Goal: Task Accomplishment & Management: Manage account settings

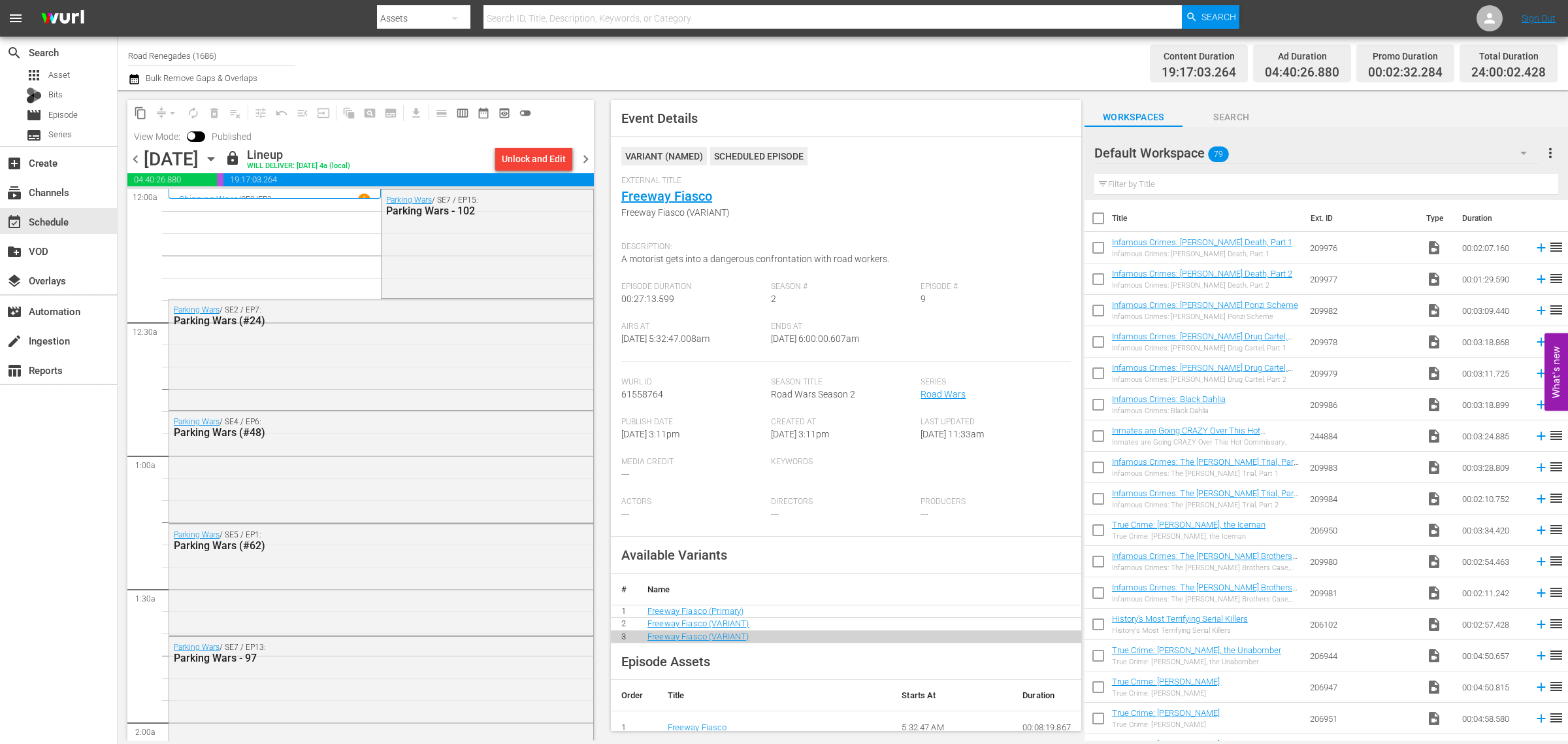
scroll to position [1271, 0]
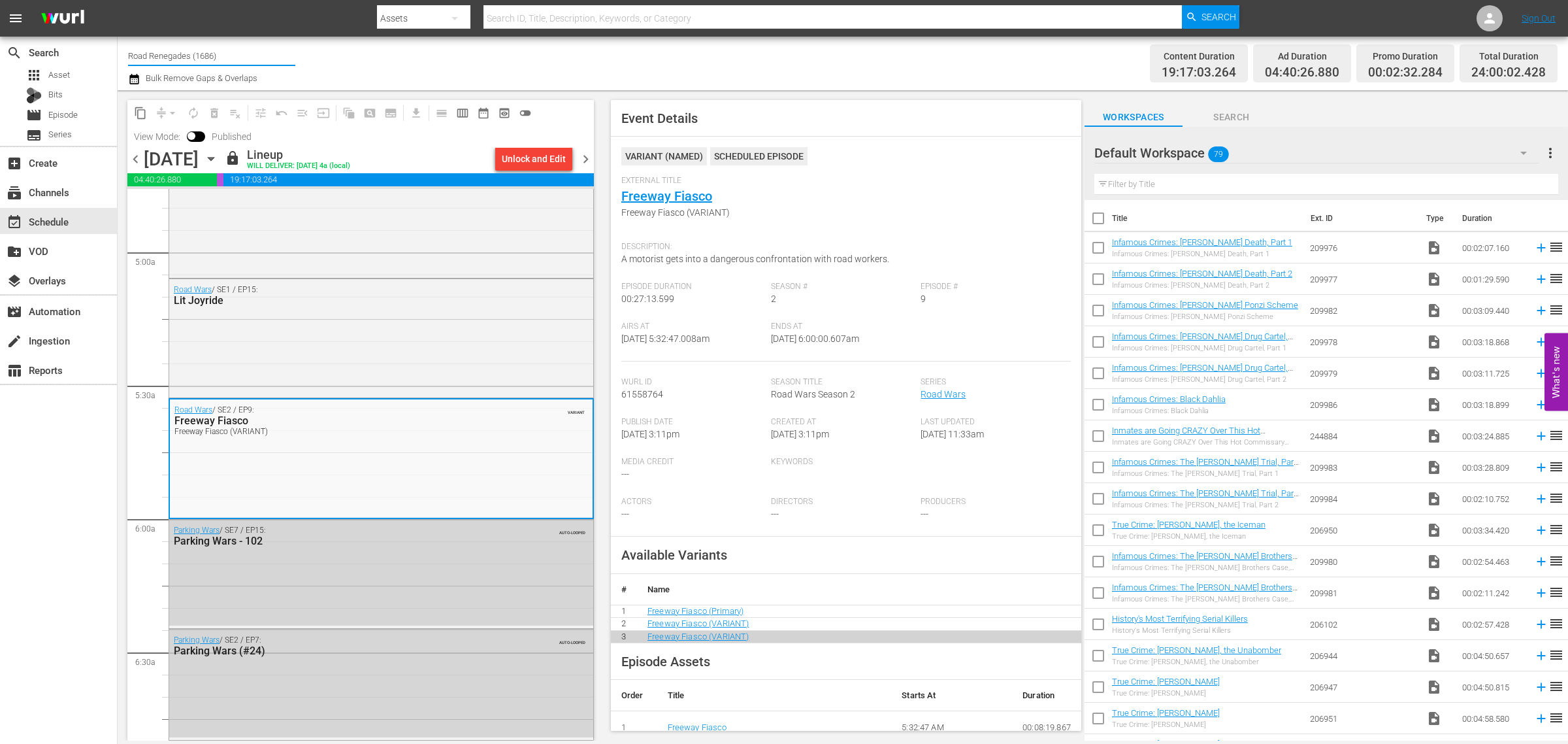
drag, startPoint x: 0, startPoint y: 0, endPoint x: -319, endPoint y: 1, distance: 319.0
click at [0, 1] on html "menu Search By Assets Search ID, Title, Description, Keywords, or Category Sear…" at bounding box center [784, 372] width 1568 height 744
type input "fir"
drag, startPoint x: 152, startPoint y: 54, endPoint x: 31, endPoint y: 36, distance: 122.3
click at [118, 0] on div "search Search apps Asset Bits movie Episode subtitles Series add_box Create sub…" at bounding box center [843, 0] width 1450 height 0
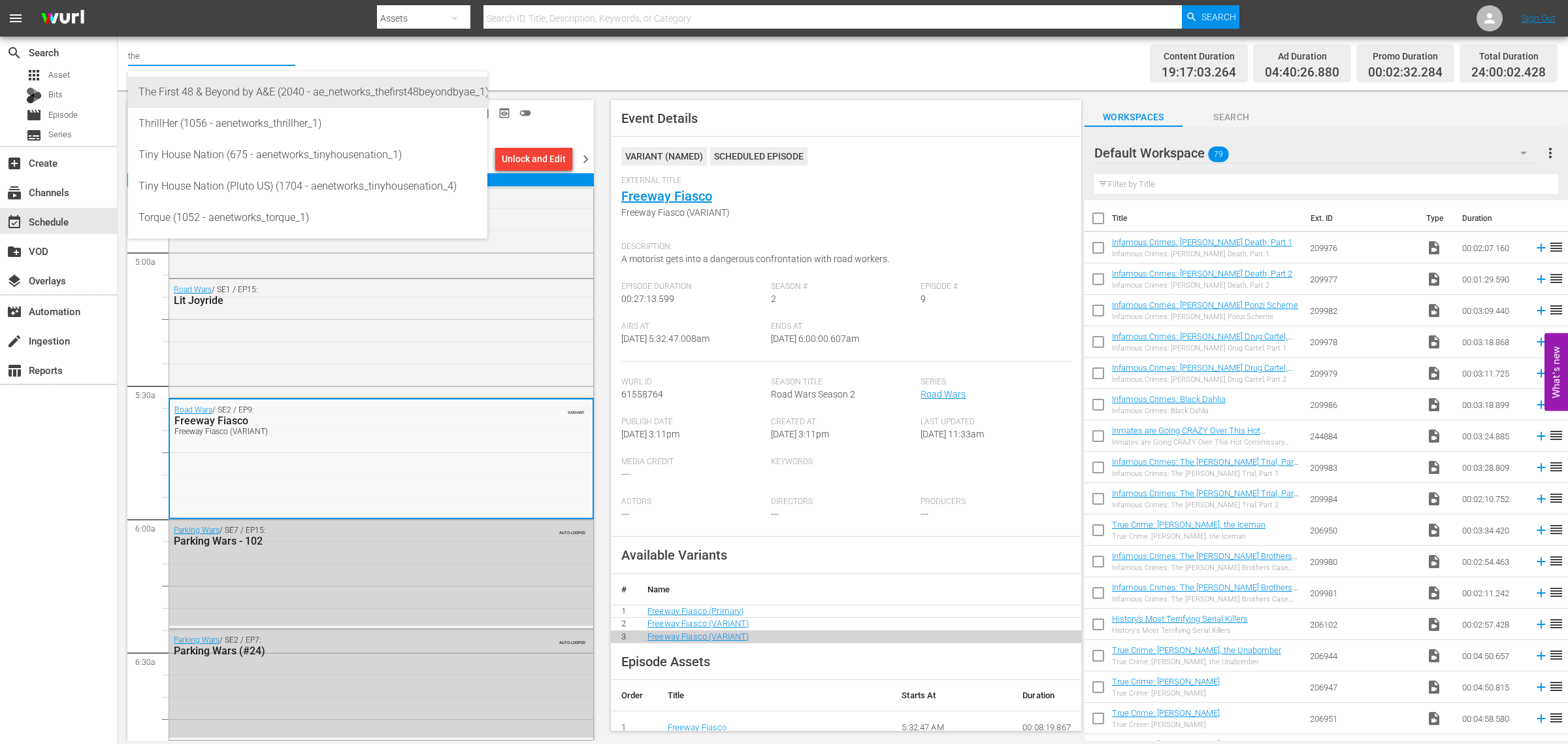
click at [226, 89] on div "The First 48 & Beyond by A&E (2040 - ae_networks_thefirst48beyondbyae_1)" at bounding box center [307, 92] width 338 height 31
type input "The First 48 & Beyond by A&E (2040 - ae_networks_thefirst48beyondbyae_1)"
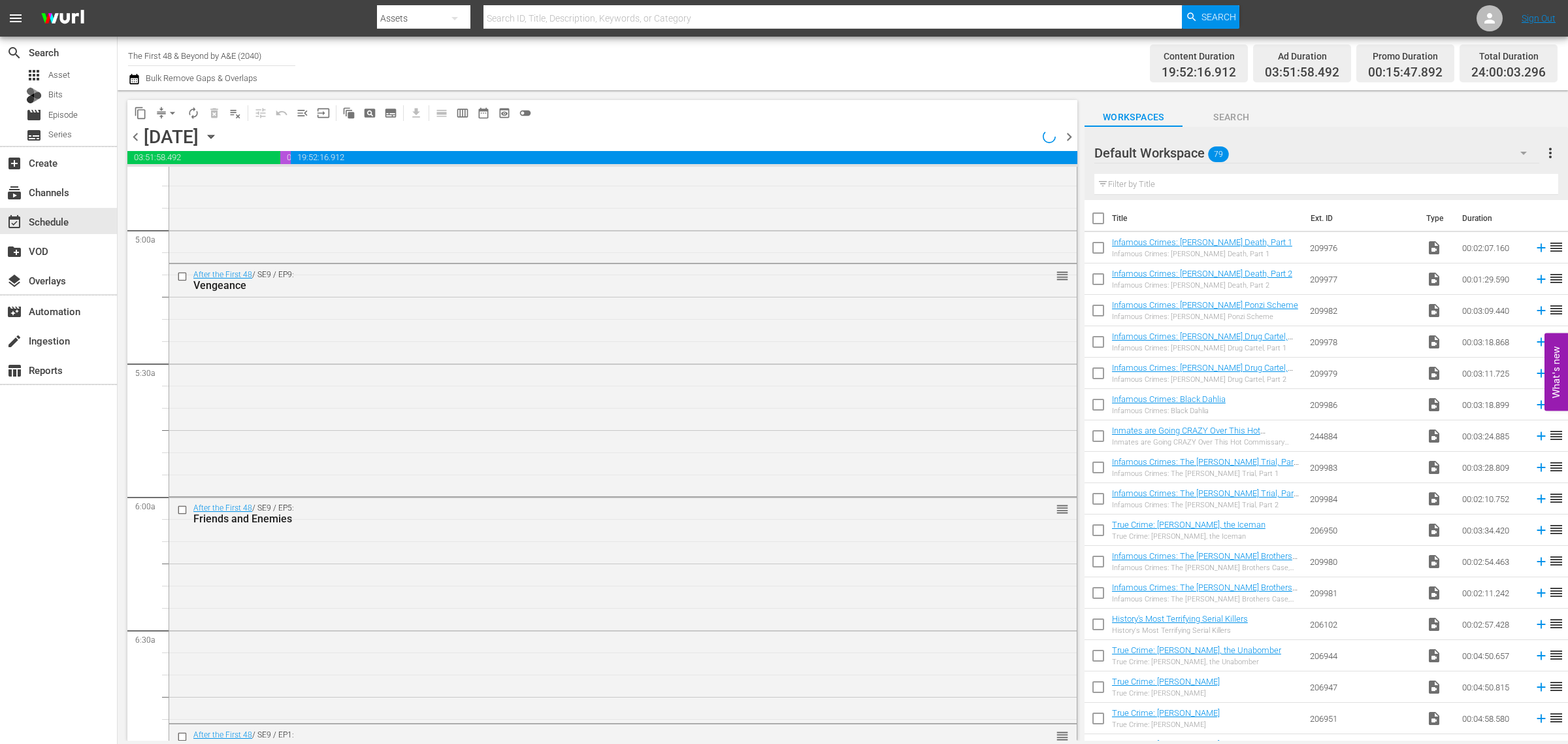
scroll to position [1247, 0]
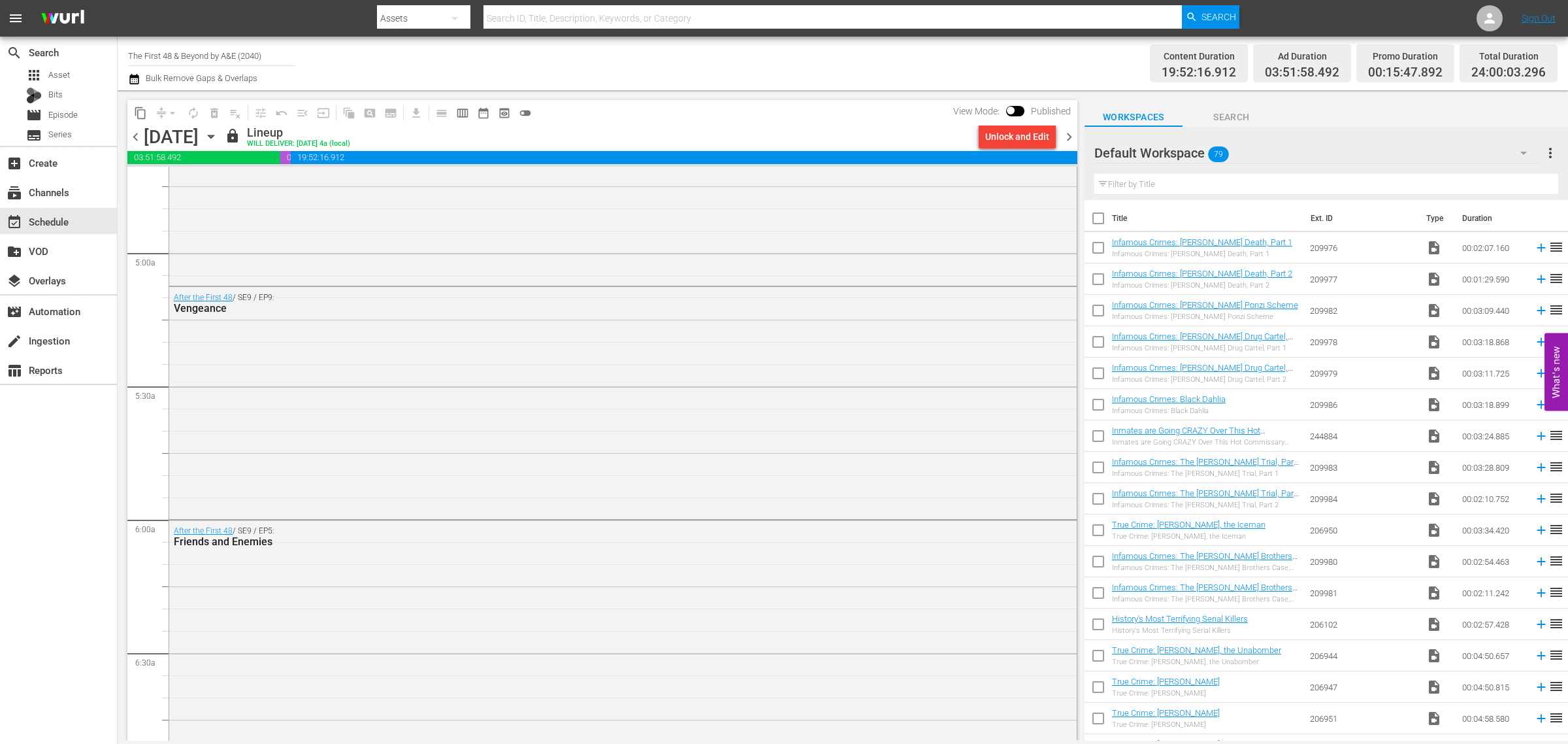
click at [218, 134] on icon "button" at bounding box center [210, 137] width 15 height 15
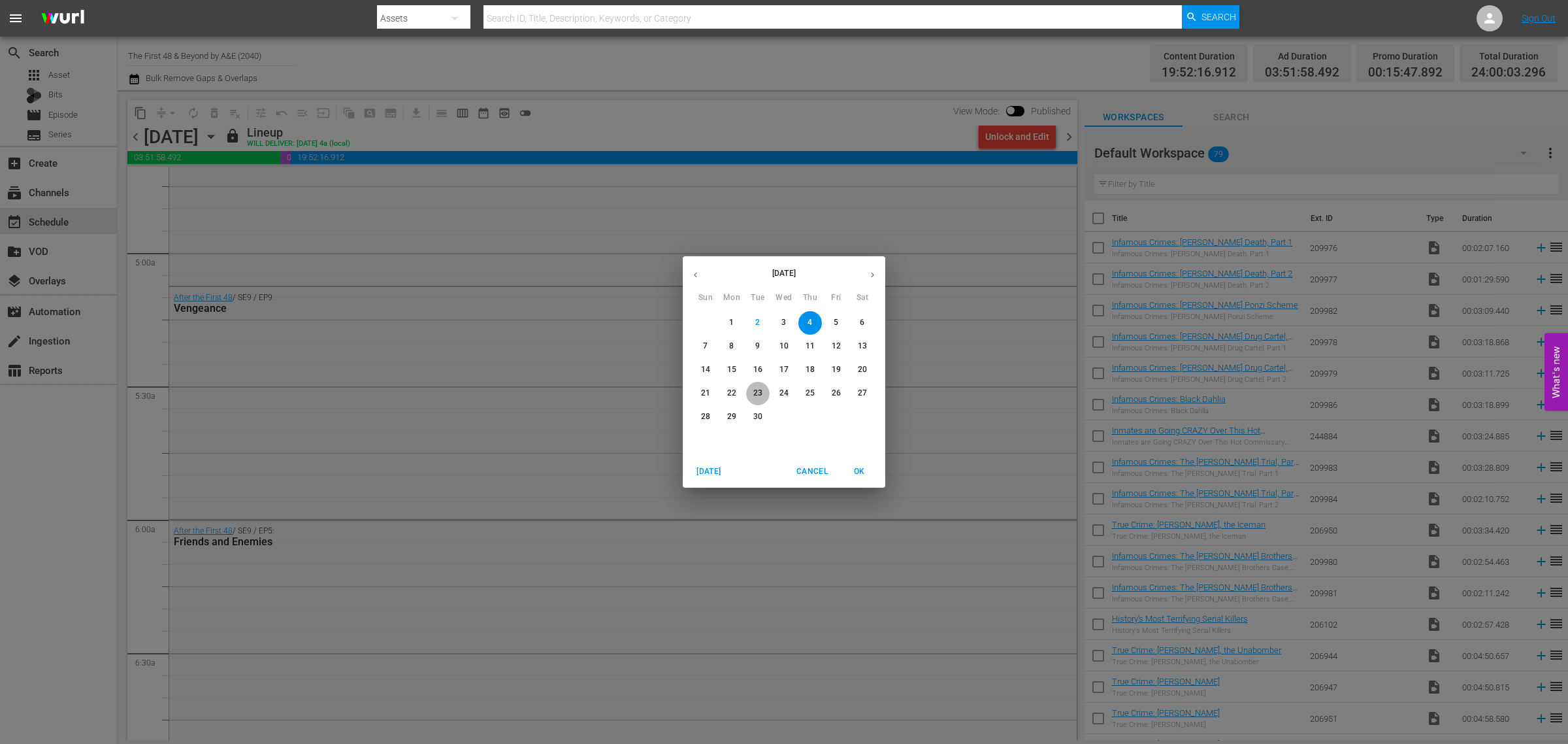
click at [759, 390] on p "23" at bounding box center [757, 393] width 9 height 11
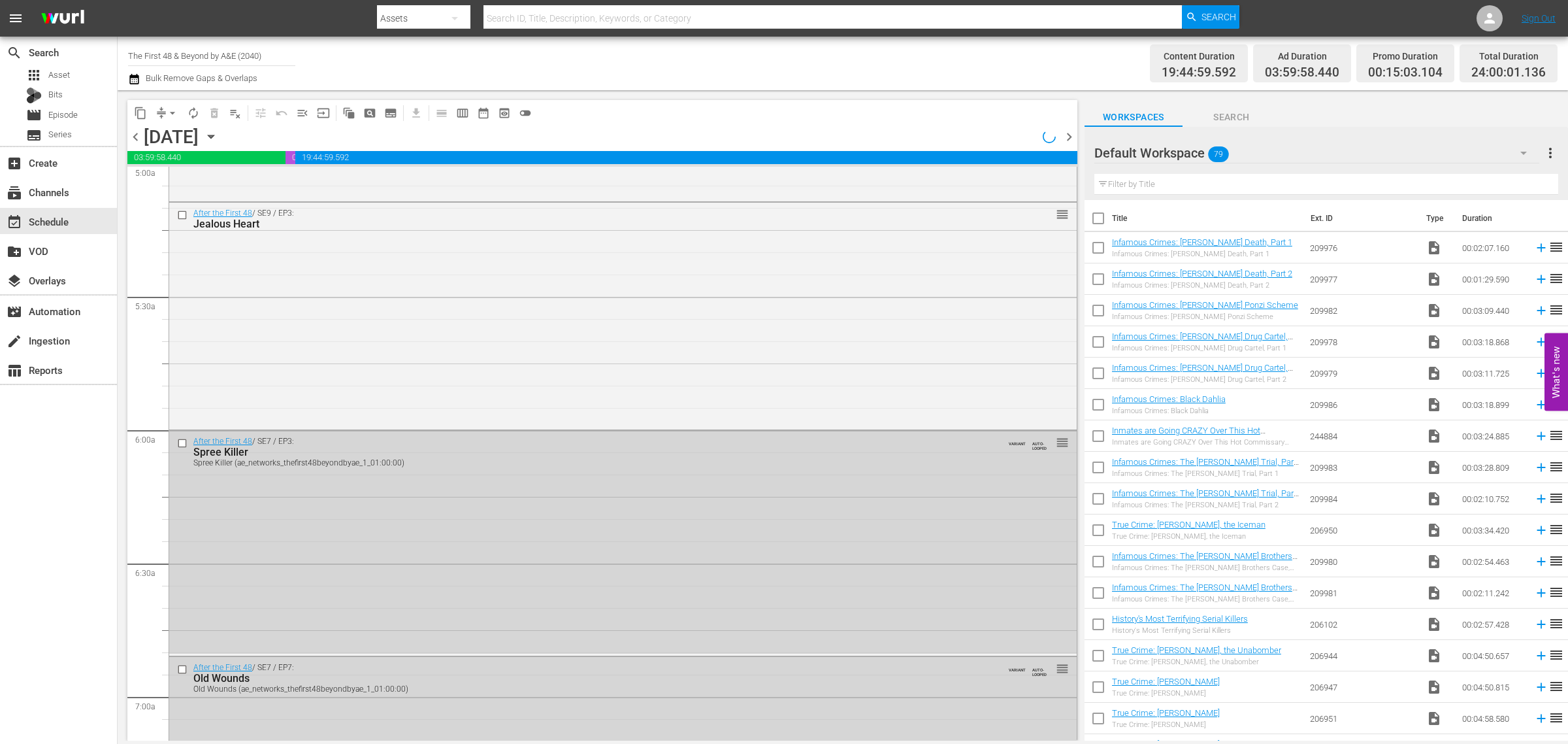
scroll to position [1226, 0]
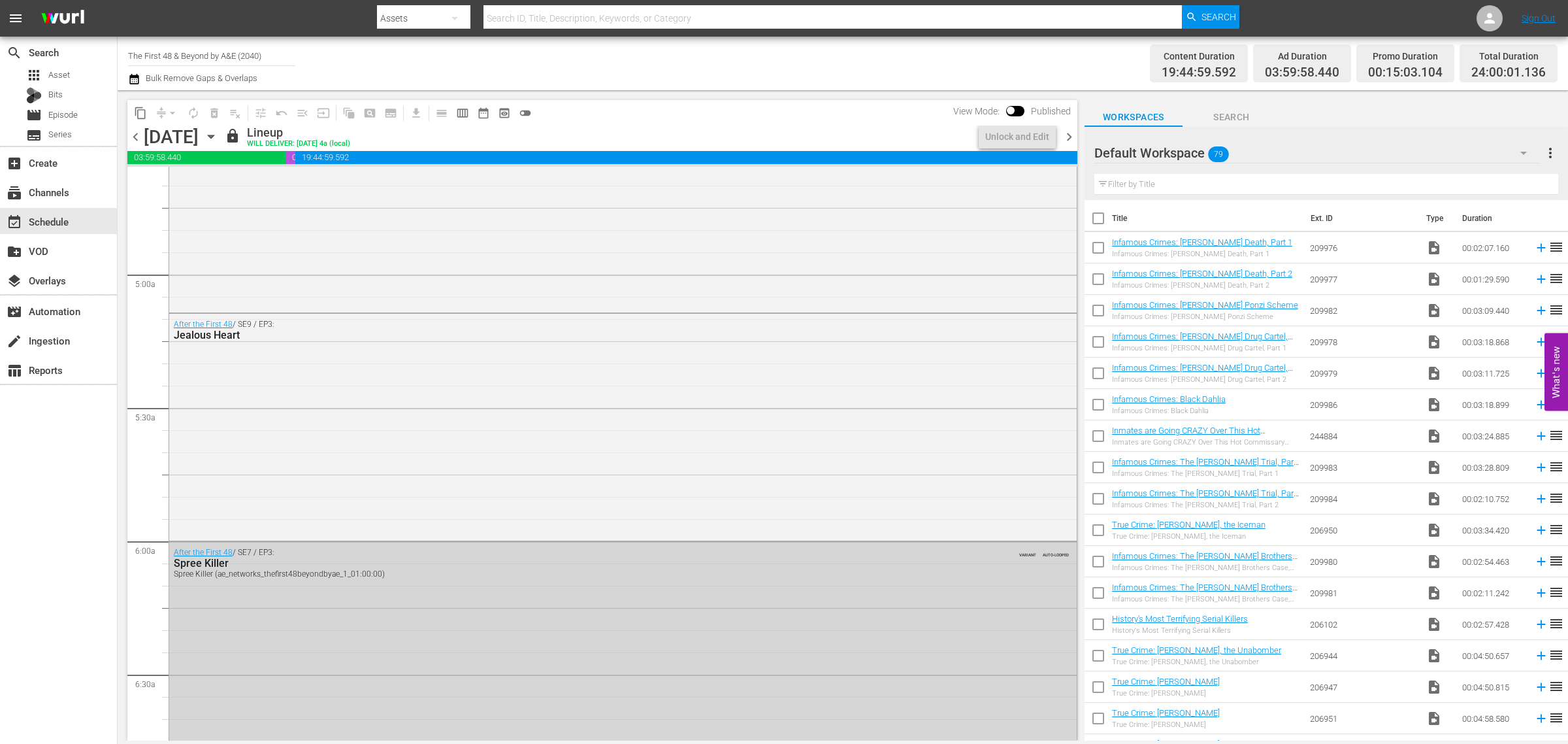
click at [877, 45] on div "Channel Title The First 48 & Beyond by A&E (2040) Bulk Remove Gaps & Overlaps" at bounding box center [517, 63] width 780 height 47
click at [365, 262] on div "After the First 48 / SE8 / EP12: Lips Are Sealed Lips Are Sealed (ae_networks_t…" at bounding box center [623, 196] width 907 height 228
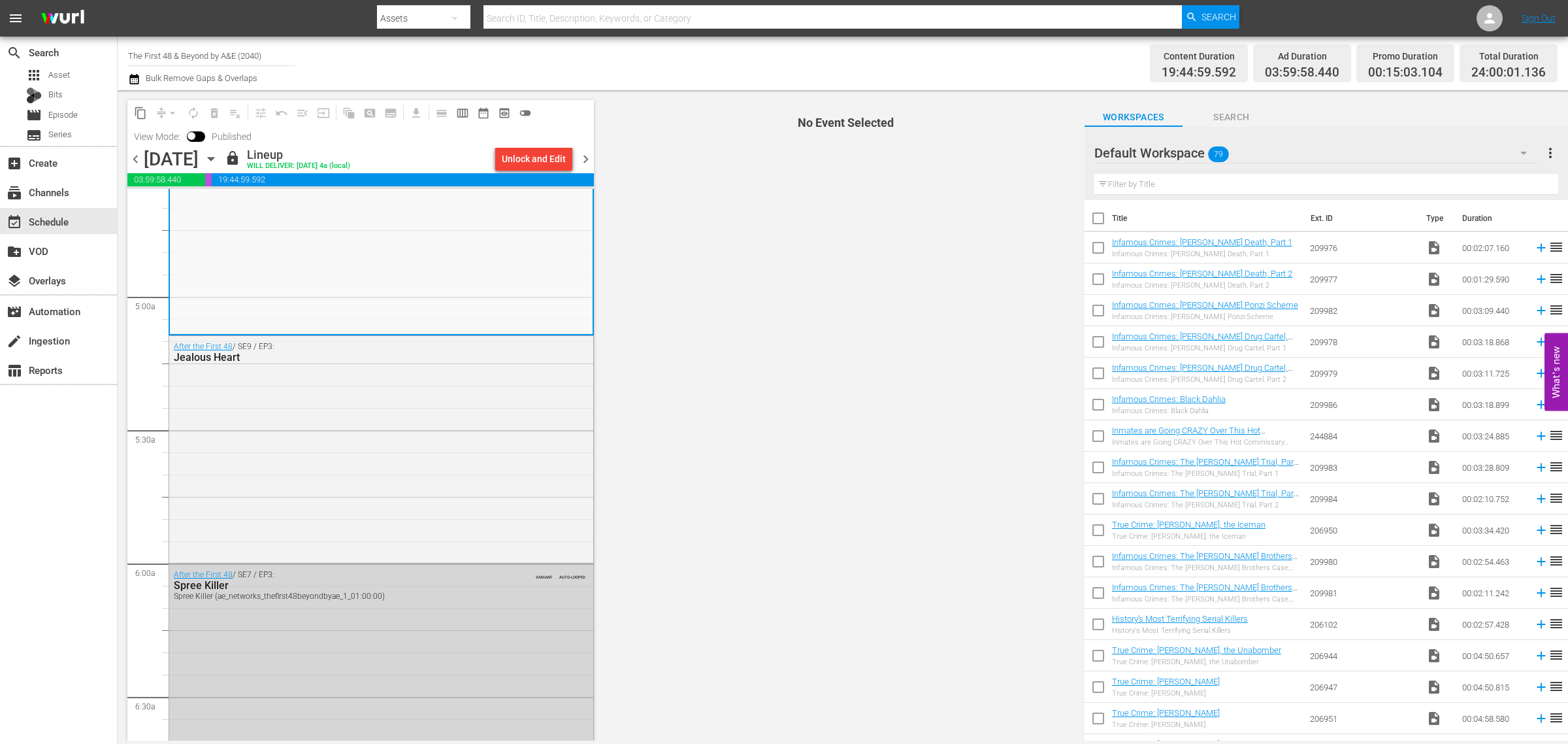
click at [716, 64] on div "Channel Title The First 48 & Beyond by A&E (2040) Bulk Remove Gaps & Overlaps" at bounding box center [517, 63] width 780 height 47
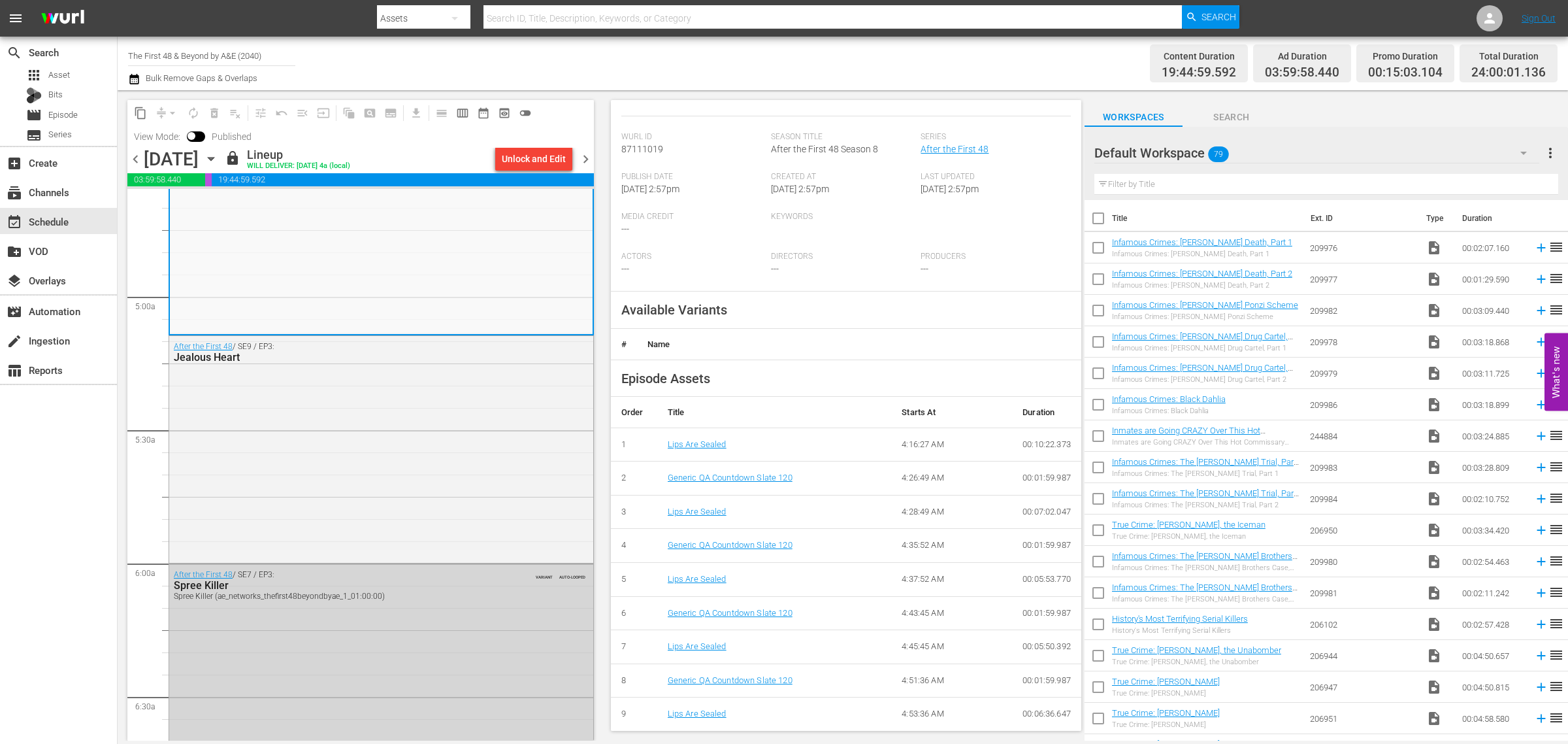
scroll to position [315, 0]
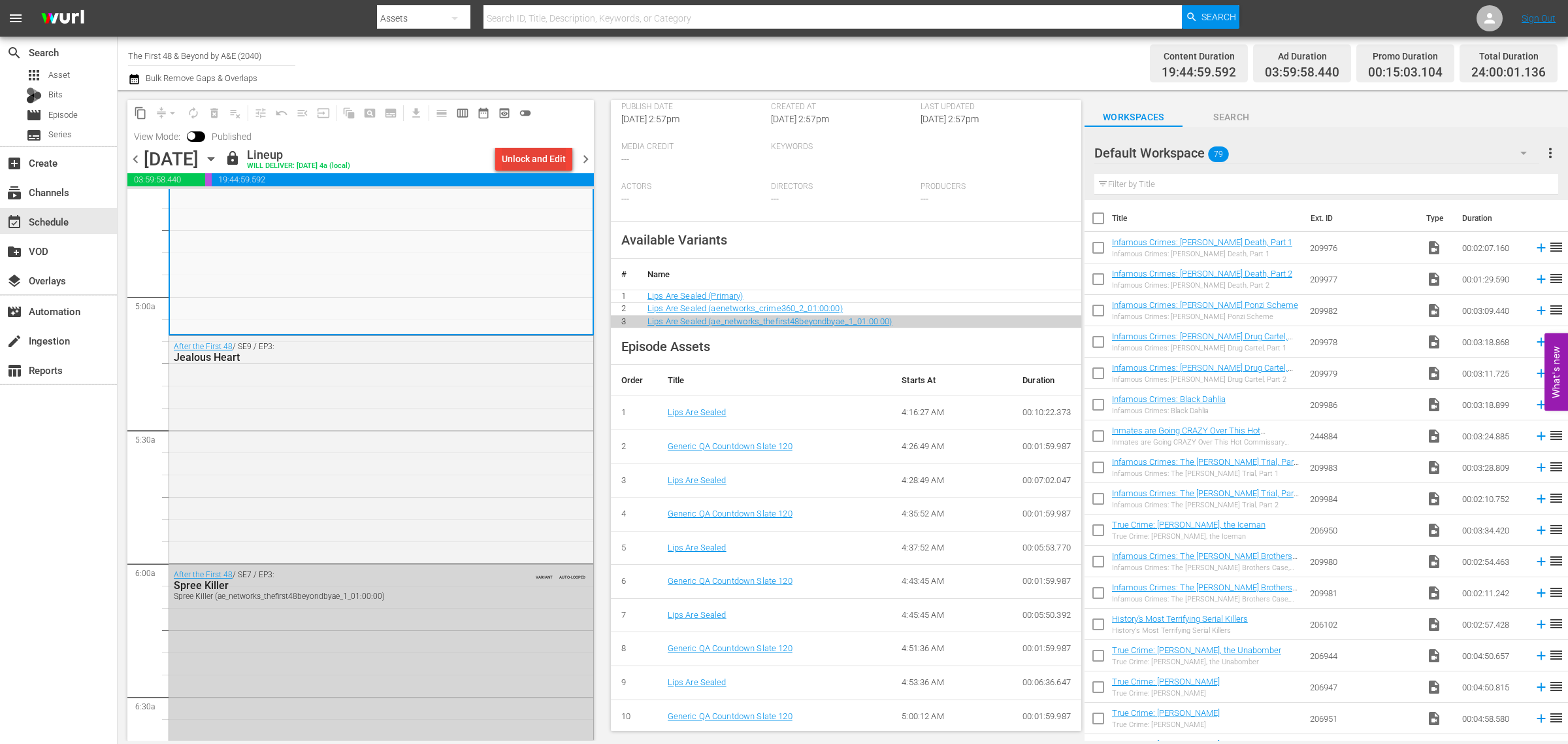
click at [516, 158] on div "Unlock and Edit" at bounding box center [534, 159] width 64 height 23
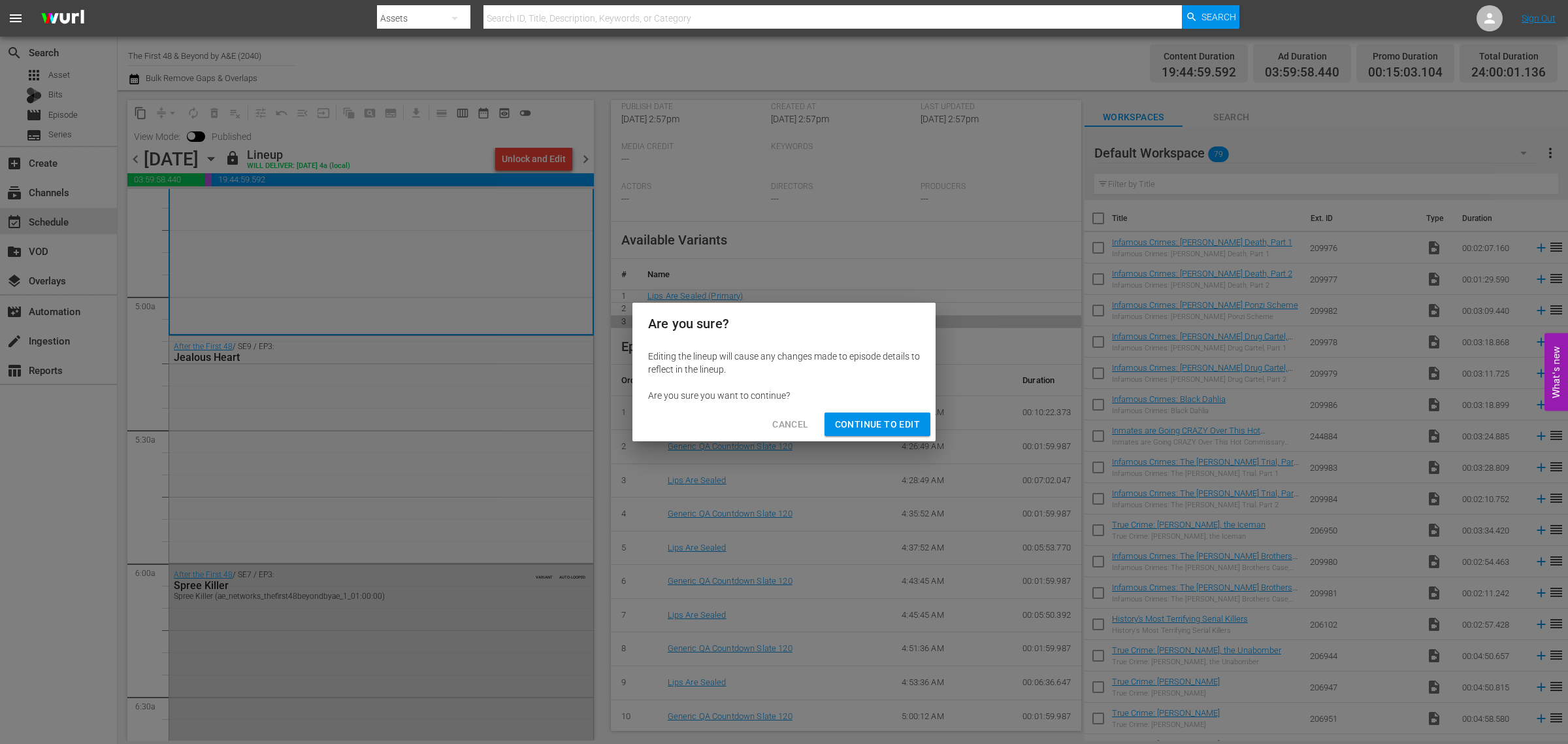
click at [896, 423] on span "Continue to Edit" at bounding box center [877, 424] width 85 height 17
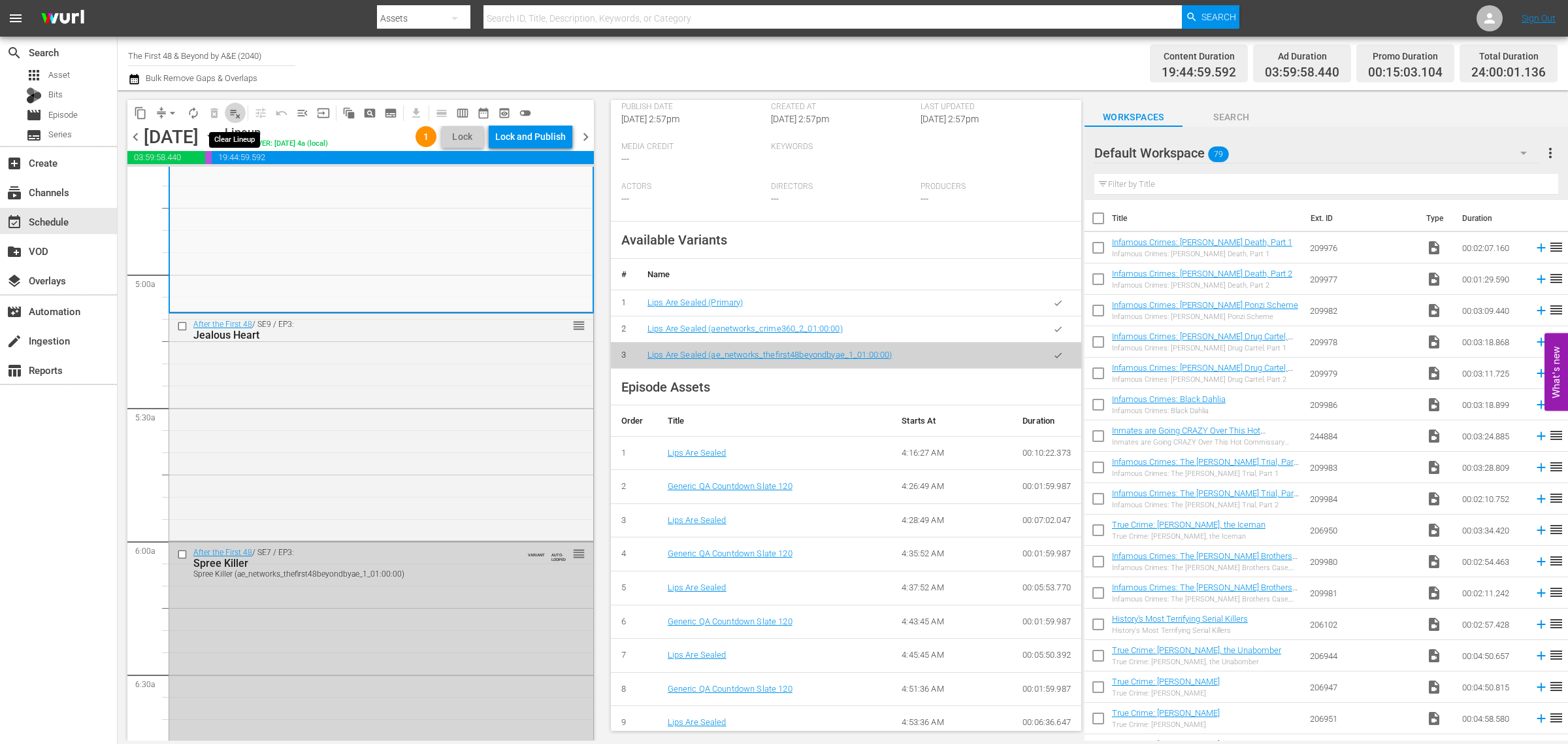
click at [231, 112] on span "playlist_remove_outlined" at bounding box center [235, 112] width 13 height 13
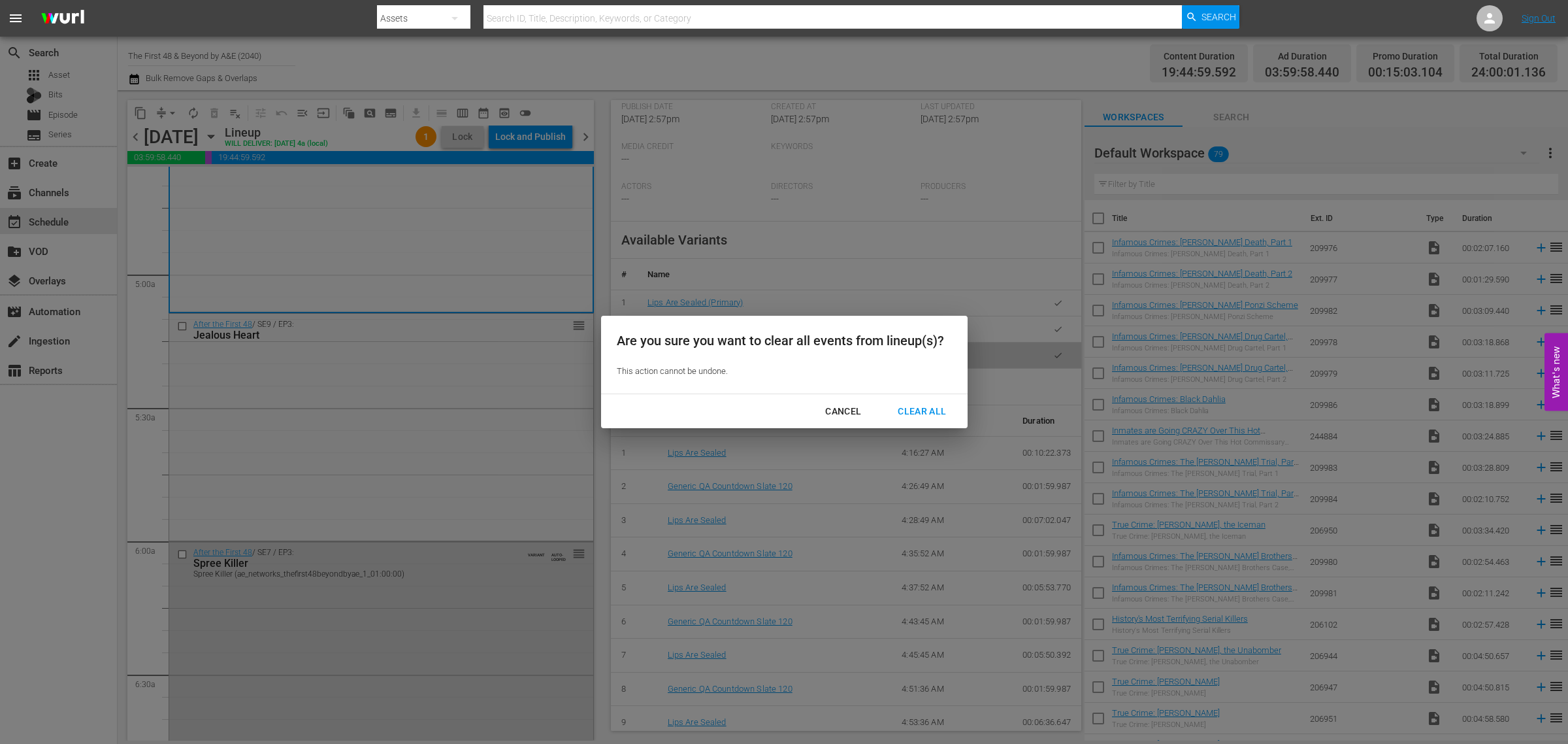
drag, startPoint x: 899, startPoint y: 412, endPoint x: 893, endPoint y: 396, distance: 17.1
click at [899, 411] on div "Clear All" at bounding box center [921, 411] width 69 height 17
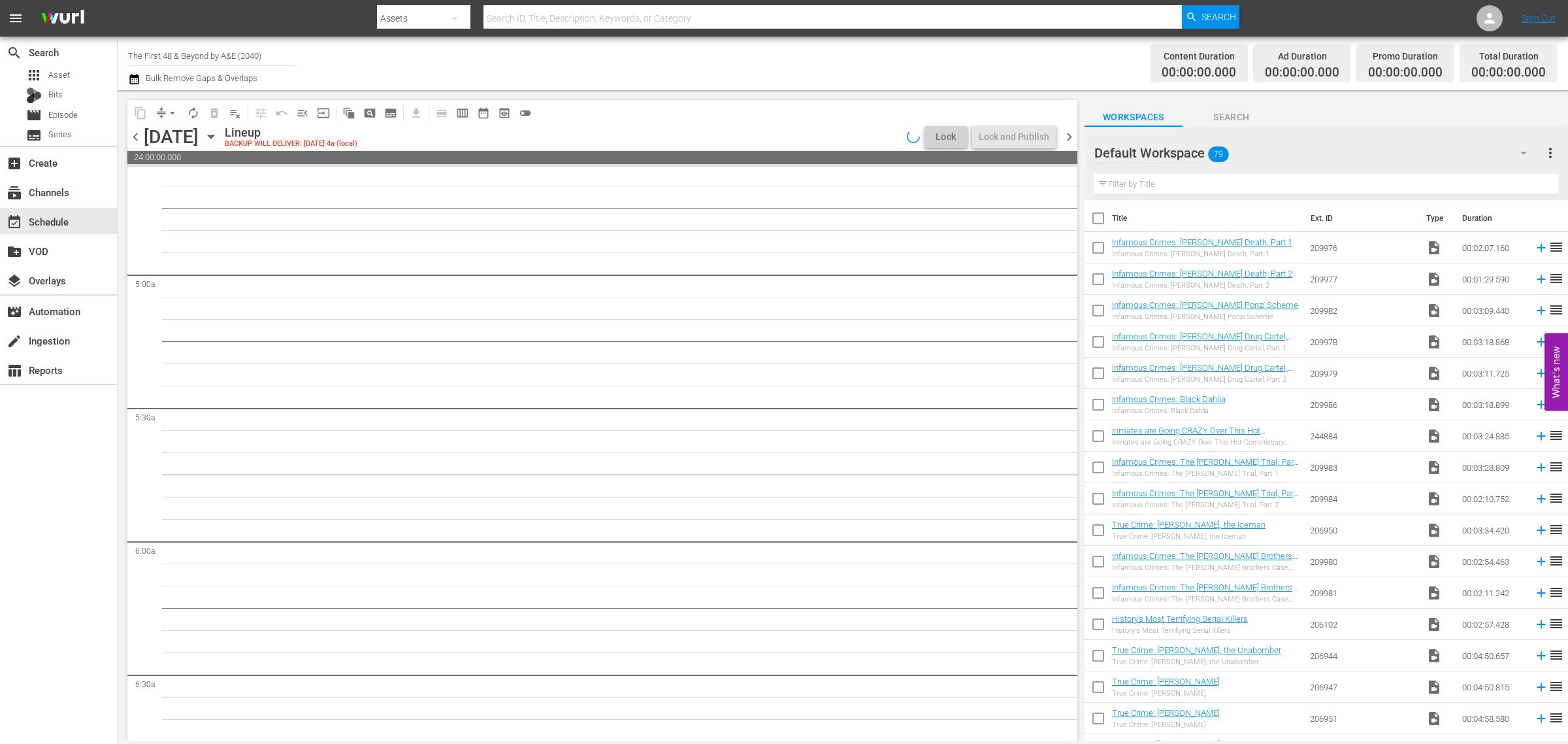
scroll to position [1314, 0]
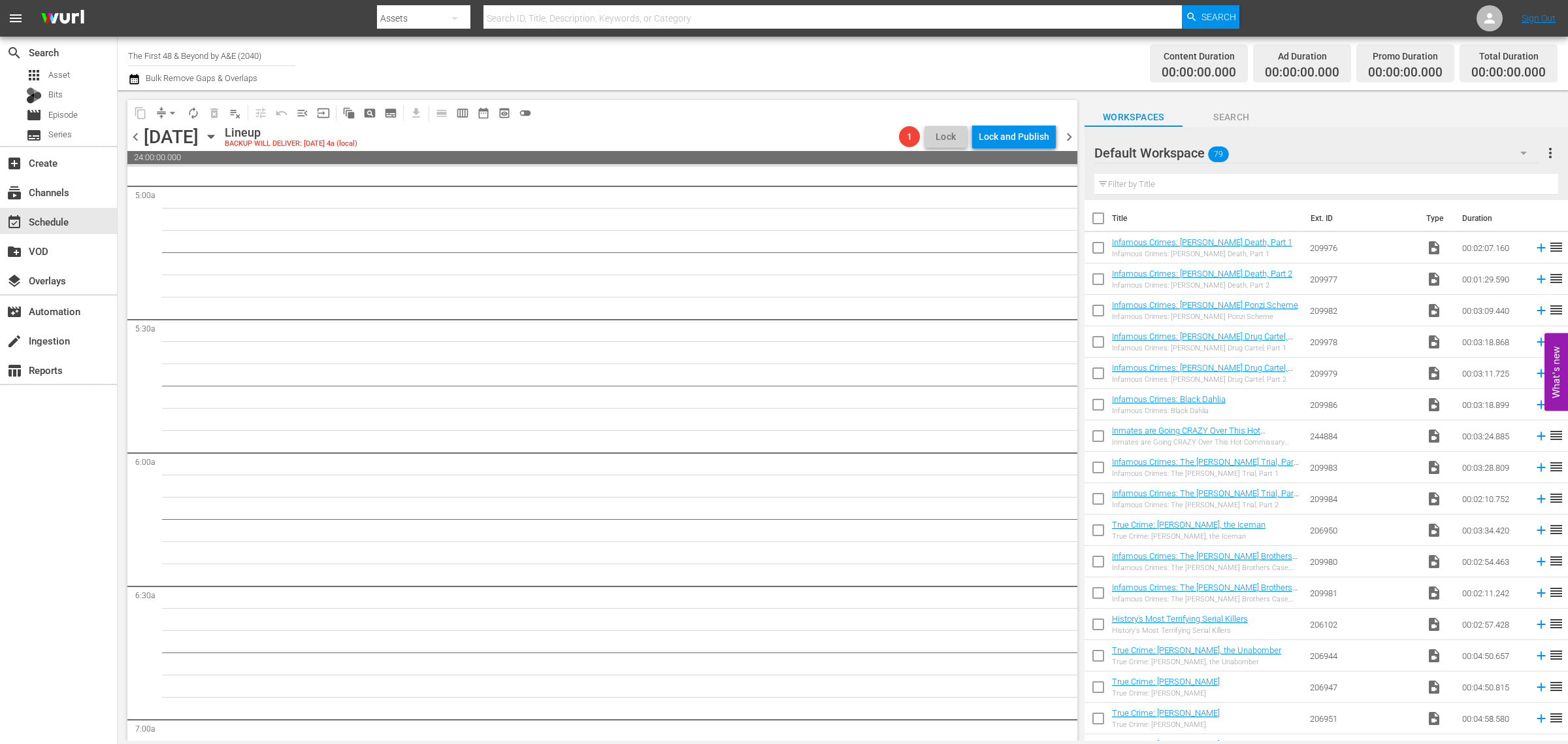
click at [712, 53] on div "Channel Title The First 48 & Beyond by A&E (2040) Bulk Remove Gaps & Overlaps" at bounding box center [517, 63] width 780 height 47
click at [654, 72] on div "Channel Title The First 48 & Beyond by A&E (2040) Bulk Remove Gaps & Overlaps" at bounding box center [517, 63] width 780 height 47
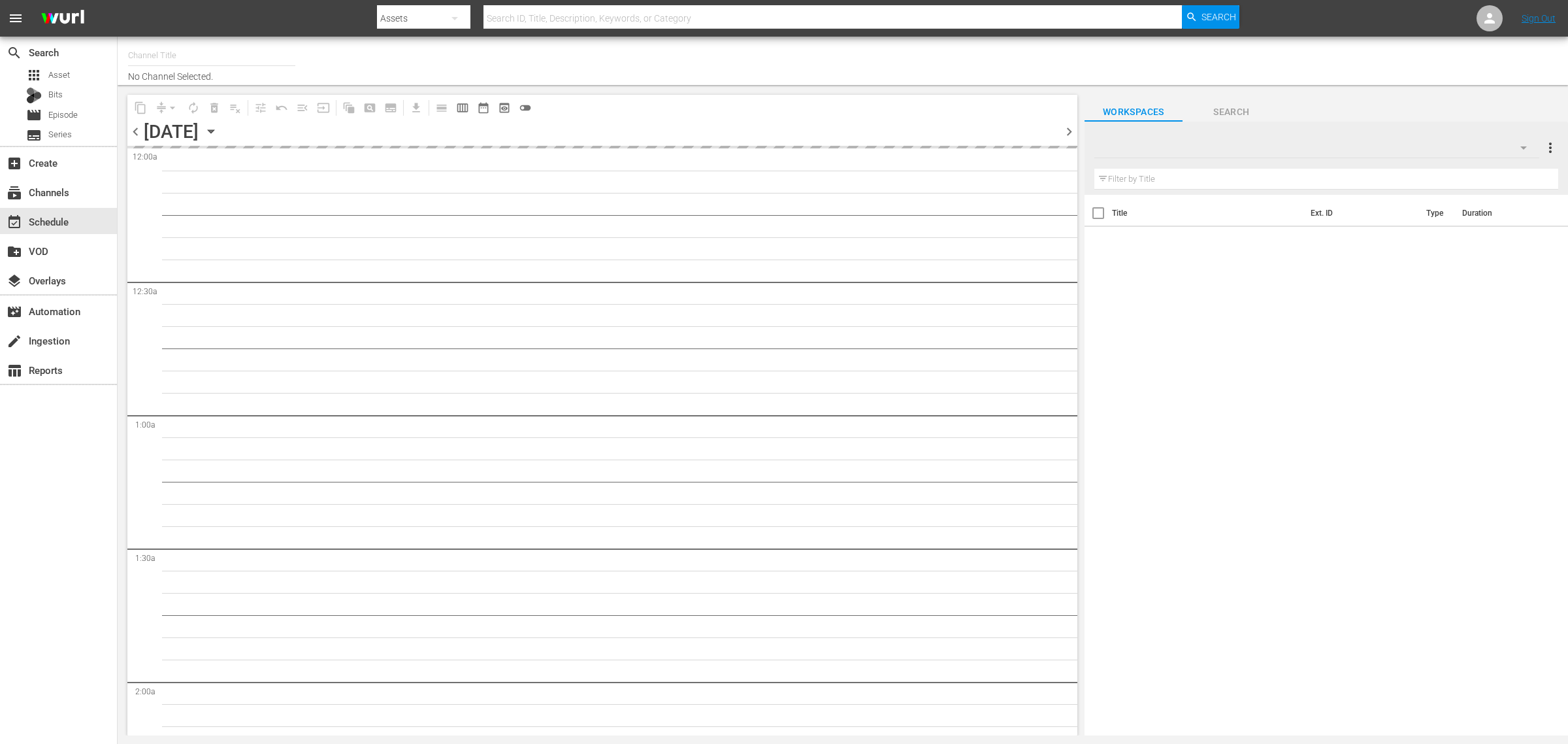
type input "The First 48 & Beyond by A&E (2040)"
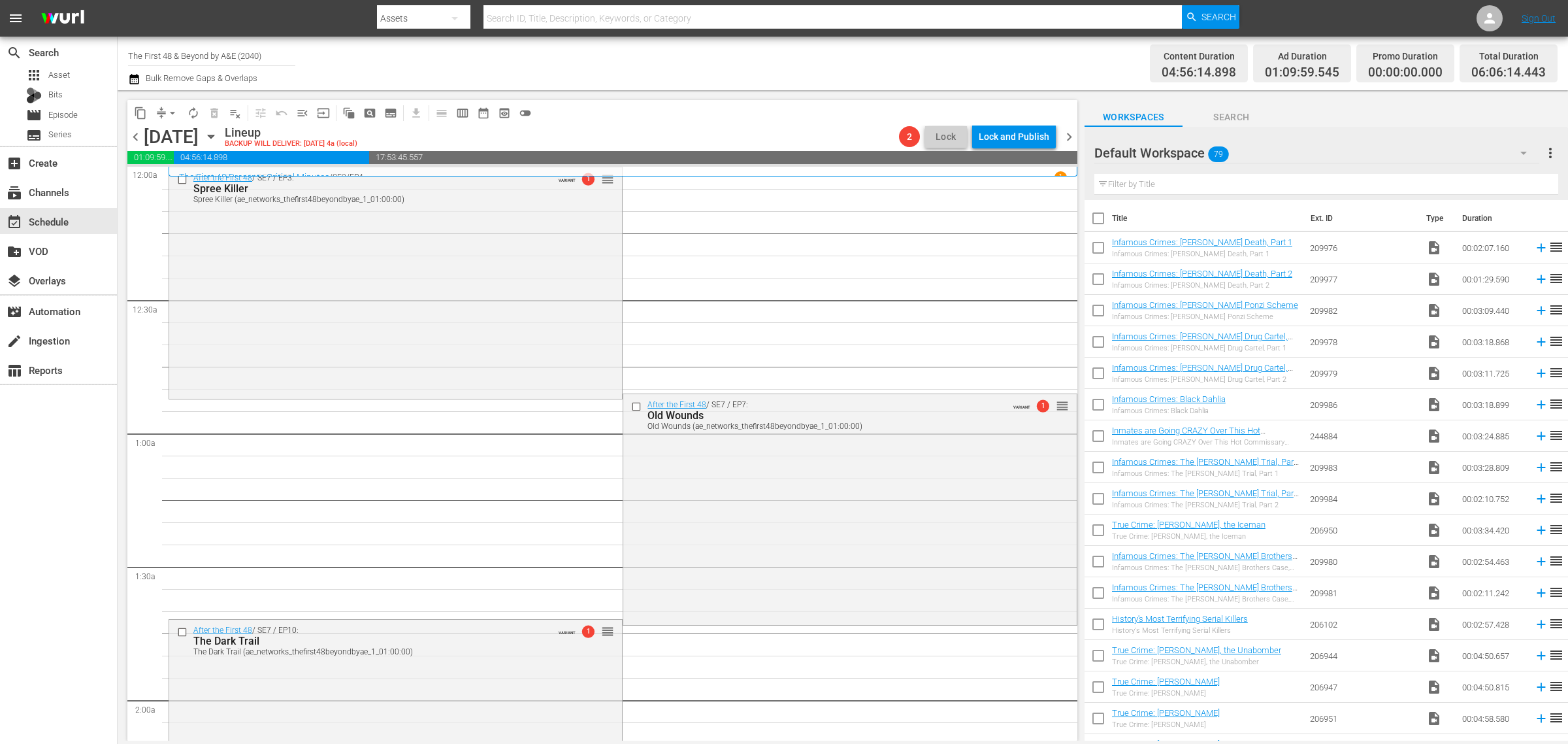
click at [608, 56] on div "Channel Title The First 48 & Beyond by A&E (2040) Bulk Remove Gaps & Overlaps" at bounding box center [517, 63] width 780 height 47
click at [57, 315] on div "movie_filter Automation" at bounding box center [36, 309] width 73 height 12
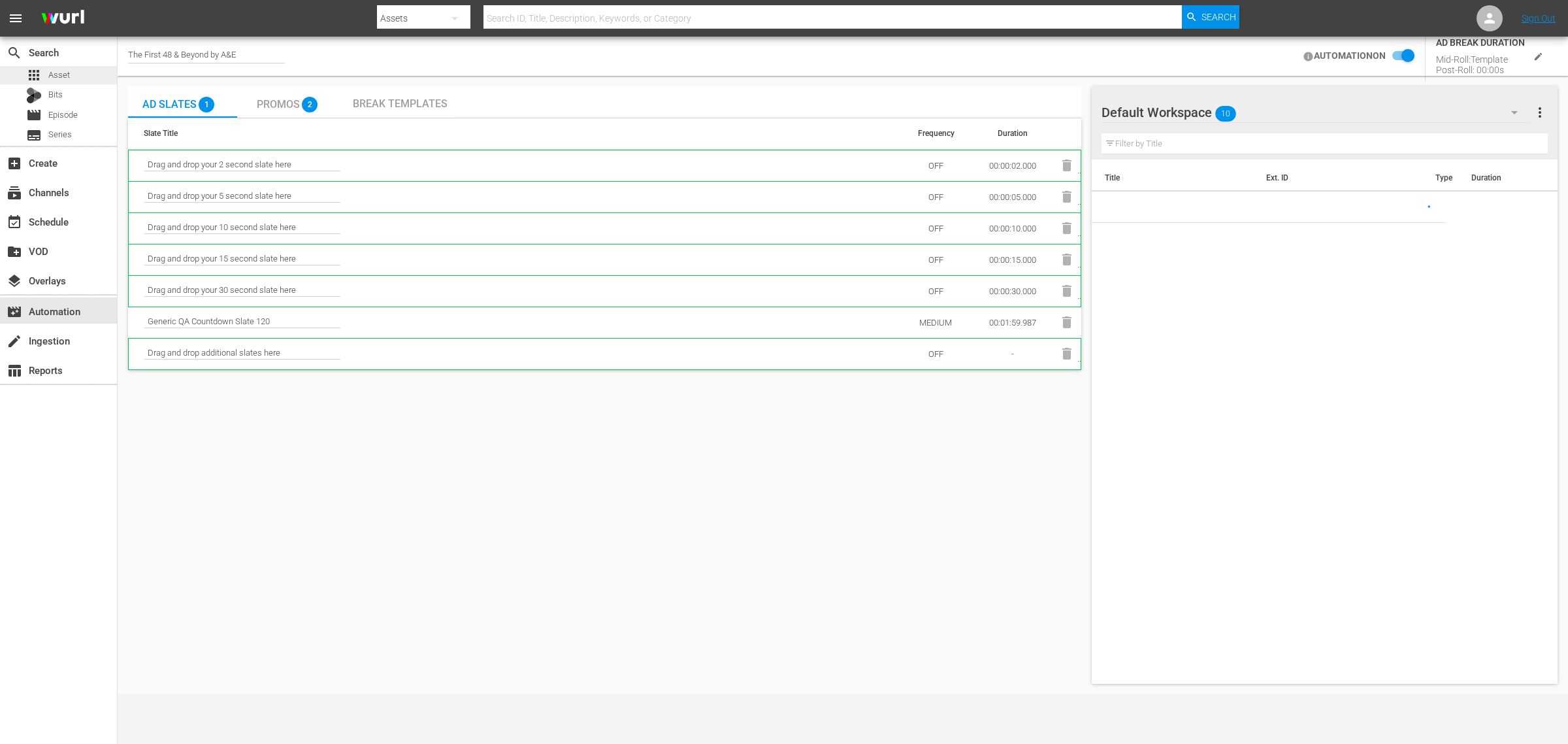
click at [50, 72] on span "Asset" at bounding box center [59, 74] width 21 height 13
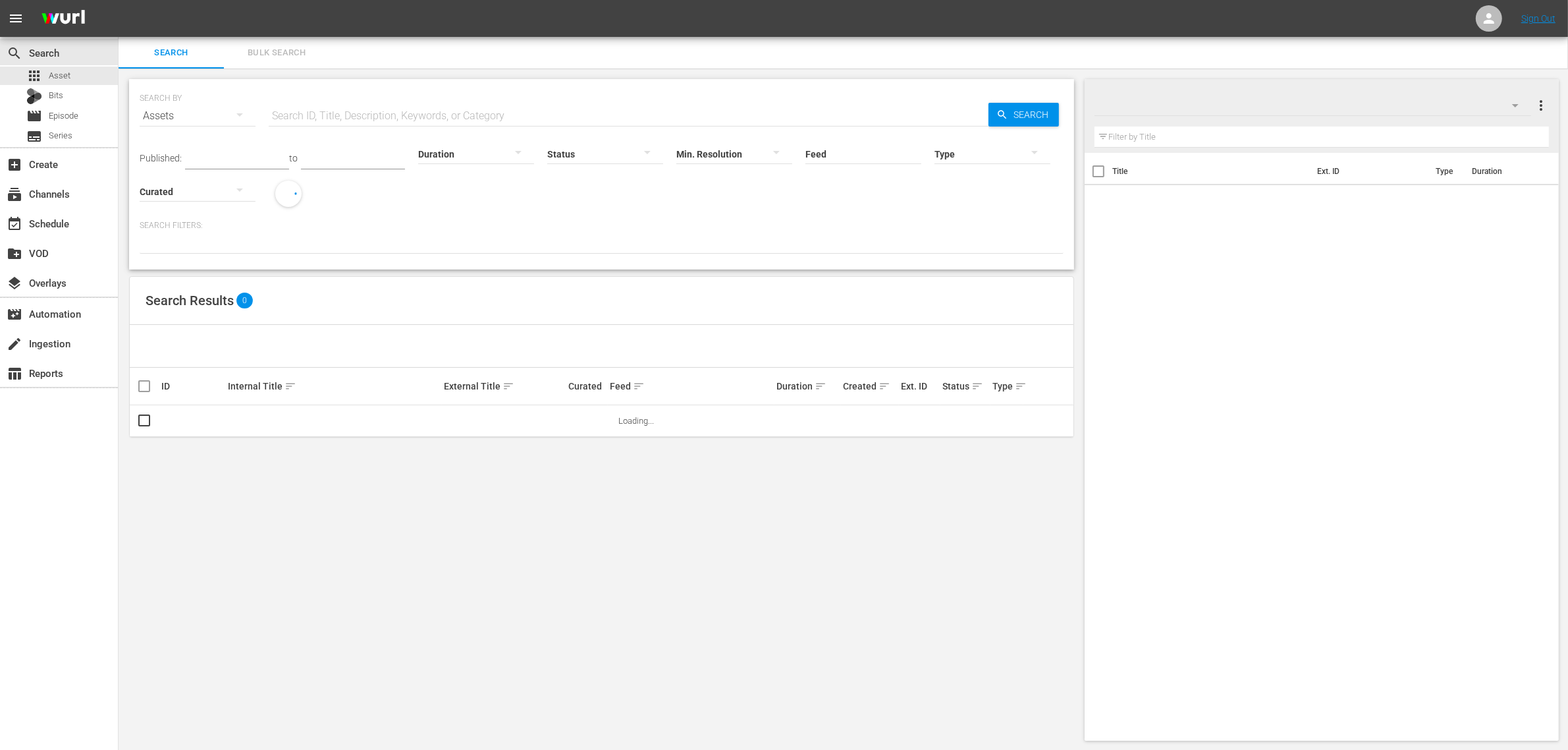
click at [636, 46] on div "Search Bulk Search" at bounding box center [844, 53] width 1450 height 31
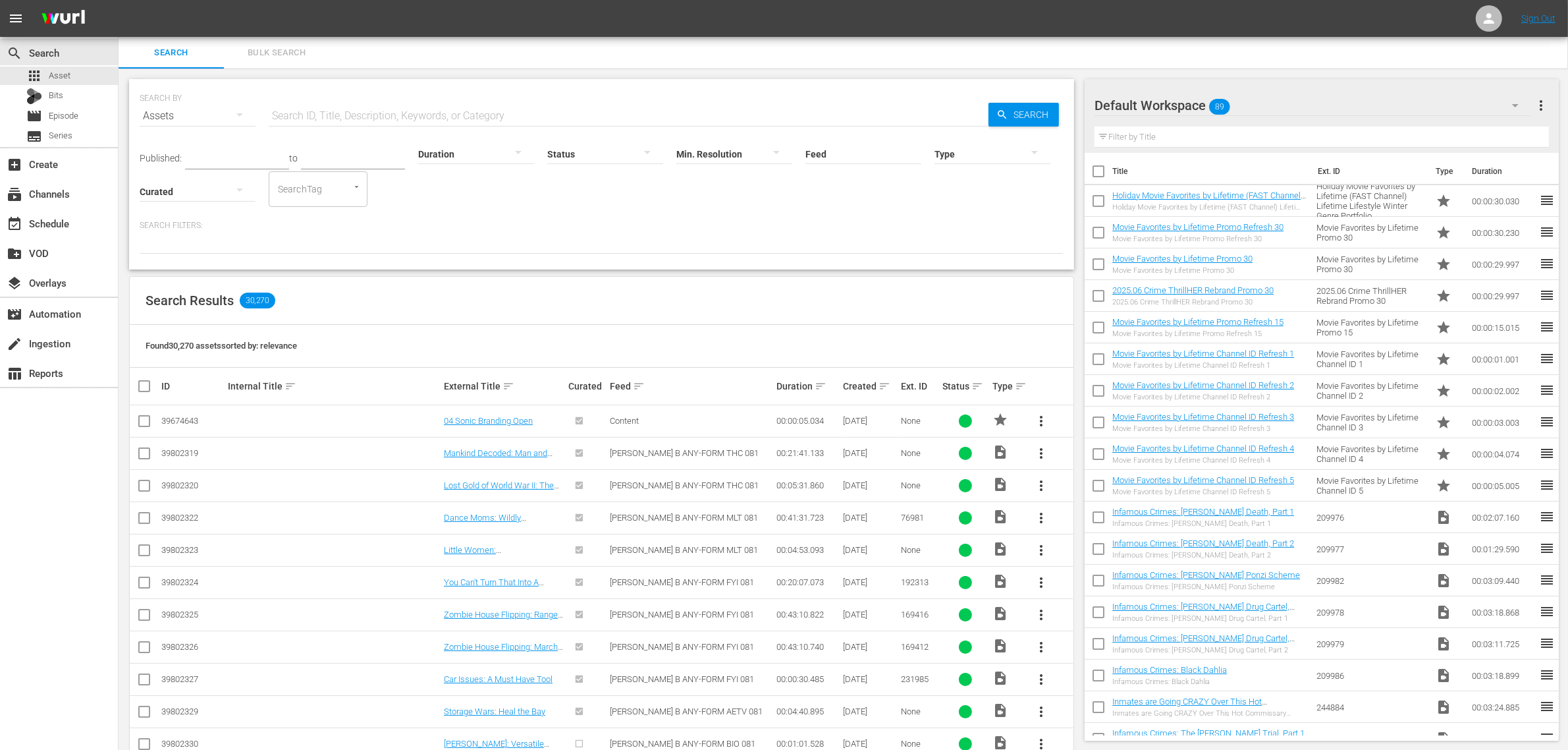
click at [426, 124] on div "Duration" at bounding box center [476, 145] width 116 height 47
click at [432, 115] on input "text" at bounding box center [629, 116] width 720 height 31
paste input "189674421"
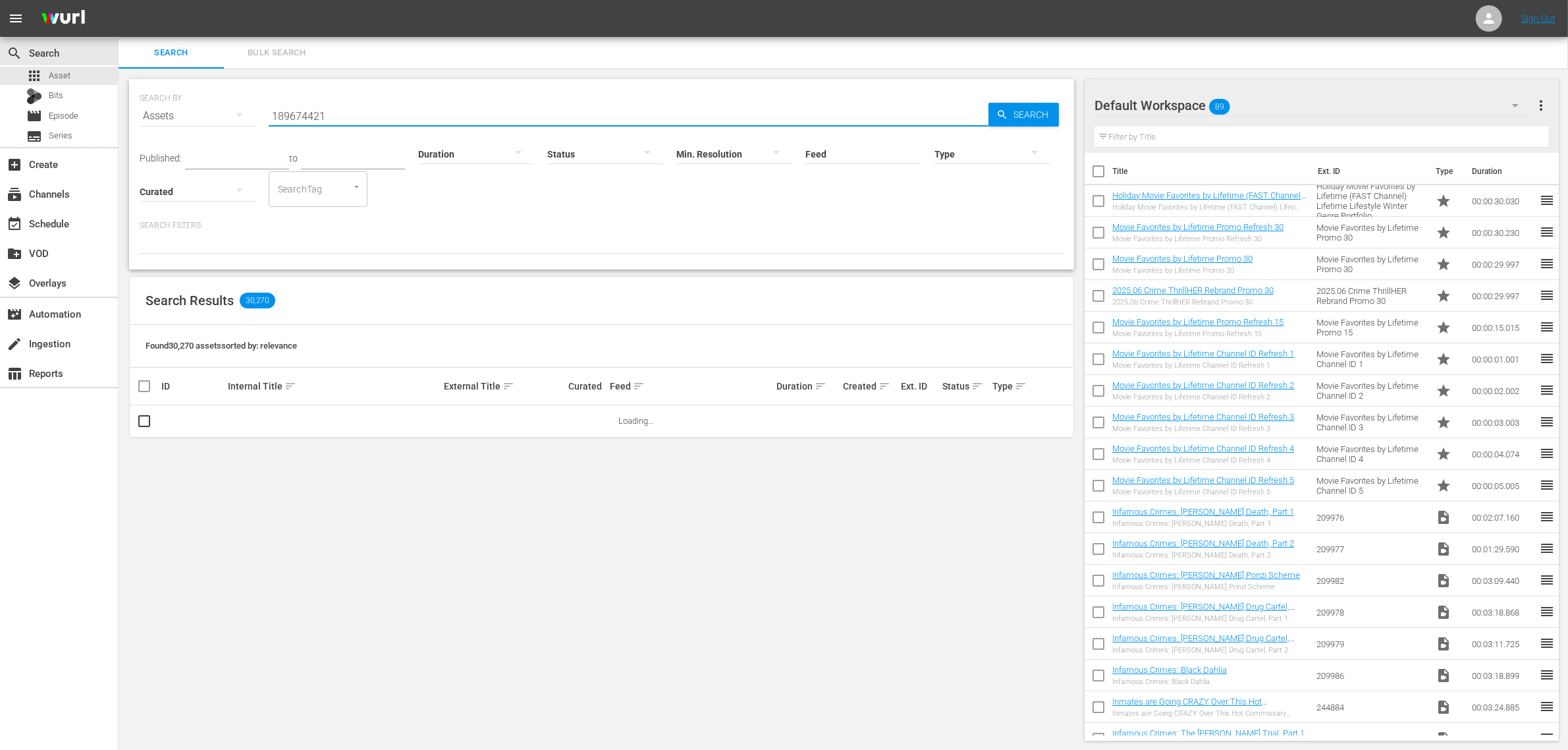
type input "189674421"
click at [1268, 101] on div "Default Workspace 89" at bounding box center [1313, 106] width 437 height 37
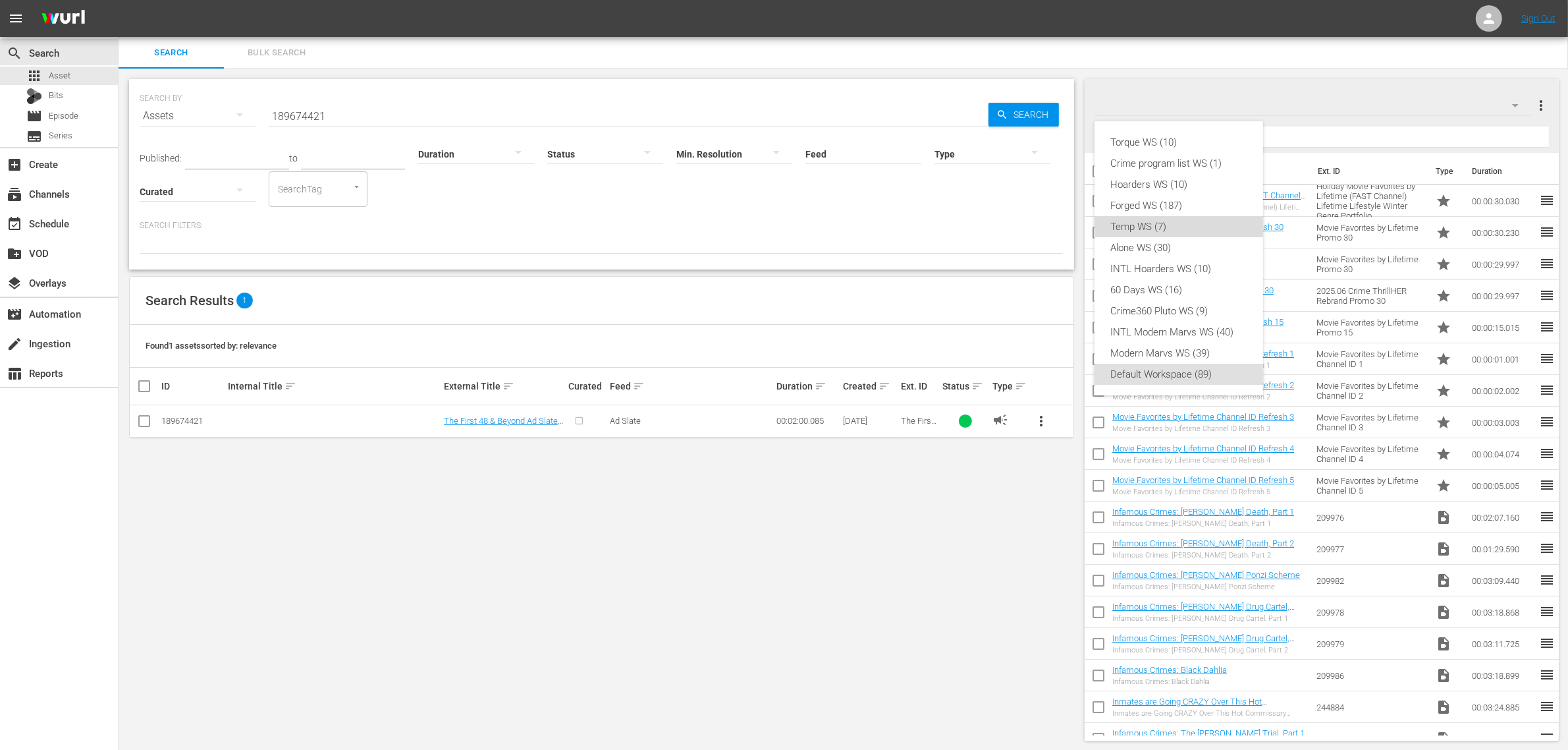
click at [1200, 225] on div "Temp WS (7)" at bounding box center [1178, 226] width 137 height 21
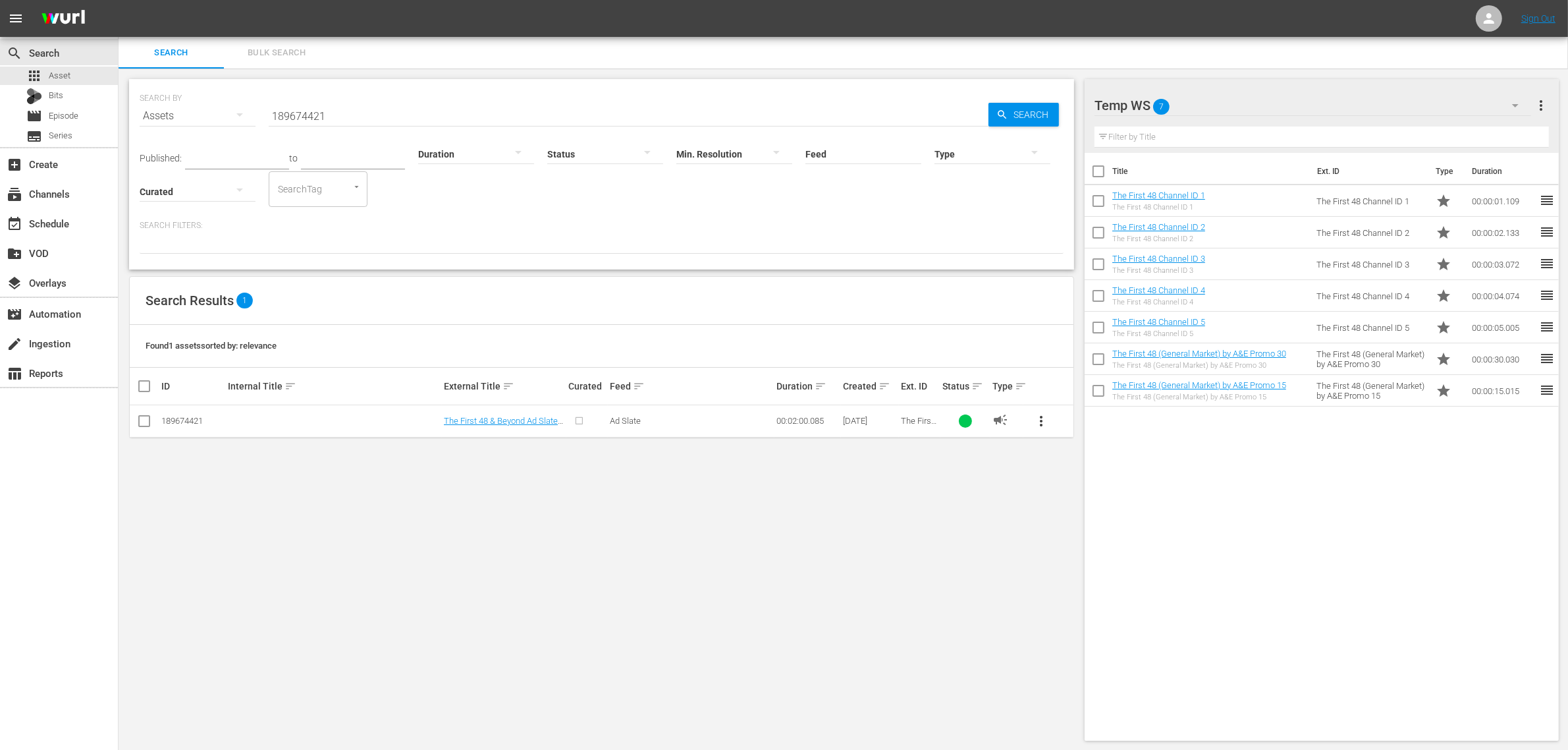
click at [1496, 103] on div "Temp WS 7" at bounding box center [1313, 106] width 437 height 37
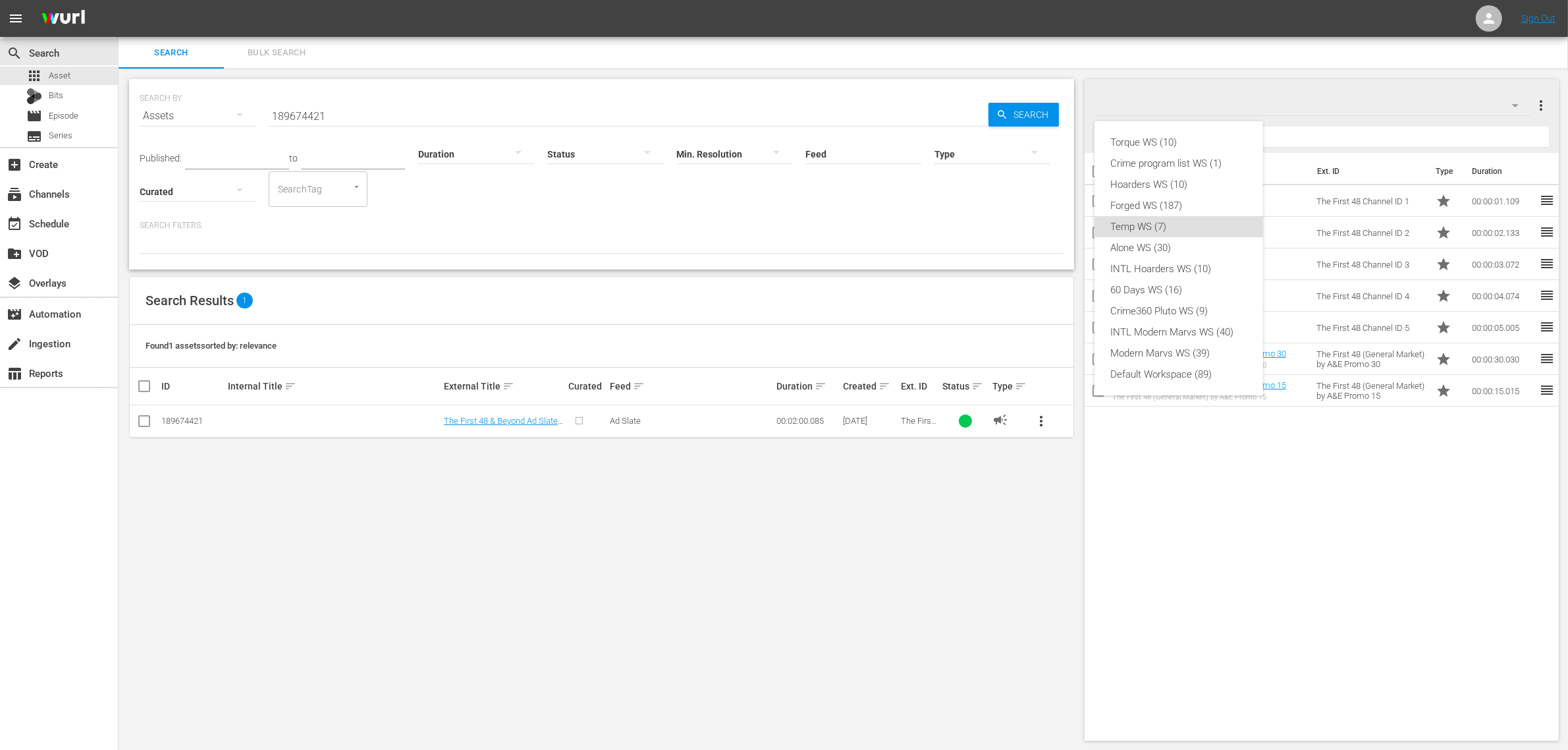
click at [1480, 102] on div "Torque WS (10) Crime program list WS (1) Hoarders WS (10) Forged WS (187) Temp …" at bounding box center [784, 375] width 1568 height 750
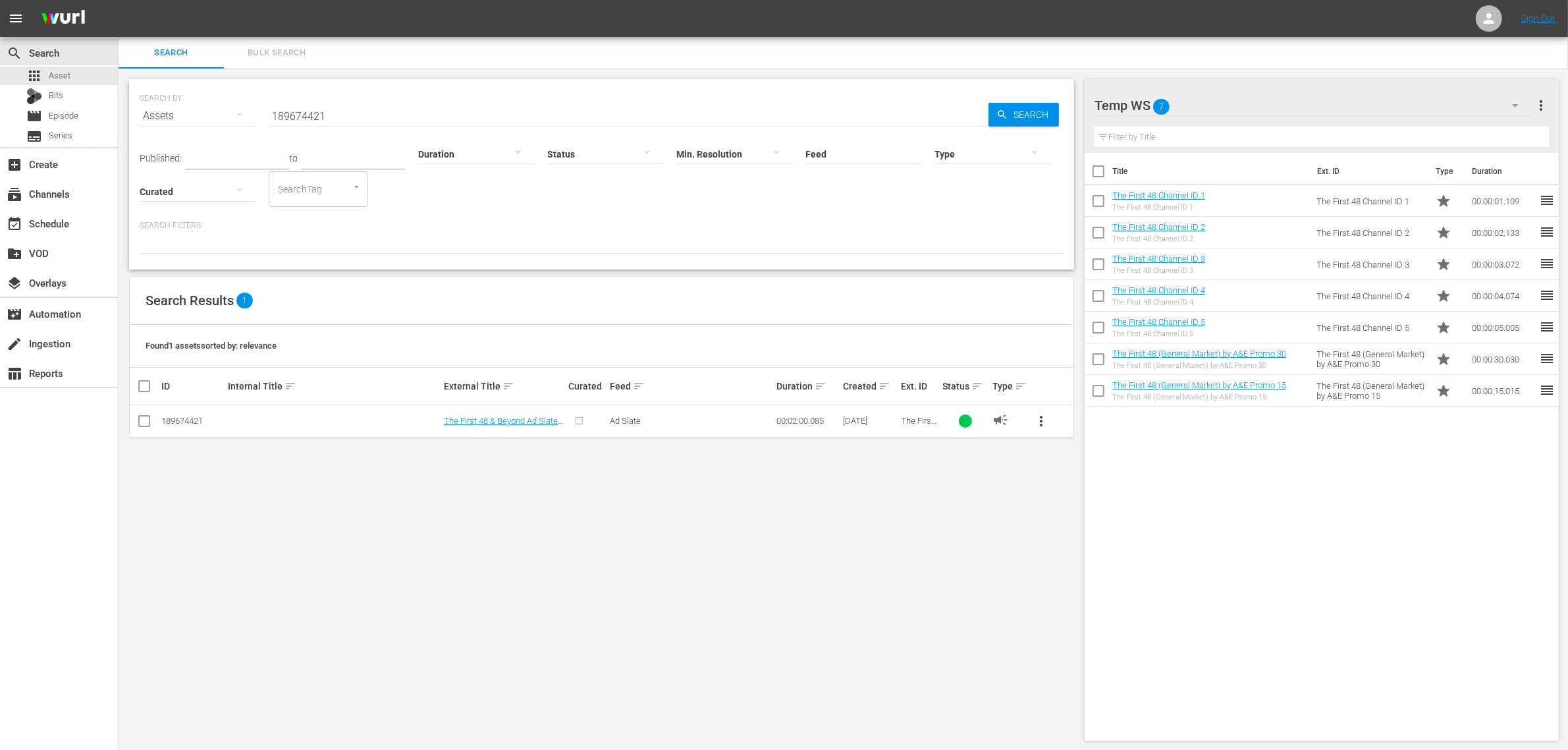
click at [1518, 105] on icon "button" at bounding box center [1516, 105] width 16 height 16
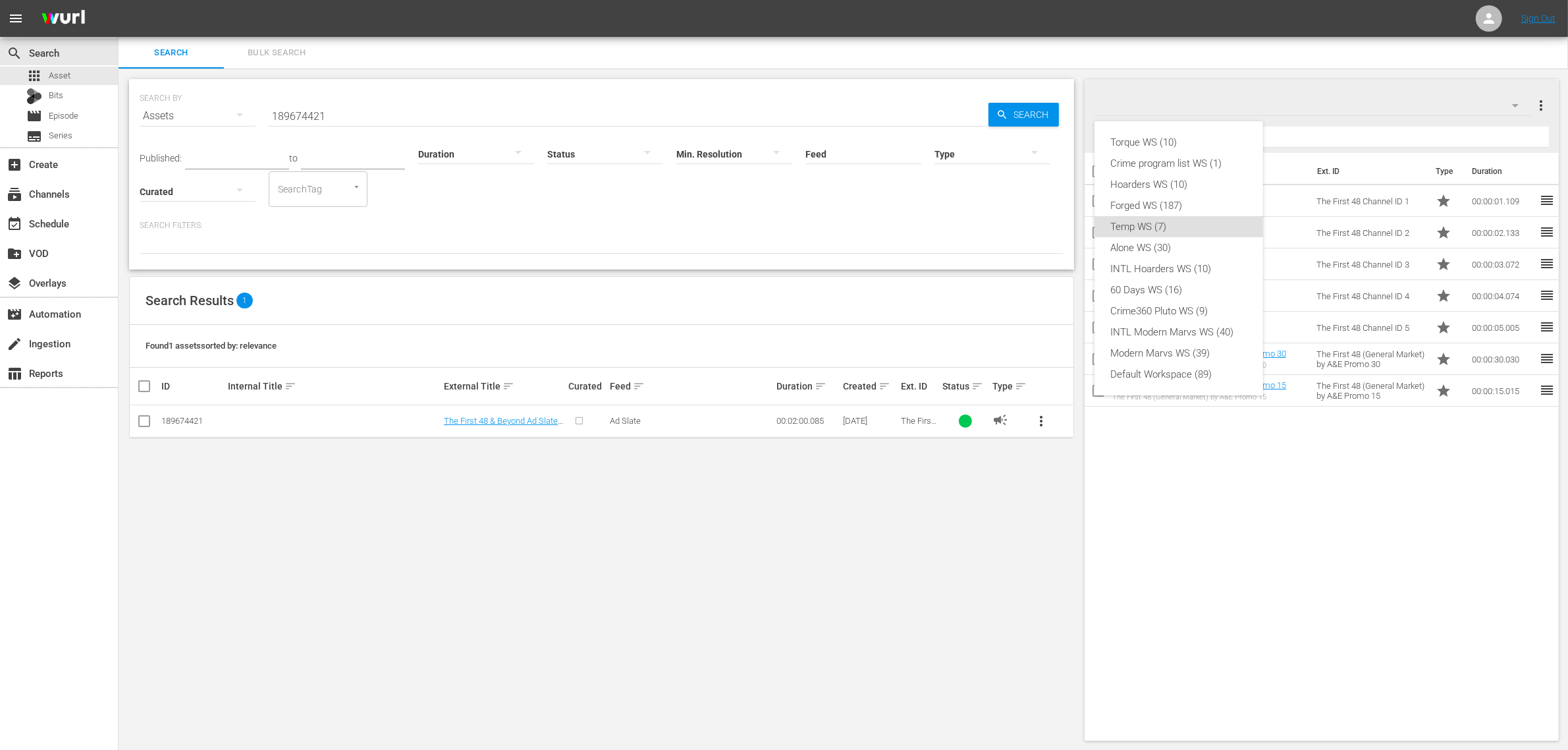
click at [1540, 102] on div "Torque WS (10) Crime program list WS (1) Hoarders WS (10) Forged WS (187) Temp …" at bounding box center [784, 375] width 1568 height 750
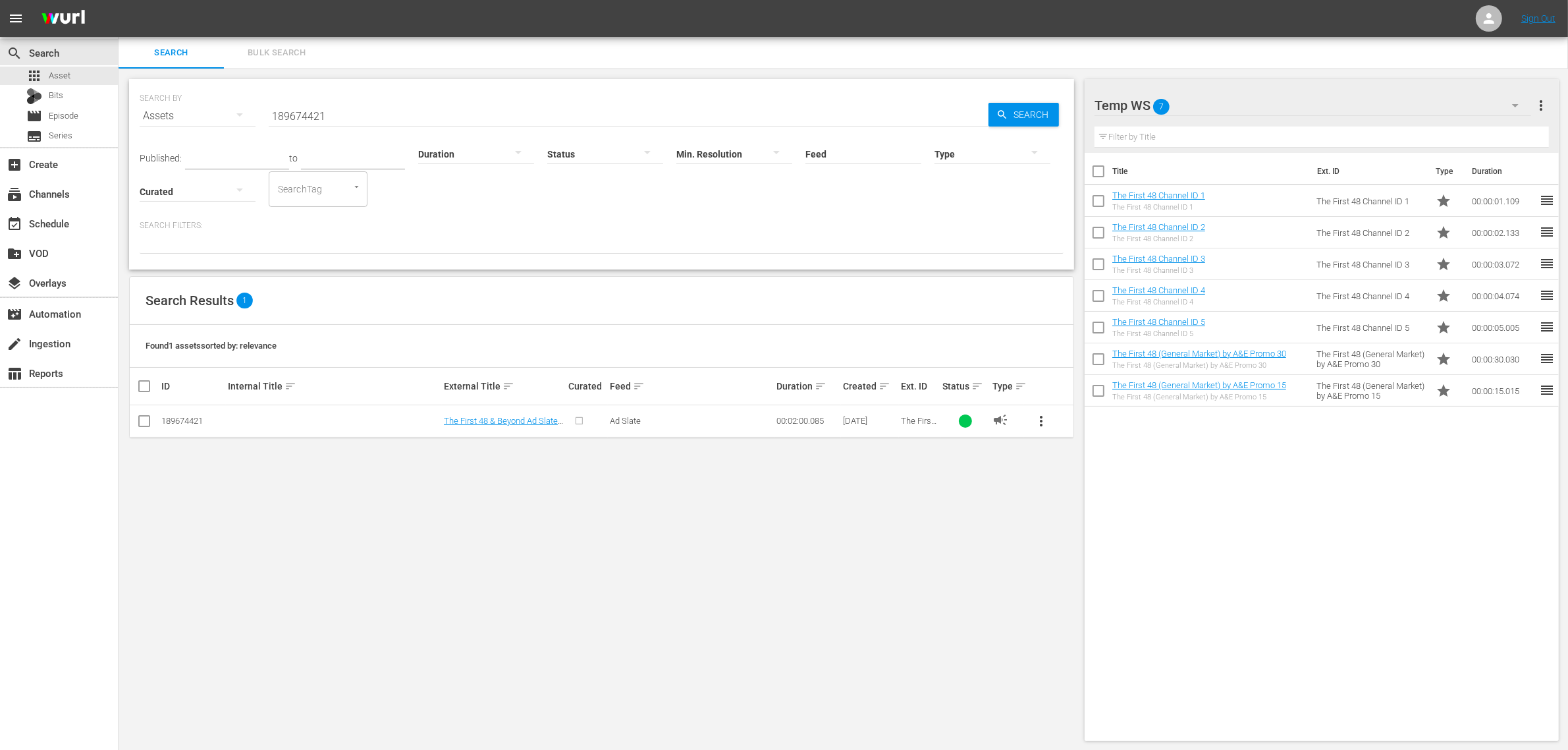
click at [1541, 103] on div "Torque WS (10) Crime program list WS (1) Hoarders WS (10) Forged WS (187) Temp …" at bounding box center [784, 375] width 1568 height 750
click at [1541, 103] on span "more_vert" at bounding box center [1541, 105] width 16 height 16
click at [1476, 107] on div "Add New Workspace" at bounding box center [1457, 107] width 155 height 24
click at [438, 585] on div "SEARCH BY Search By Assets Search ID, Title, Description, Keywords, or Category…" at bounding box center [602, 410] width 967 height 683
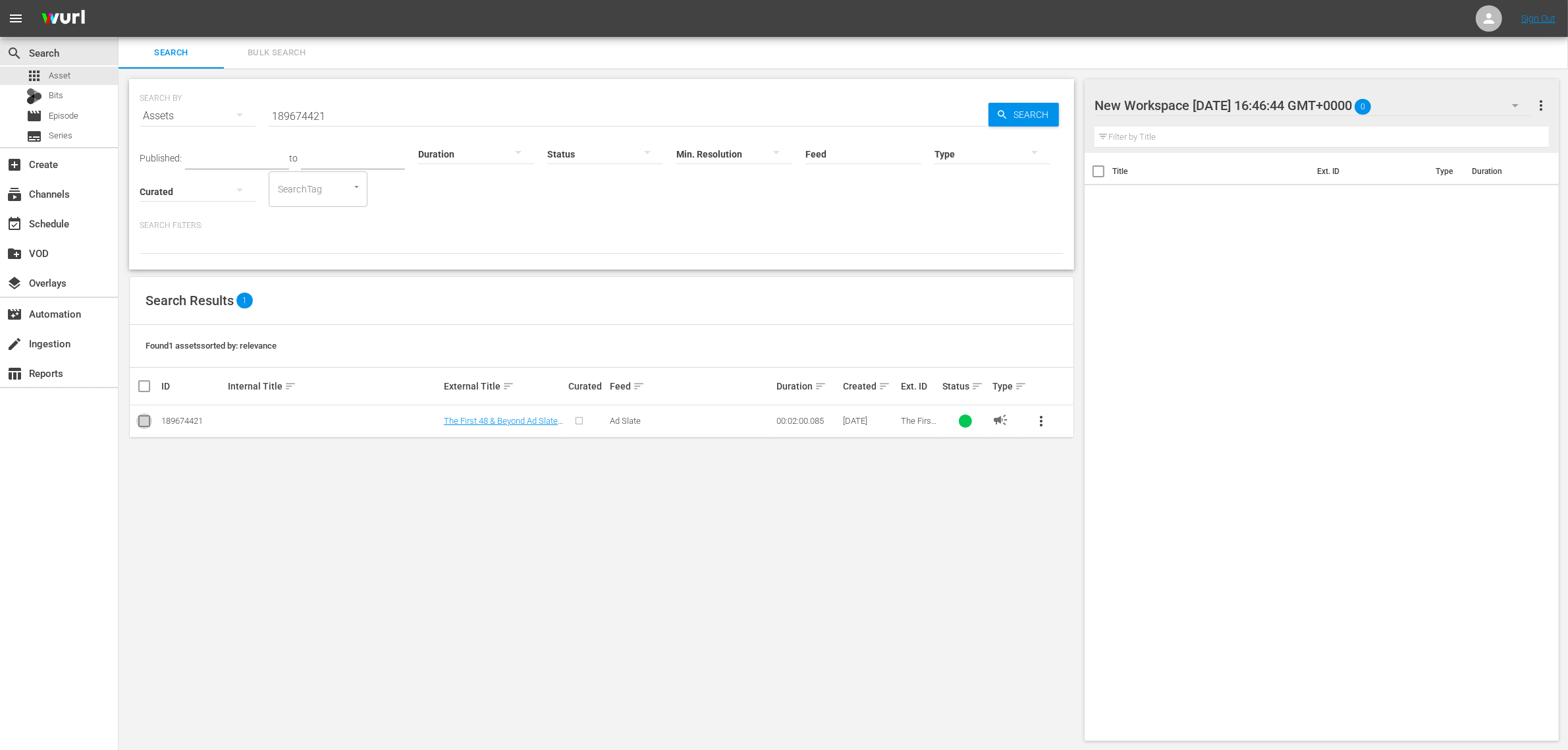
click at [145, 421] on input "checkbox" at bounding box center [144, 424] width 16 height 16
checkbox input "true"
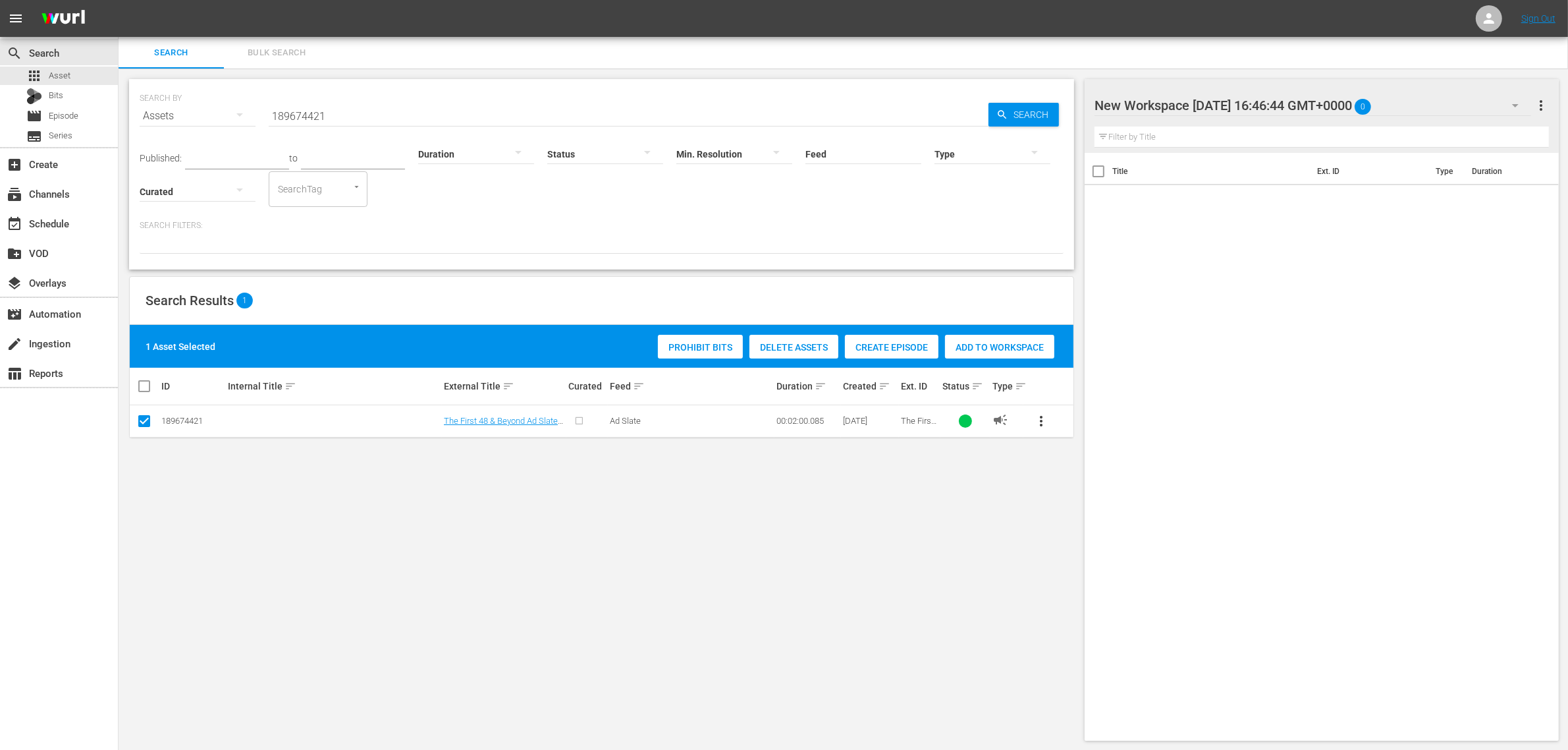
click at [985, 340] on div "Add to Workspace" at bounding box center [999, 347] width 109 height 25
click at [265, 46] on span "Bulk Search" at bounding box center [276, 52] width 89 height 15
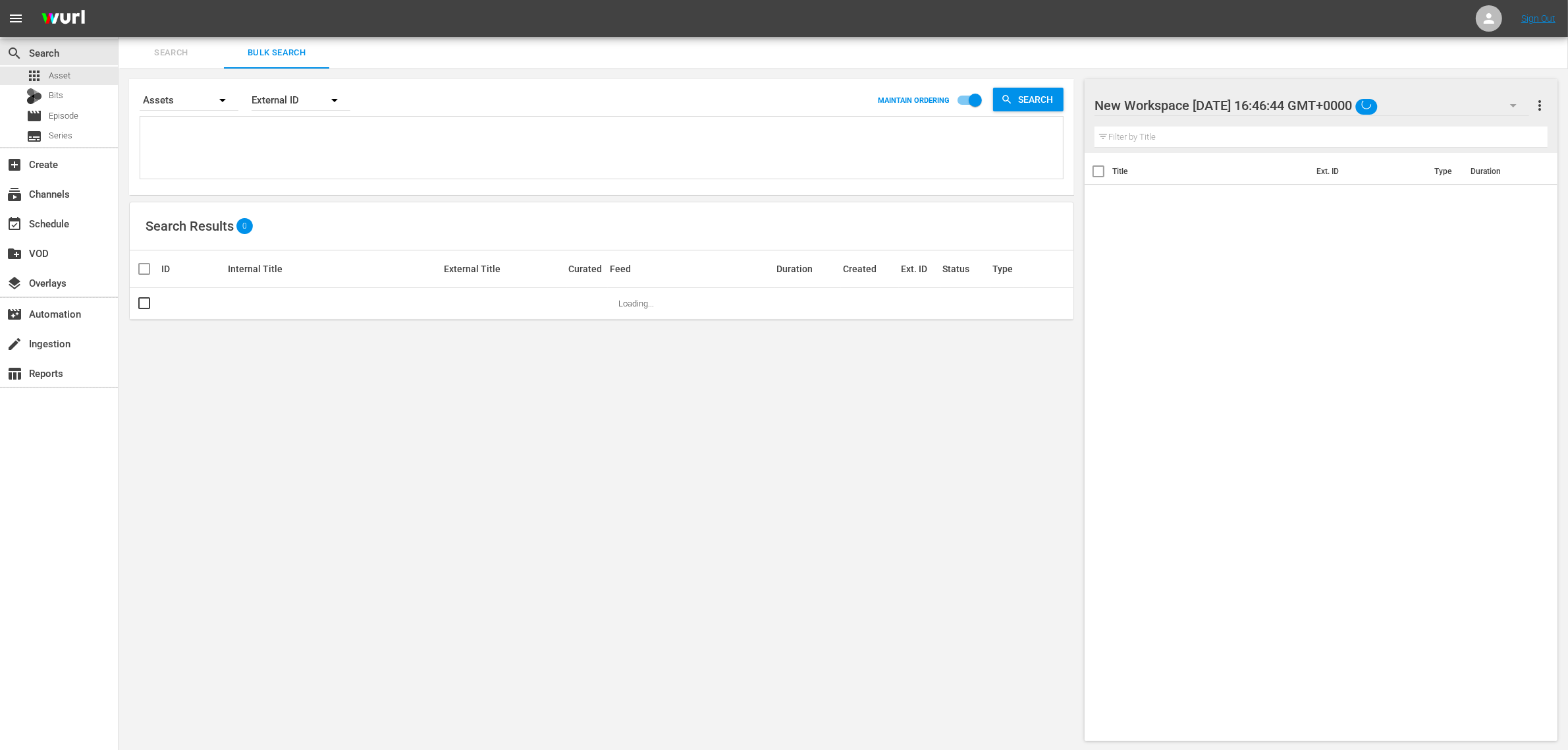
click at [310, 159] on textarea at bounding box center [603, 149] width 920 height 60
click at [964, 100] on input "checkbox" at bounding box center [976, 102] width 75 height 25
checkbox input "false"
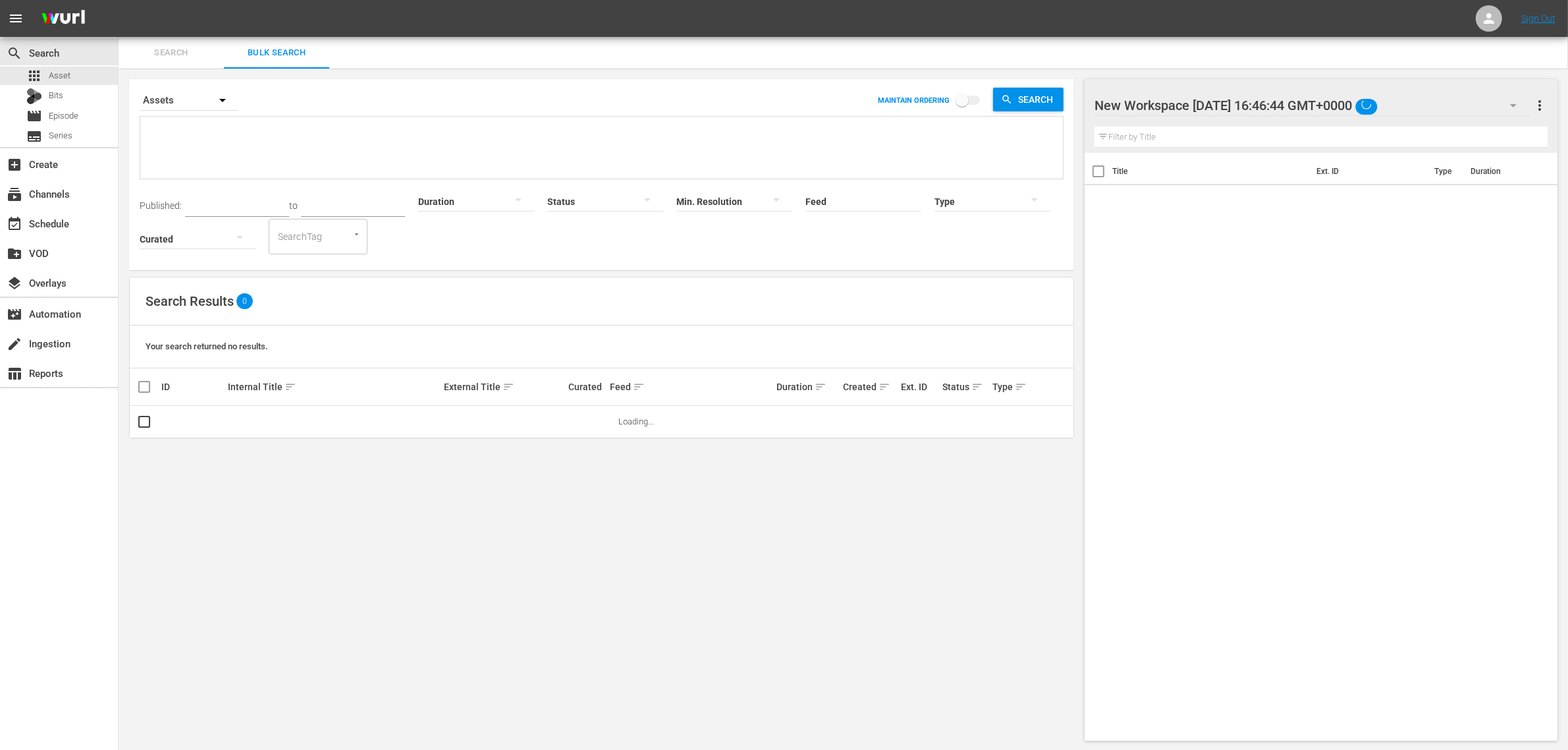
click at [504, 148] on textarea at bounding box center [603, 149] width 920 height 60
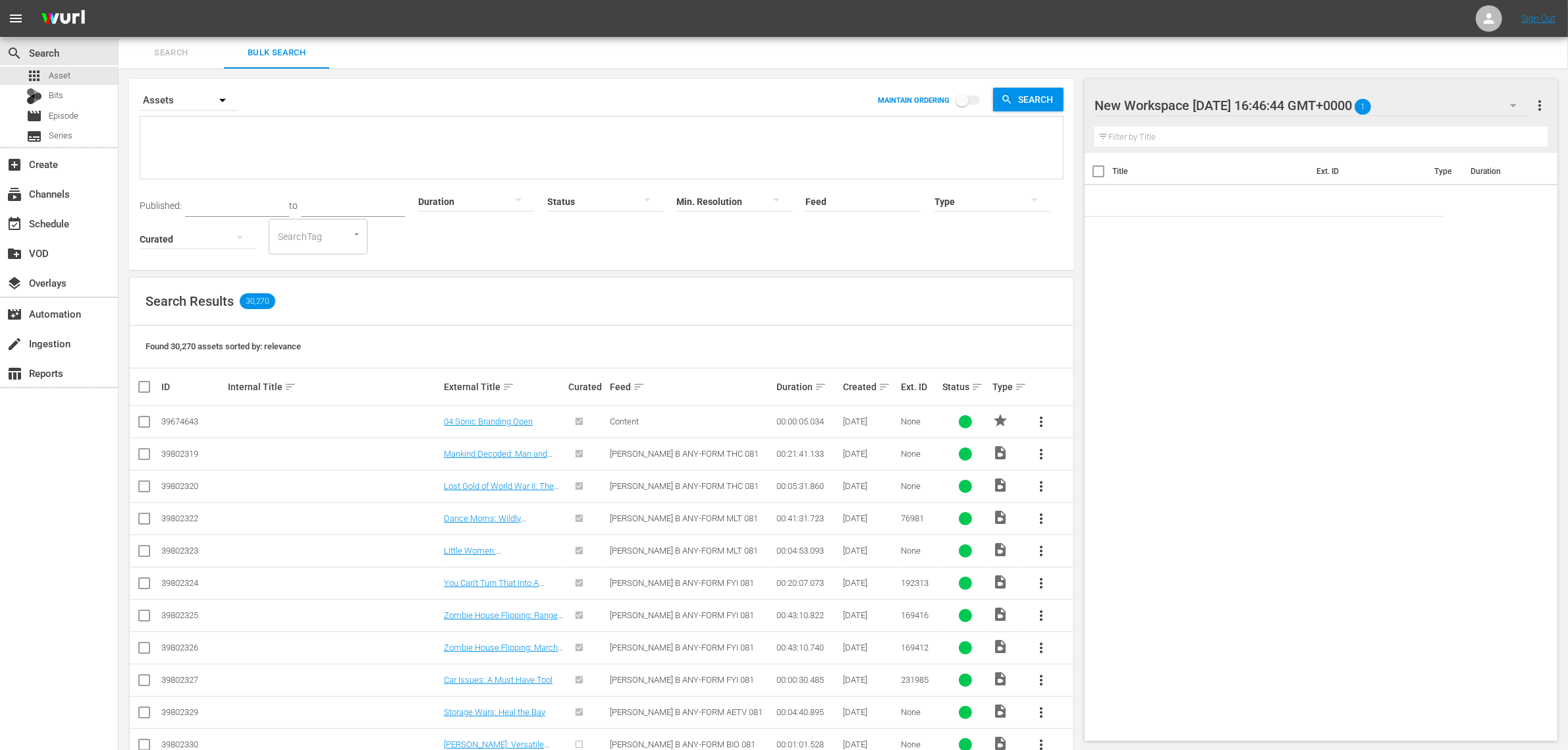
paste textarea "189674424 189674425 189674426 189674427 189674428"
type textarea "189674424 189674425 189674426 189674427 189674428"
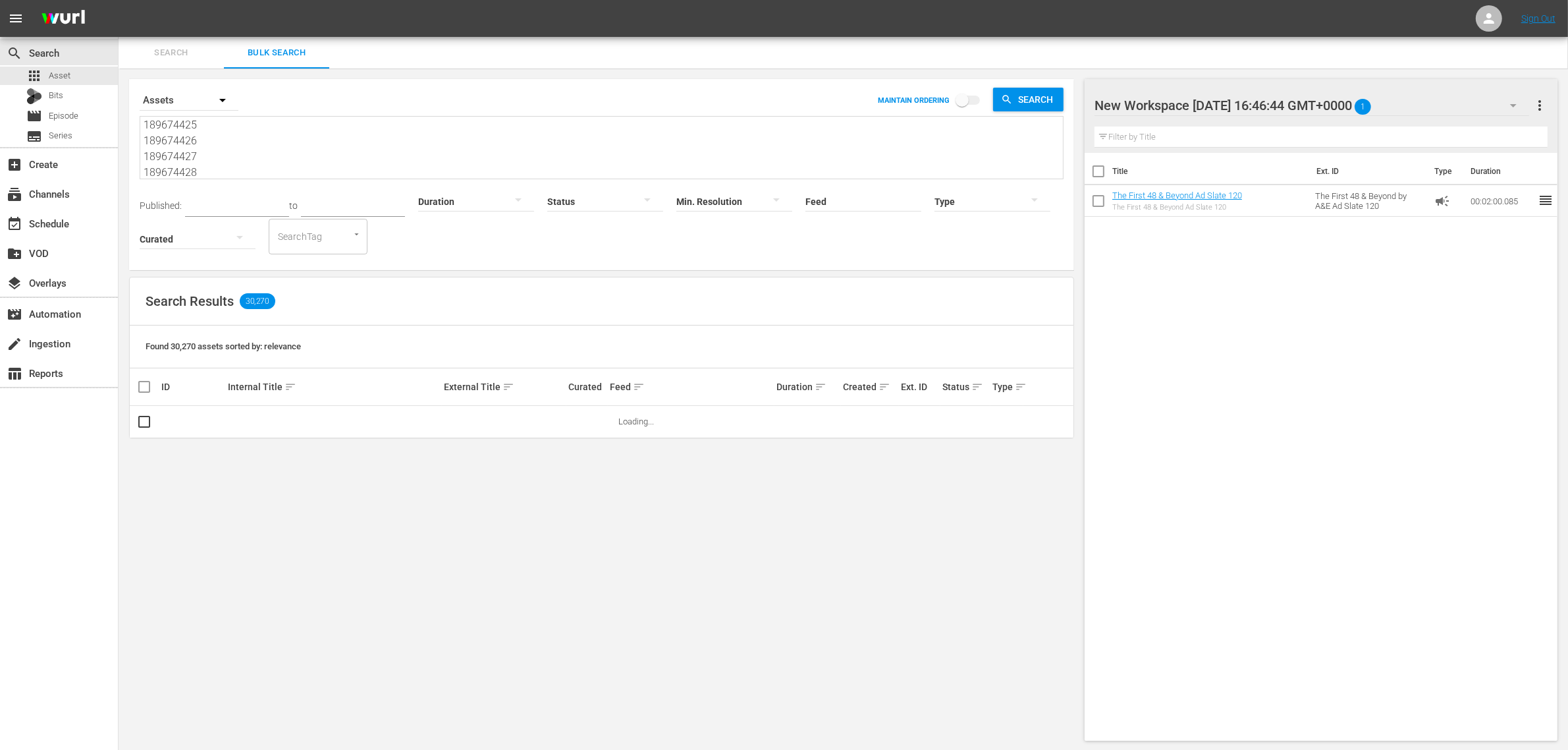
type textarea "189674424 189674425 189674426 189674427 189674428"
drag, startPoint x: 1094, startPoint y: 103, endPoint x: 1580, endPoint y: 157, distance: 489.0
click at [1568, 157] on html "menu Sign Out search Search apps Asset Bits movie Episode subtitles Series add_…" at bounding box center [784, 375] width 1568 height 750
click at [1331, 99] on div "New Workspace Tue Sep 02 2025 16:46:44 GMT+0000 1" at bounding box center [1312, 106] width 435 height 37
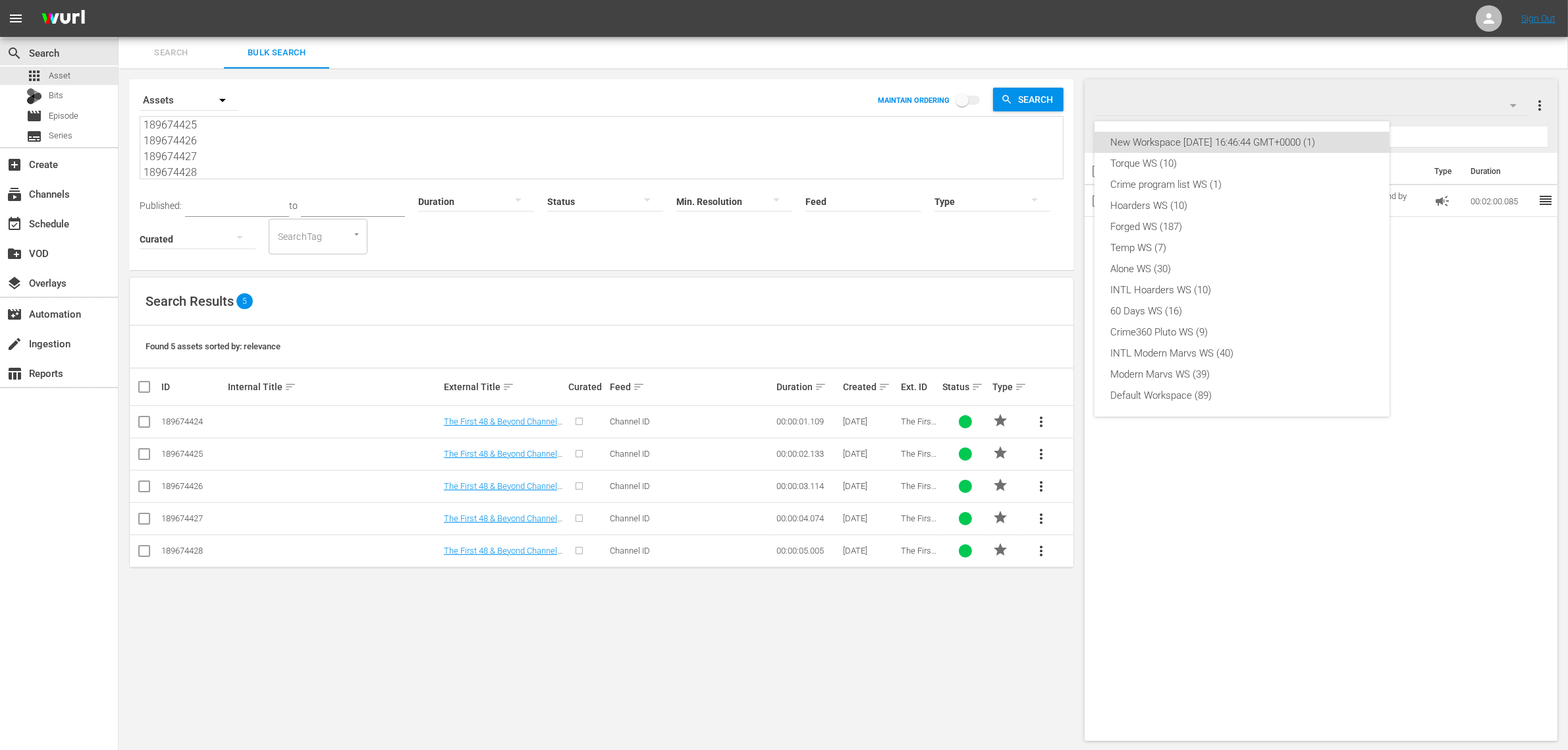
click at [1154, 111] on div "New Workspace Tue Sep 02 2025 16:46:44 GMT+0000 (1) Torque WS (10) Crime progra…" at bounding box center [784, 375] width 1568 height 750
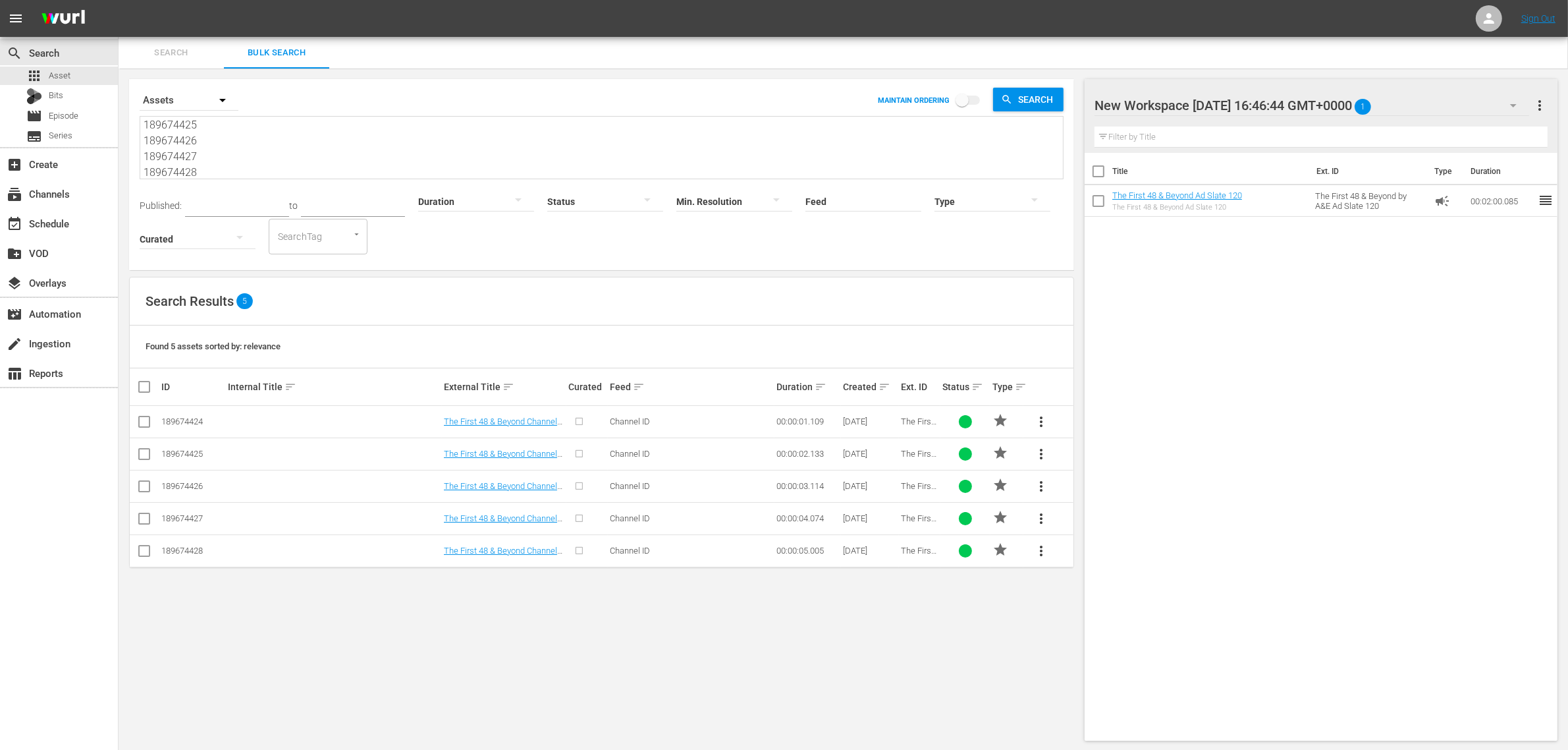
click at [1164, 101] on div at bounding box center [1206, 106] width 224 height 33
drag, startPoint x: 1098, startPoint y: 100, endPoint x: 1390, endPoint y: 115, distance: 292.4
click at [1378, 117] on input "New Workspace Tue Sep 02 2025 16:46:44 GMT+0000" at bounding box center [1315, 105] width 441 height 31
type input "First 48 and Beyond WS"
click at [1236, 292] on div "Title Ext. ID Type Duration The First 48 & Beyond Ad Slate 120 The First 48 & B…" at bounding box center [1320, 444] width 473 height 583
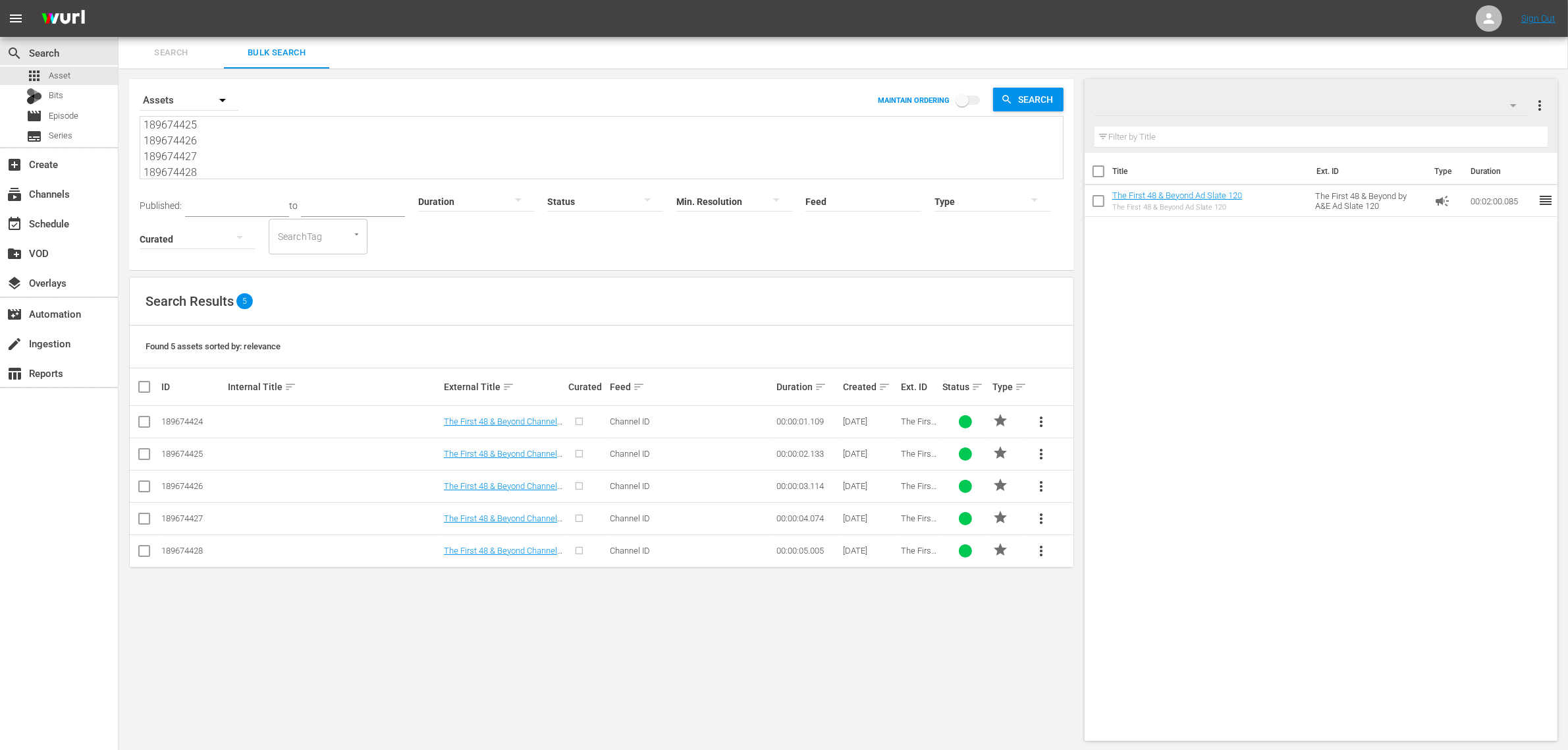
click at [525, 302] on div "Search Results 5" at bounding box center [601, 301] width 944 height 48
click at [143, 390] on input "checkbox" at bounding box center [149, 387] width 27 height 16
checkbox input "true"
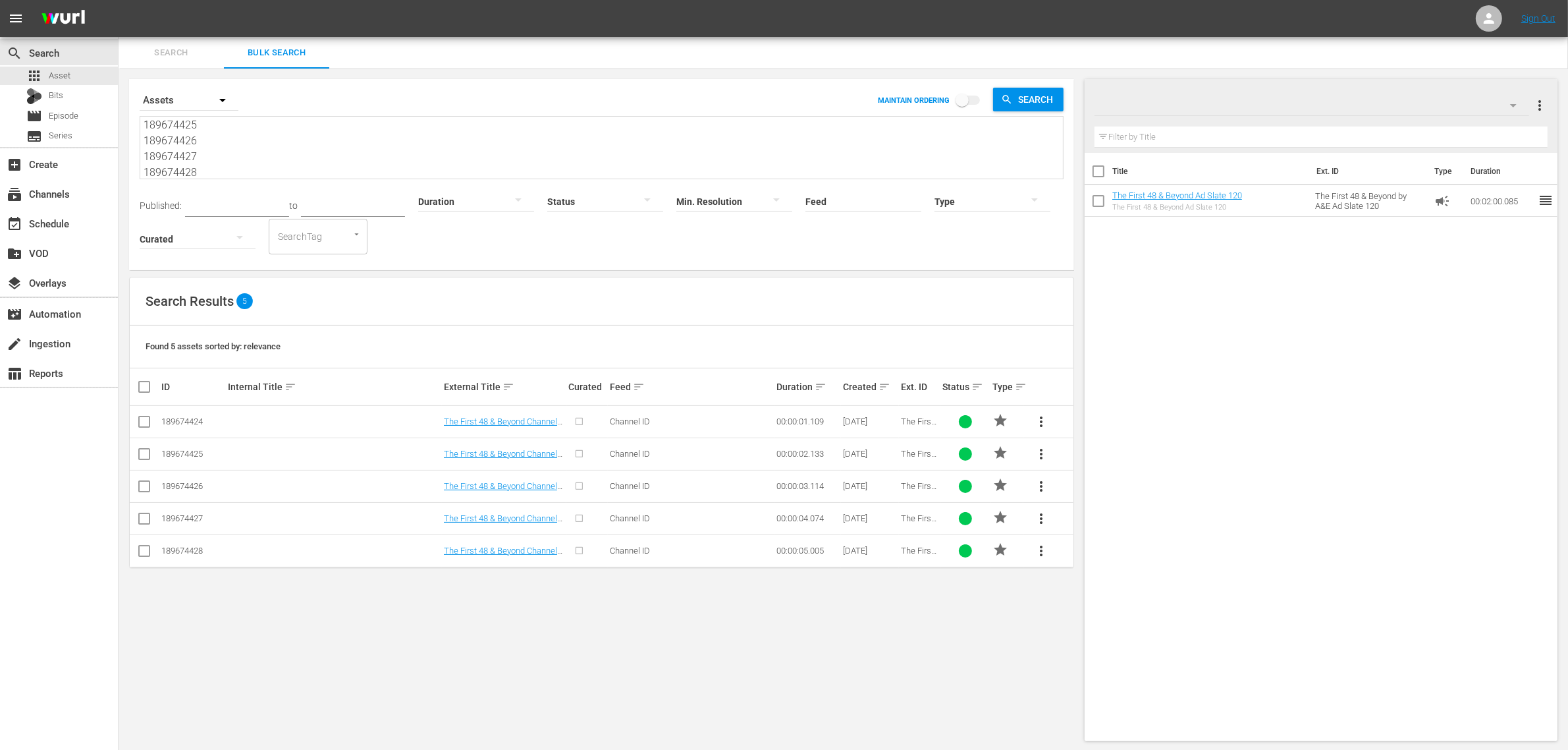
checkbox input "true"
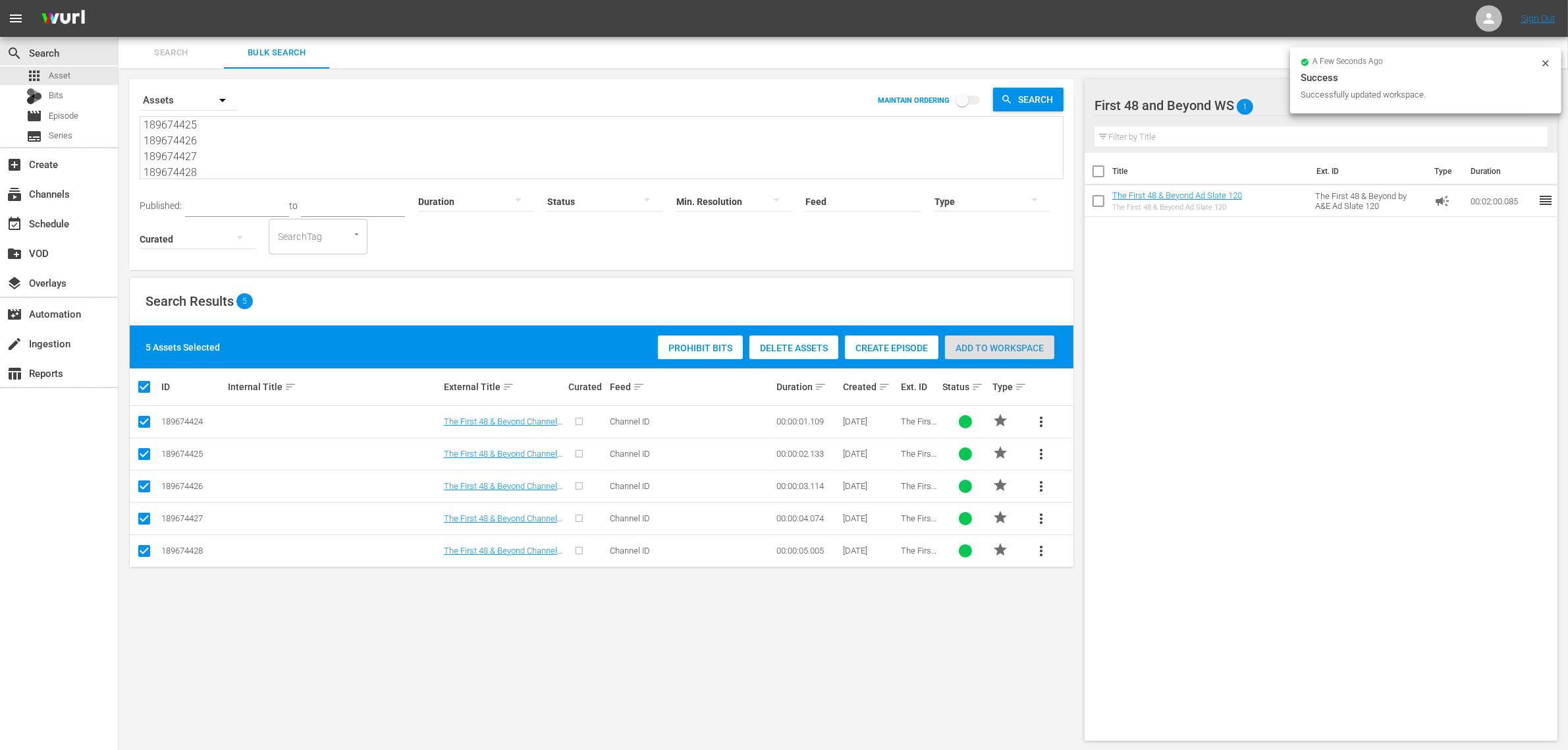
click at [985, 347] on span "Add to Workspace" at bounding box center [999, 348] width 109 height 11
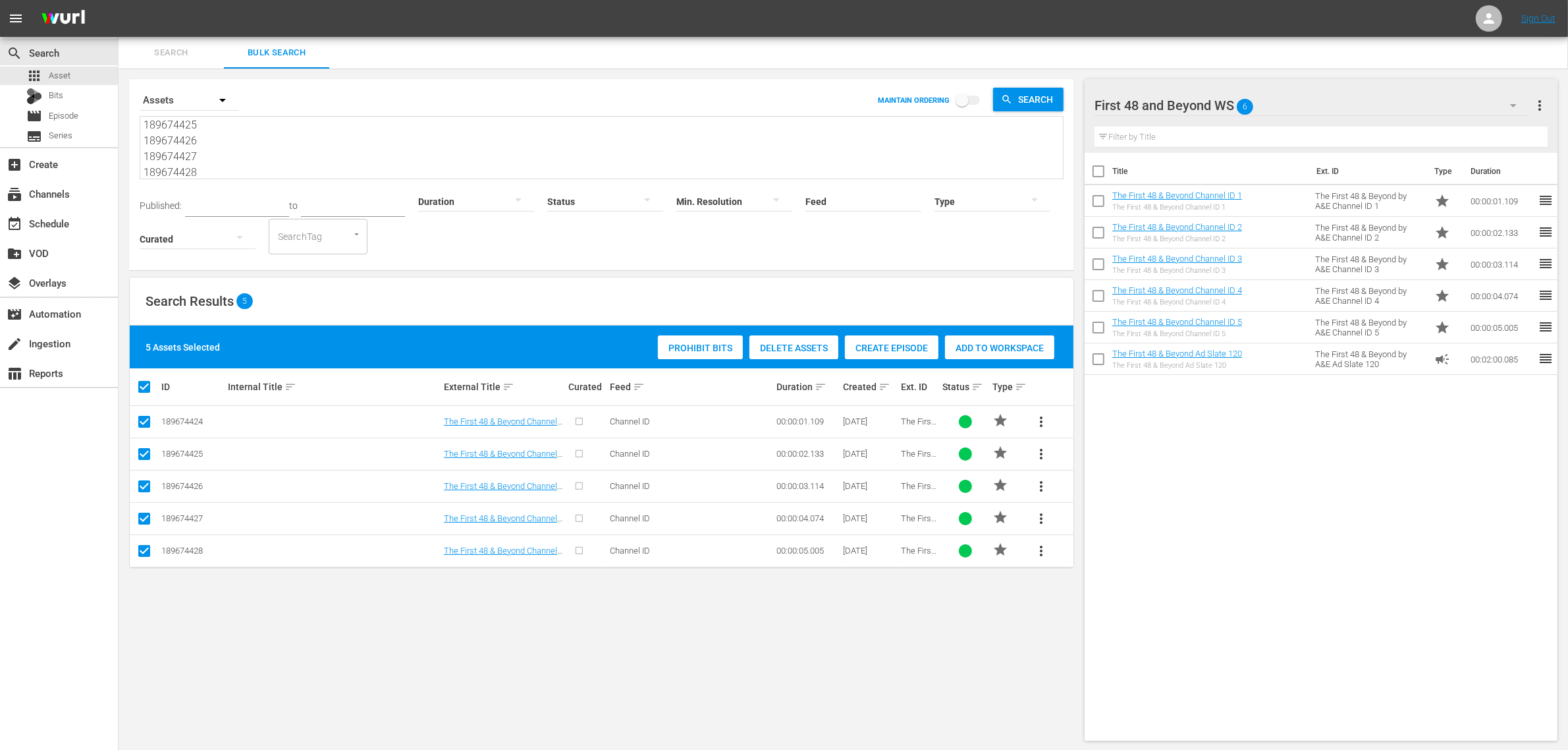
click at [275, 171] on textarea "189674424 189674425 189674426 189674427 189674428" at bounding box center [603, 148] width 920 height 60
paste textarea "18 189674419 189674420 190493266 190560779"
type textarea "189674418 189674419 189674420 190493266 190560779"
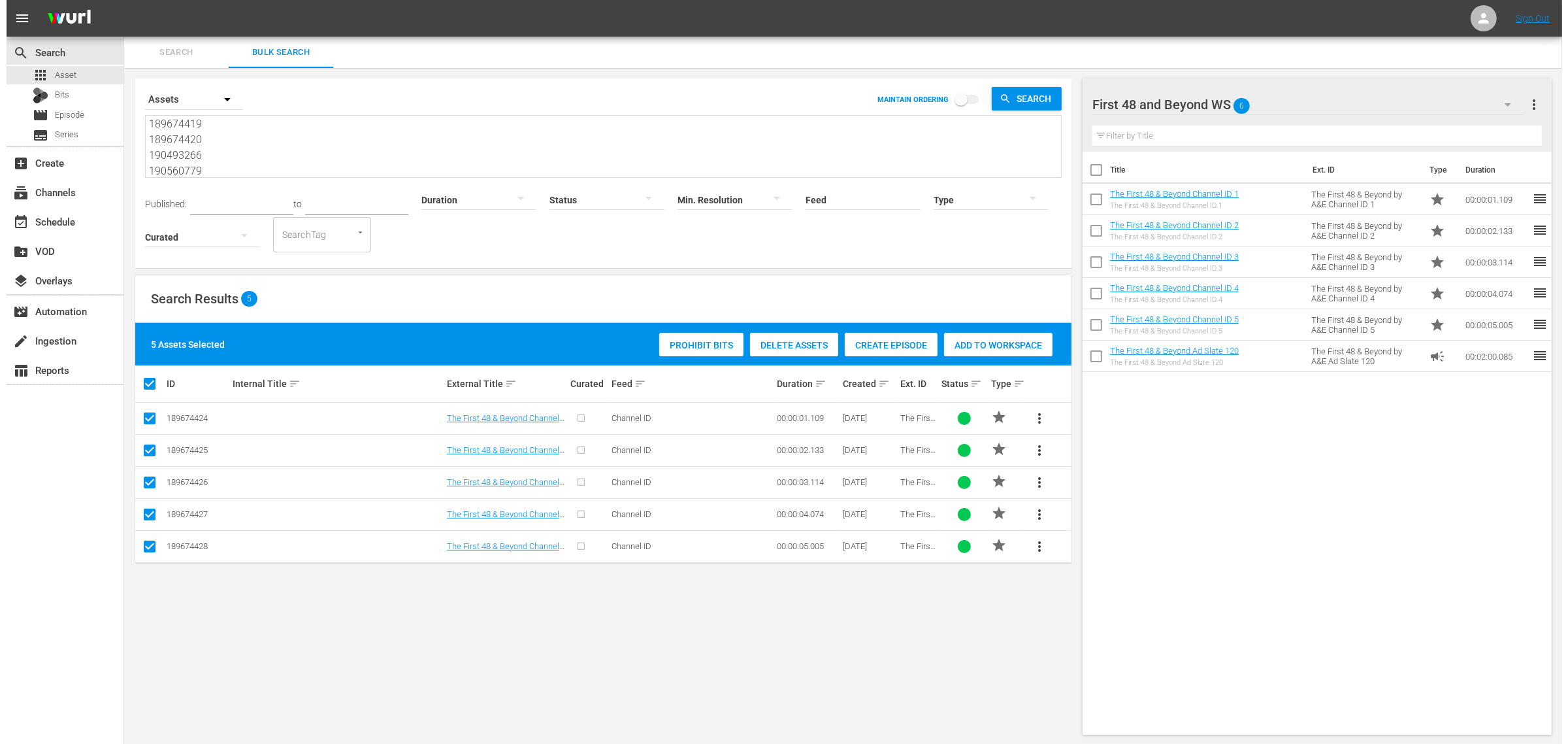
scroll to position [33, 0]
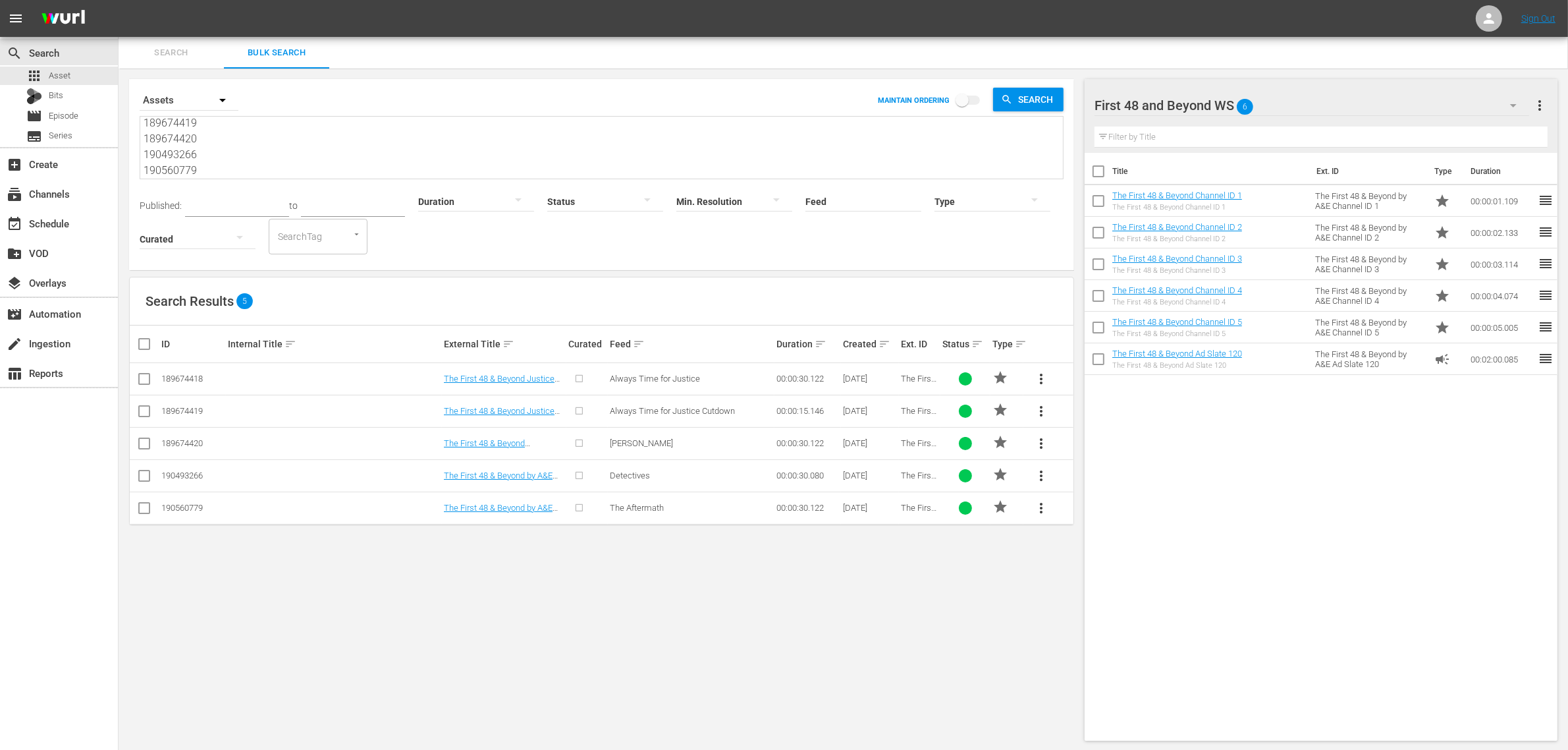
type textarea "189674418 189674419 189674420 190493266 190560779"
click at [145, 343] on input "checkbox" at bounding box center [149, 344] width 27 height 16
checkbox input "true"
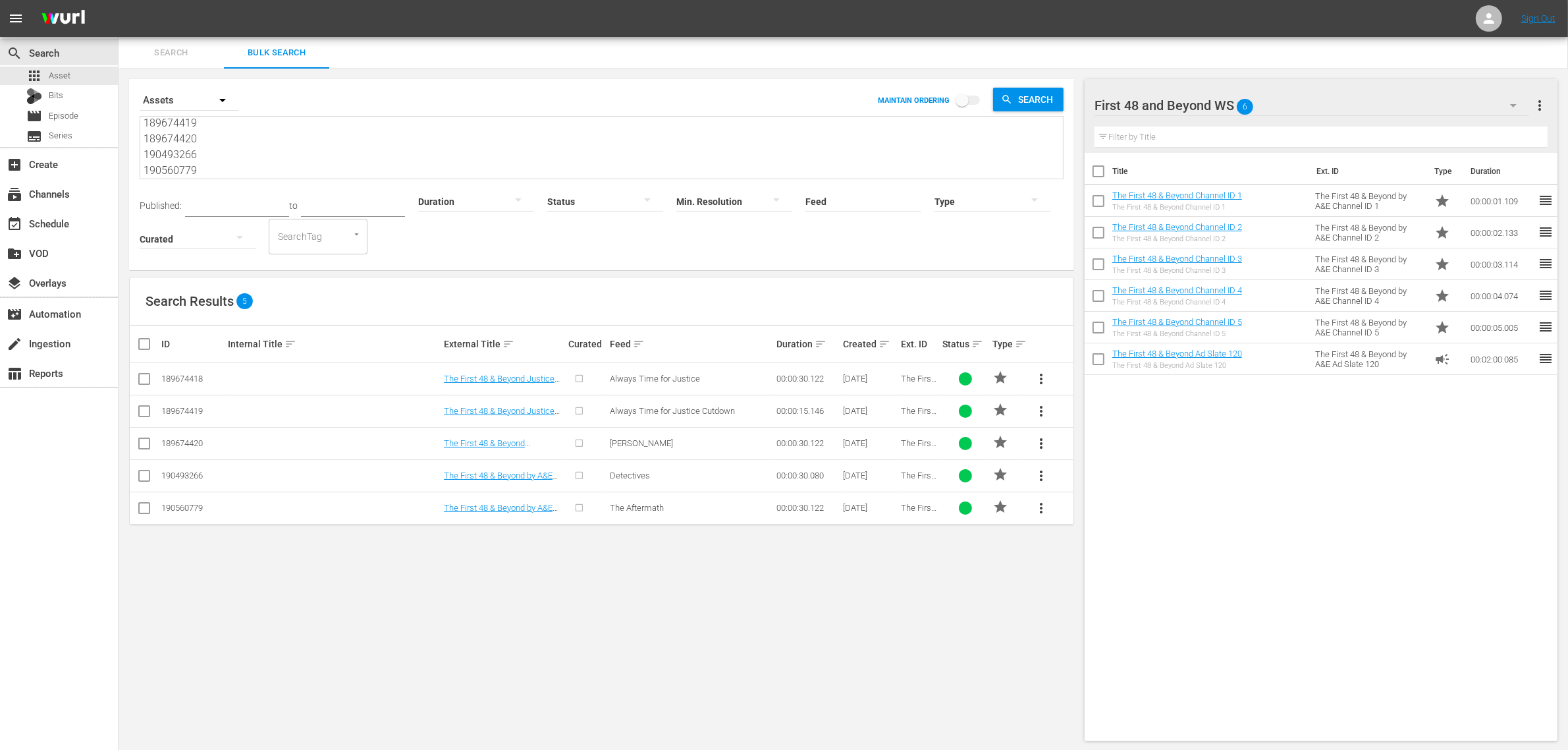
checkbox input "true"
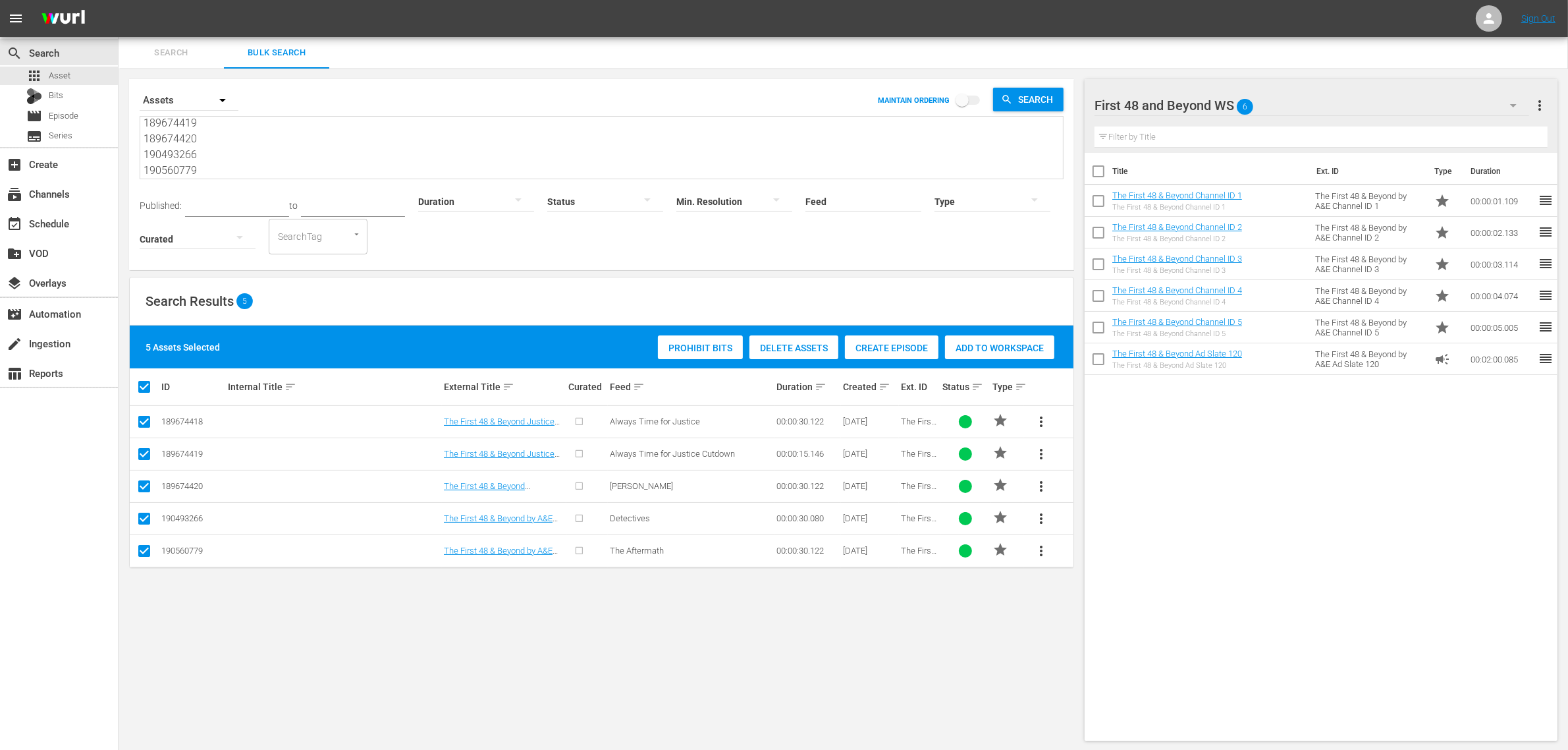
click at [137, 447] on icon at bounding box center [144, 454] width 16 height 16
click at [142, 451] on input "checkbox" at bounding box center [144, 457] width 16 height 16
checkbox input "false"
click at [147, 455] on input "checkbox" at bounding box center [144, 457] width 16 height 16
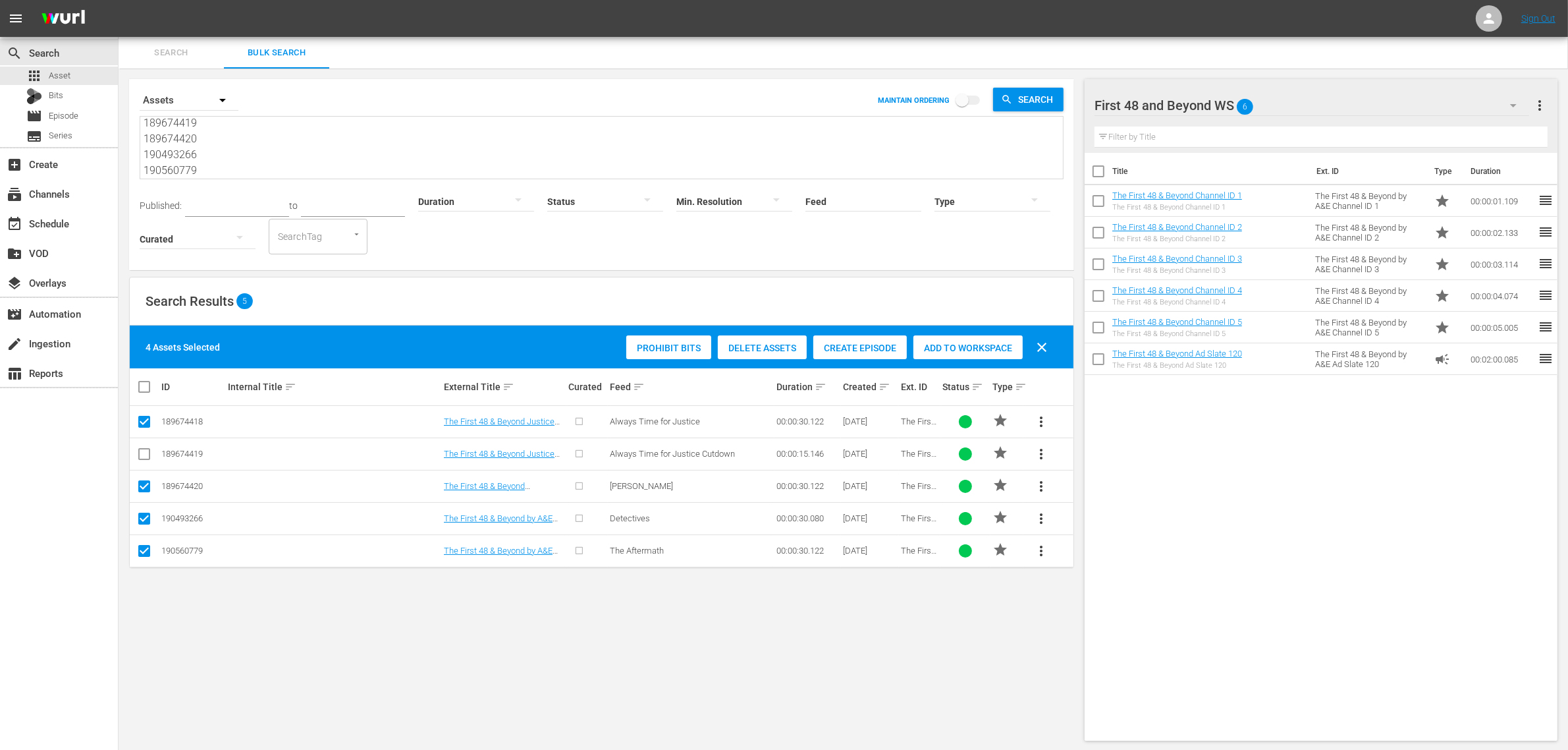
checkbox input "true"
click at [943, 335] on div "Prohibit Bits Delete Assets Create Episode Add to Workspace" at bounding box center [856, 347] width 403 height 30
click at [965, 336] on div "Add to Workspace" at bounding box center [999, 347] width 109 height 25
click at [544, 295] on div "Search Results 5" at bounding box center [601, 301] width 944 height 48
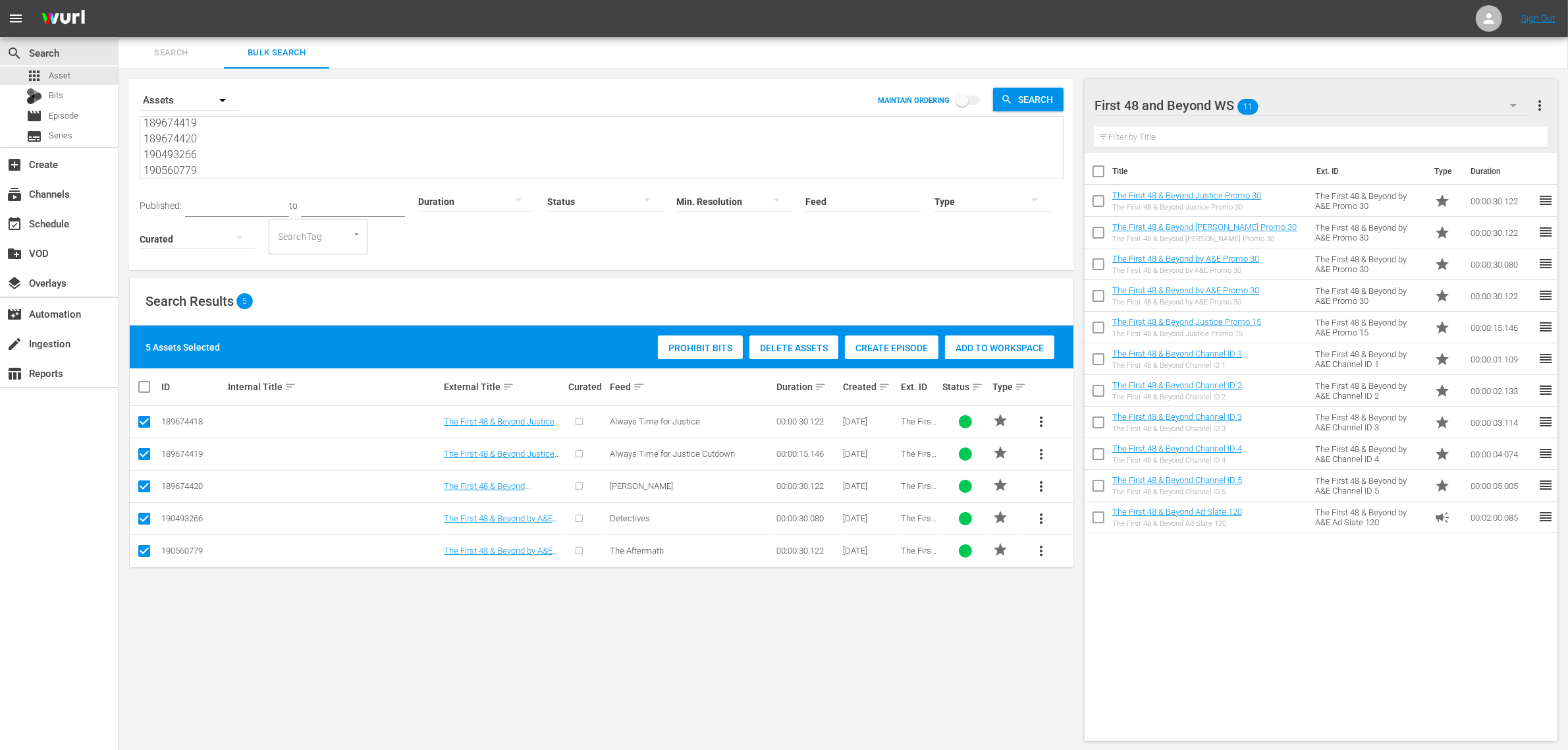
click at [600, 288] on div "Search Results 5" at bounding box center [601, 301] width 944 height 48
click at [33, 317] on div "movie_filter Automation" at bounding box center [36, 312] width 74 height 12
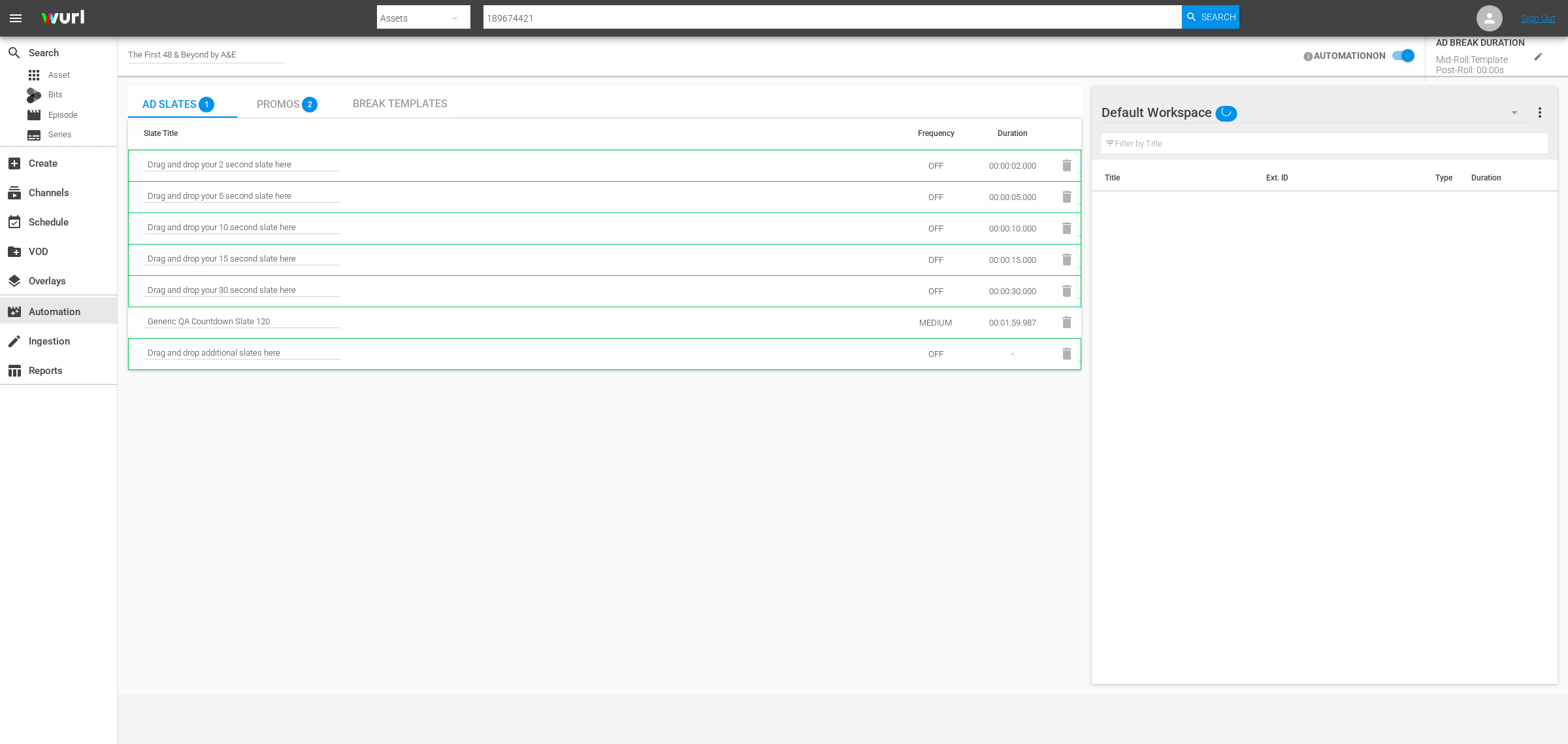
click at [1405, 49] on input "checkbox" at bounding box center [1400, 57] width 29 height 16
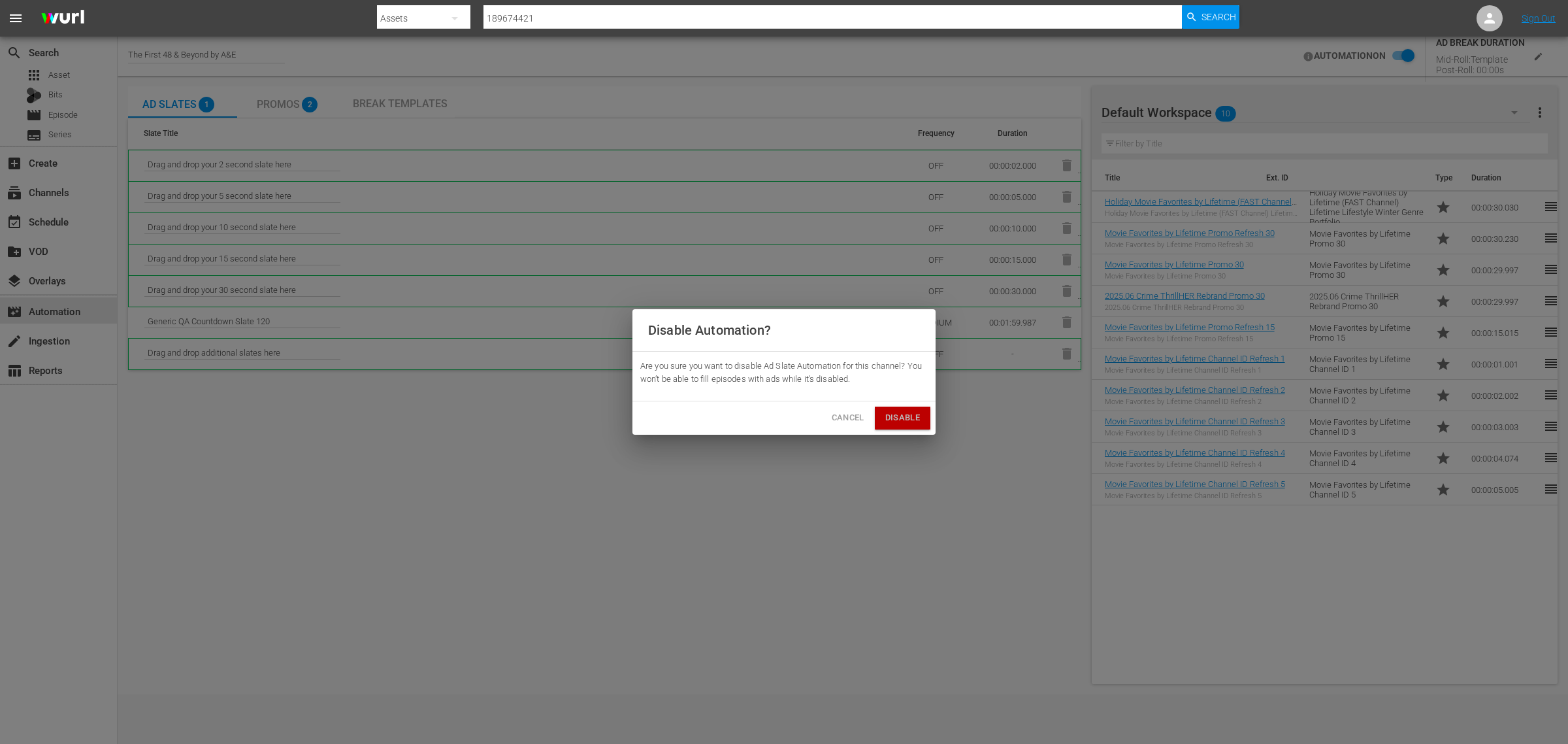
click at [887, 416] on span "Disable" at bounding box center [902, 417] width 35 height 15
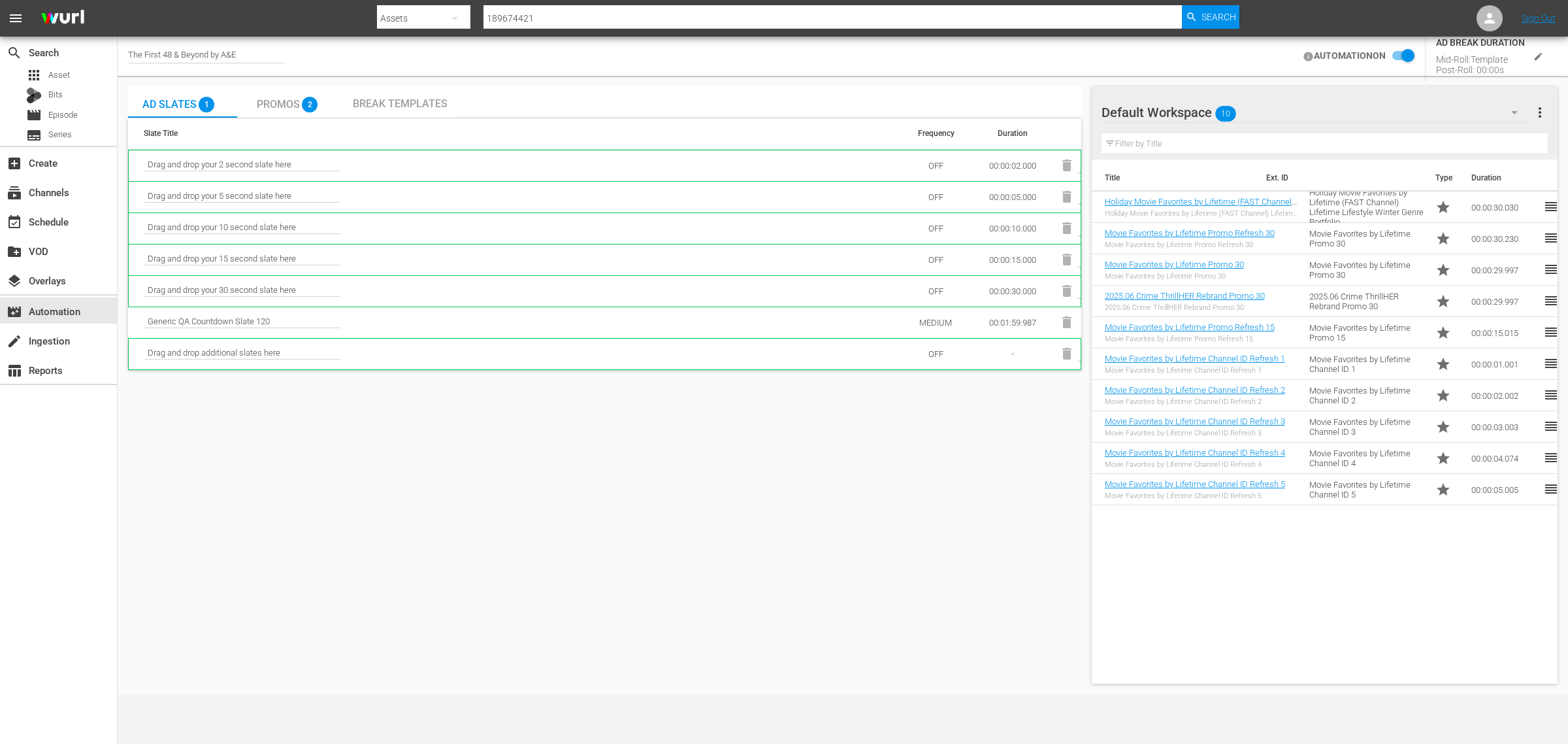
click at [784, 53] on div "The First 48 & Beyond by A&E AUTOMATION ON AD BREAK DURATION Mid-Roll: Template…" at bounding box center [843, 57] width 1450 height 39
checkbox input "false"
click at [1272, 102] on div "Default Workspace 10" at bounding box center [1316, 113] width 429 height 37
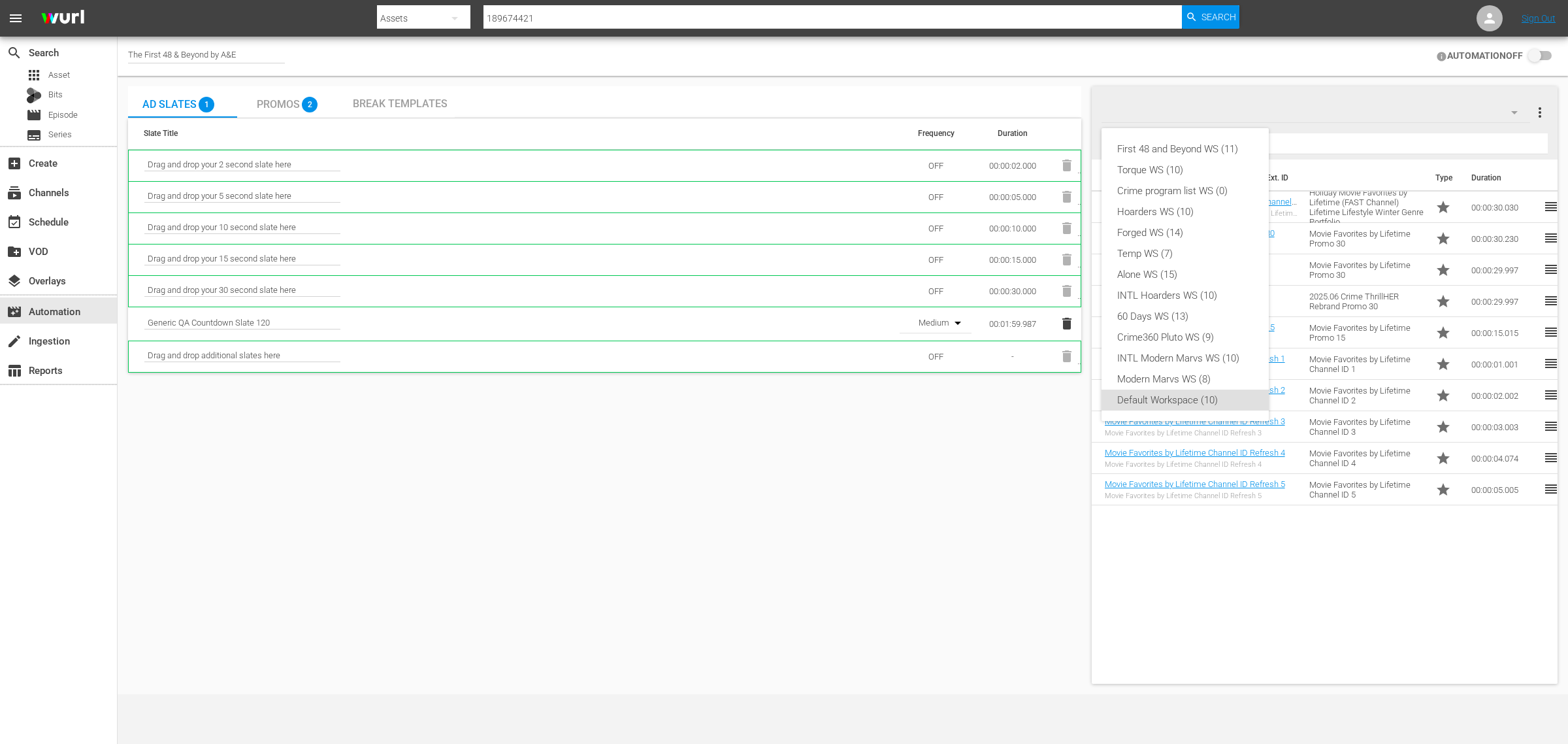
click at [1187, 148] on div "First 48 and Beyond WS (11)" at bounding box center [1185, 148] width 135 height 20
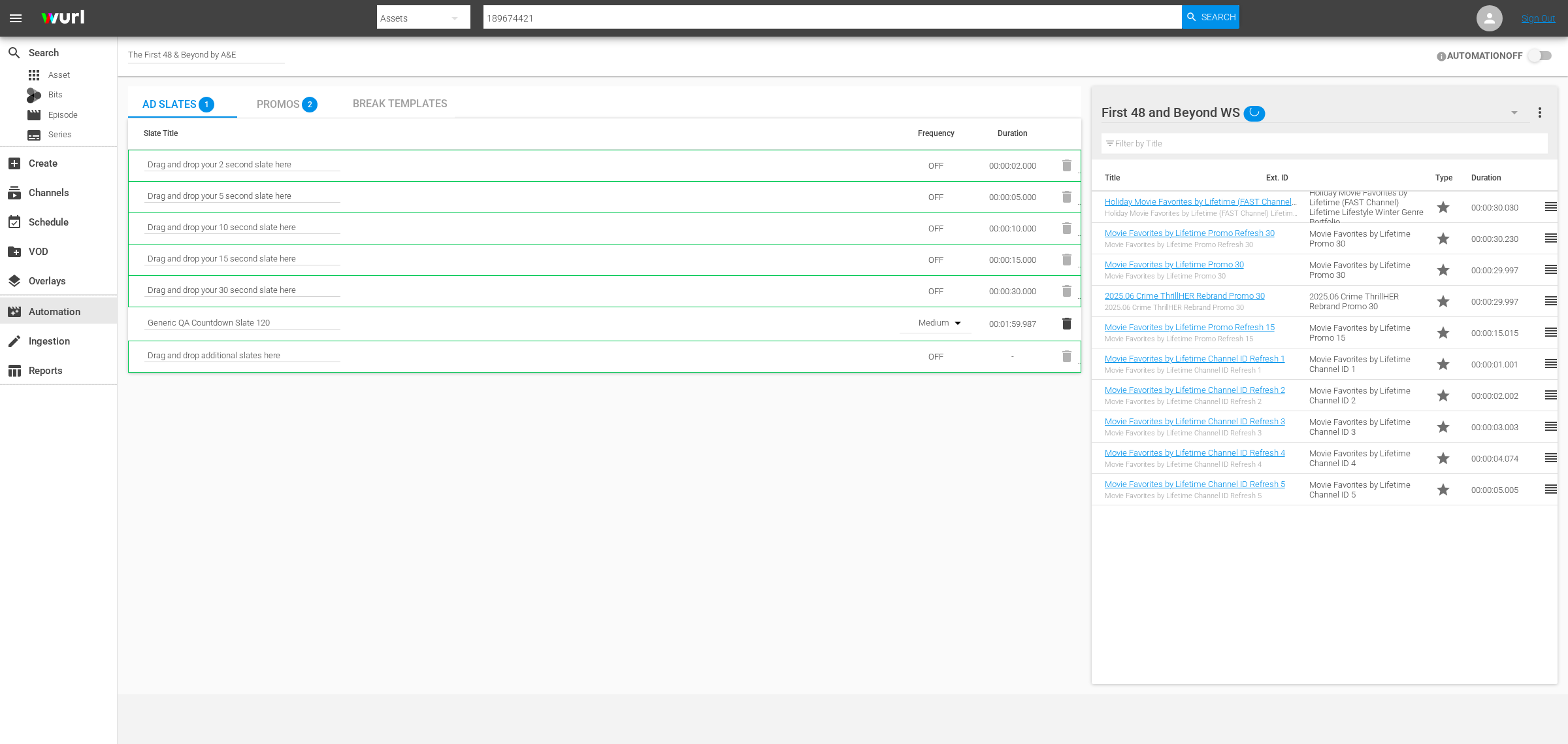
click at [951, 592] on div "First 48 and Beyond WS (11) Torque WS (10) Crime program list WS (0) Hoarders W…" at bounding box center [784, 372] width 1568 height 744
click at [1066, 325] on icon "button" at bounding box center [1066, 324] width 9 height 12
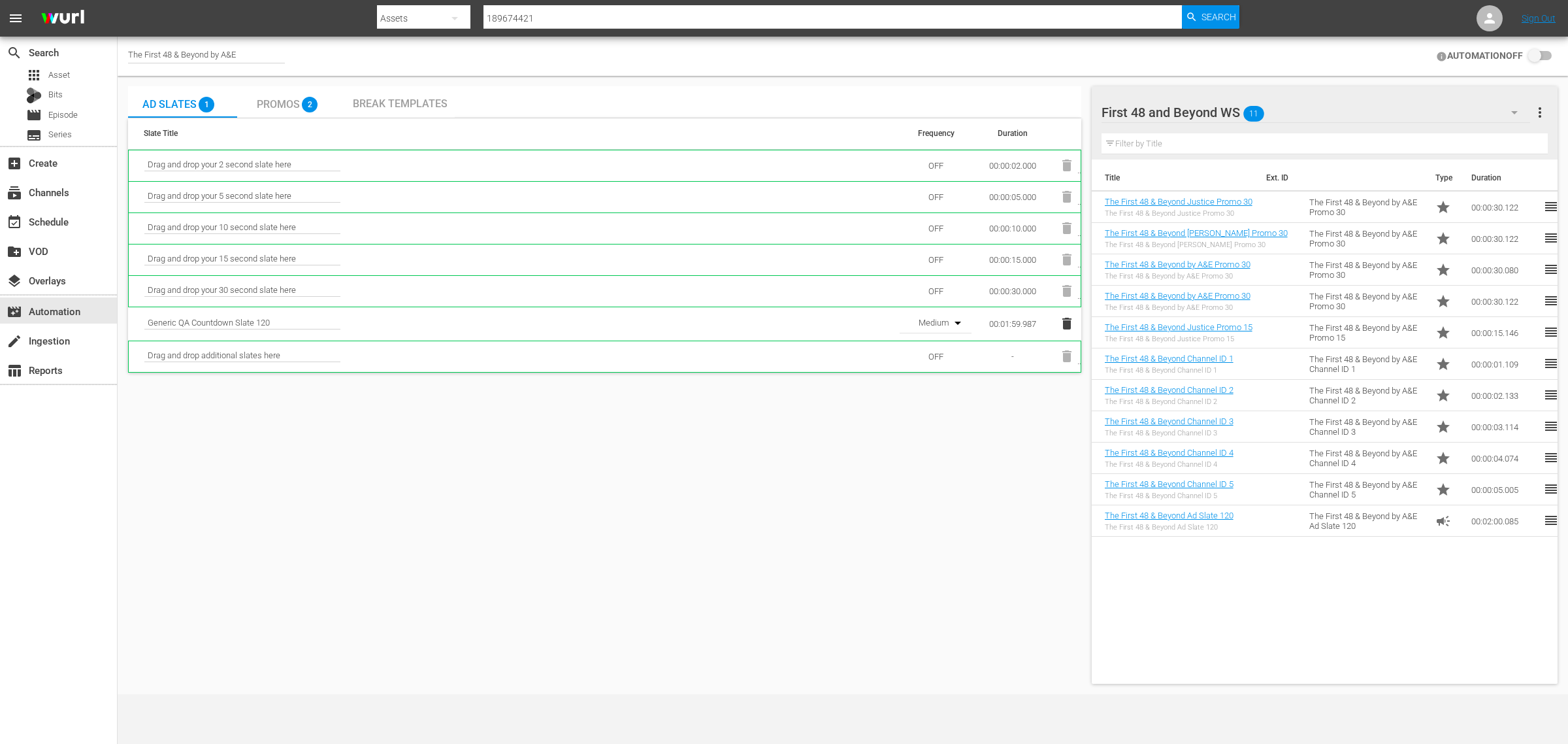
click at [1067, 323] on icon "button" at bounding box center [1066, 324] width 9 height 12
click at [275, 102] on span "Promos" at bounding box center [278, 104] width 43 height 13
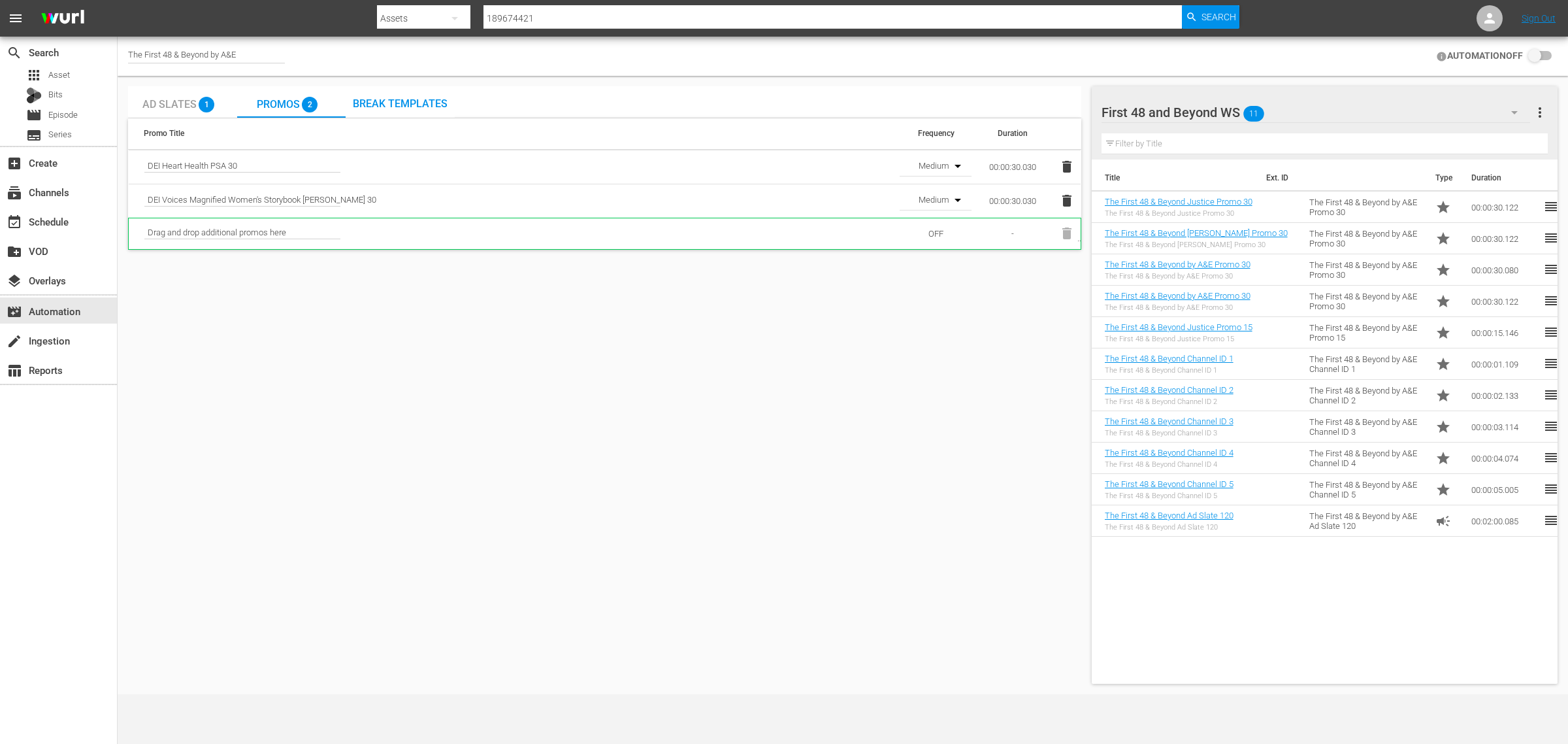
click at [1066, 198] on icon "button" at bounding box center [1067, 201] width 16 height 16
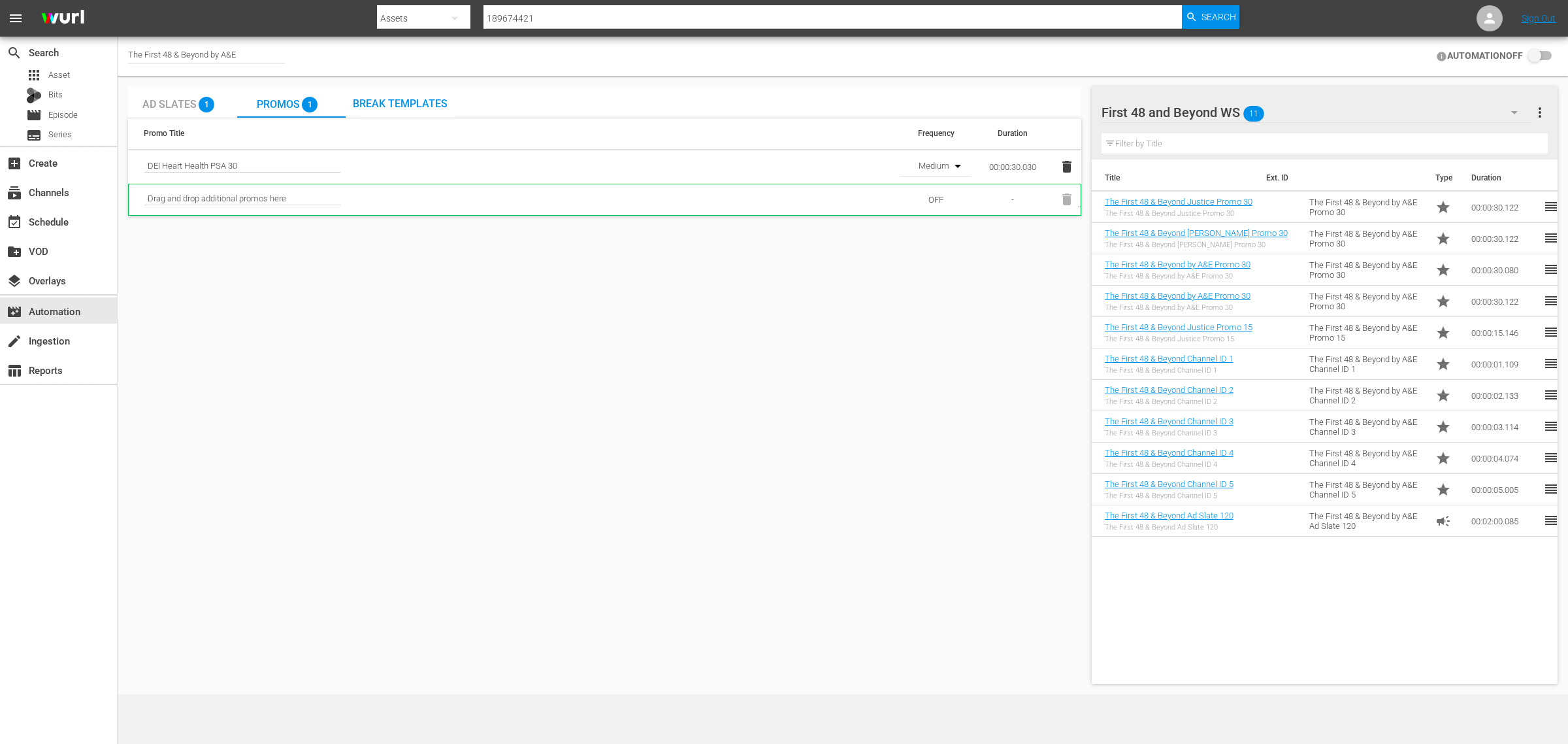
click at [1072, 168] on icon "button" at bounding box center [1067, 167] width 16 height 16
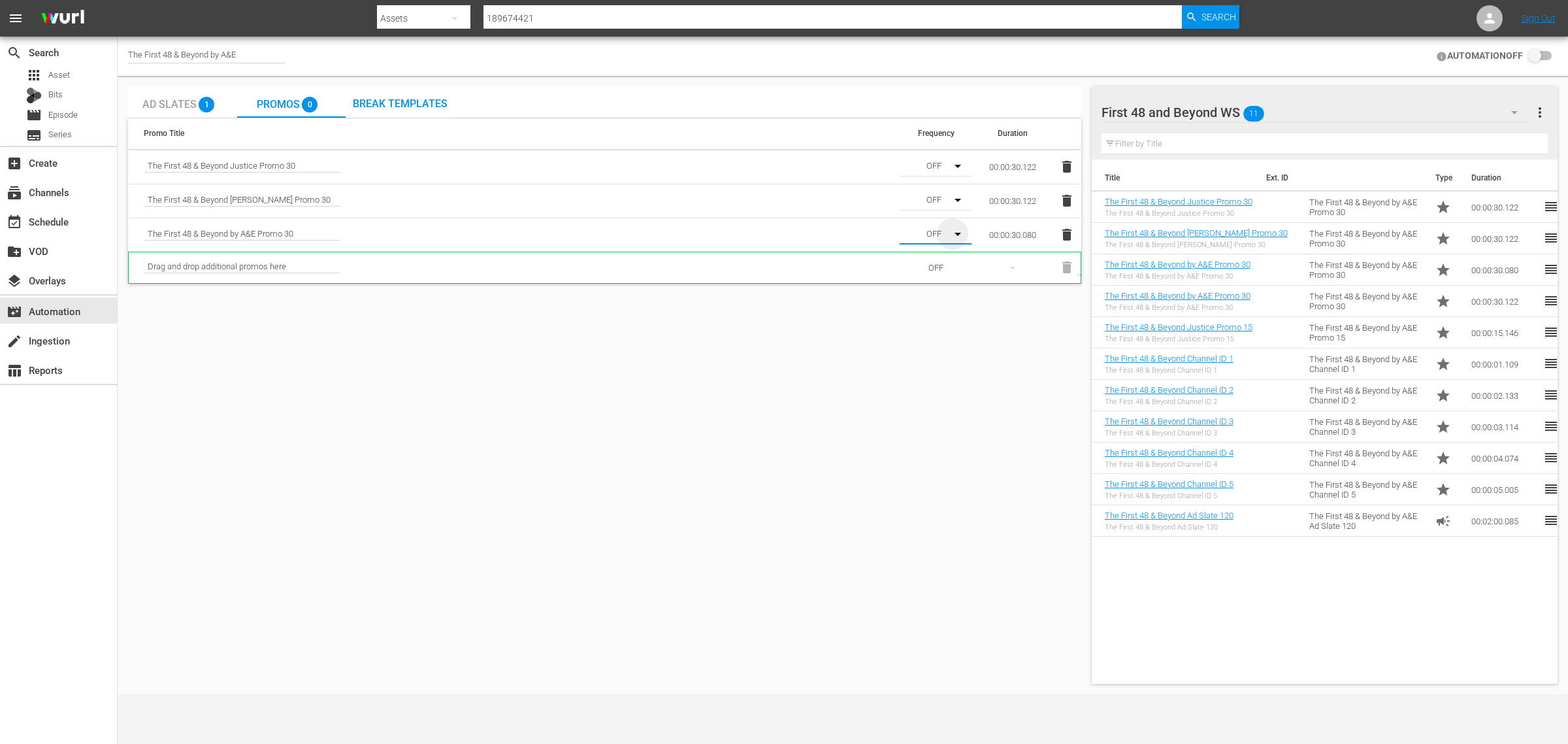
click at [954, 235] on icon "button" at bounding box center [958, 234] width 16 height 16
click at [949, 283] on div "Medium" at bounding box center [934, 282] width 68 height 20
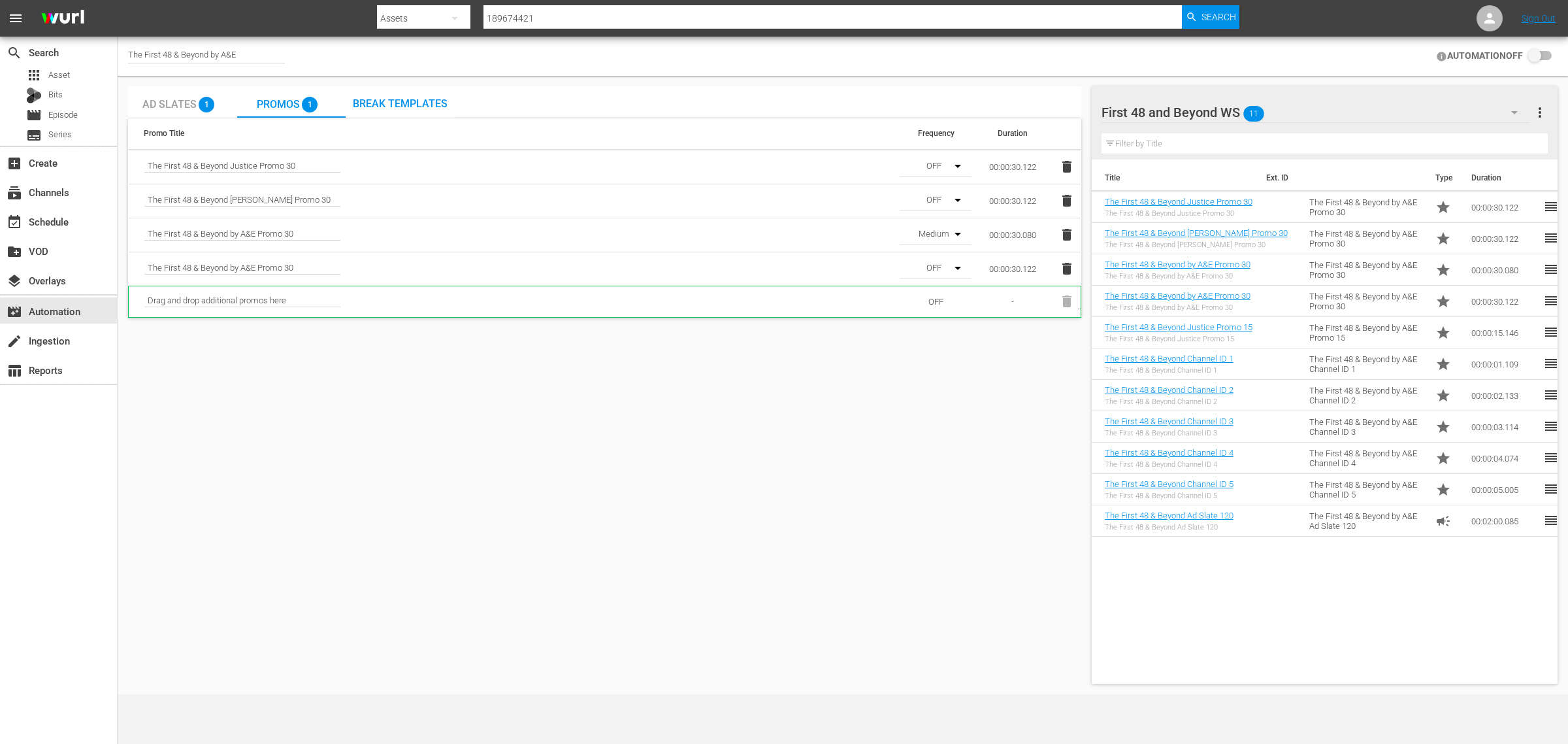
click at [965, 275] on icon "button" at bounding box center [958, 268] width 16 height 16
click at [951, 312] on div "Medium" at bounding box center [934, 316] width 68 height 20
click at [958, 198] on icon "button" at bounding box center [958, 200] width 16 height 16
click at [942, 249] on div "Medium" at bounding box center [934, 247] width 68 height 20
click at [956, 171] on icon "button" at bounding box center [958, 166] width 16 height 16
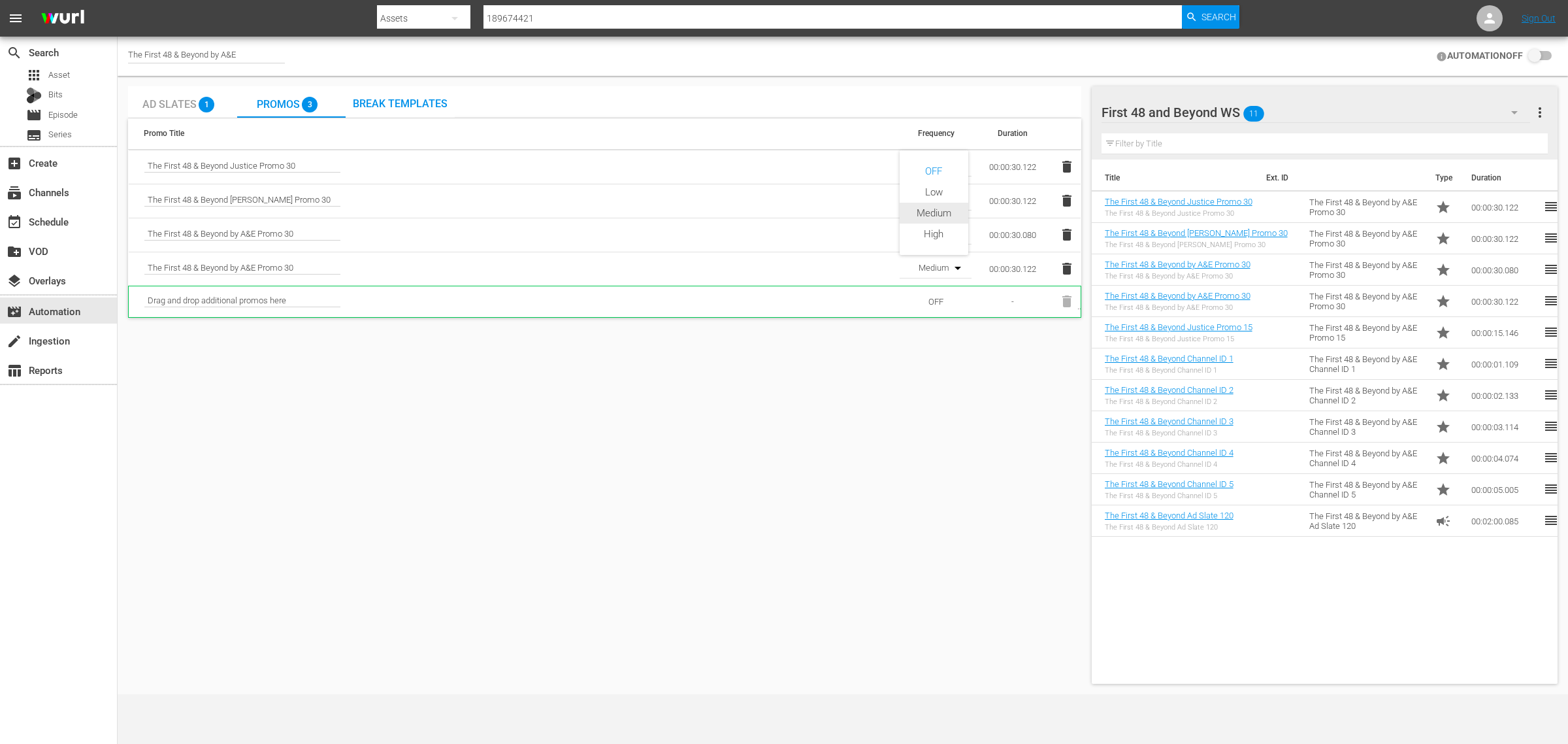
click at [953, 213] on div "Medium" at bounding box center [934, 213] width 68 height 20
click at [788, 90] on div "Ad Slates 1 Promos 3 Break Templates" at bounding box center [604, 102] width 953 height 32
click at [394, 98] on span "Break Templates" at bounding box center [400, 103] width 95 height 13
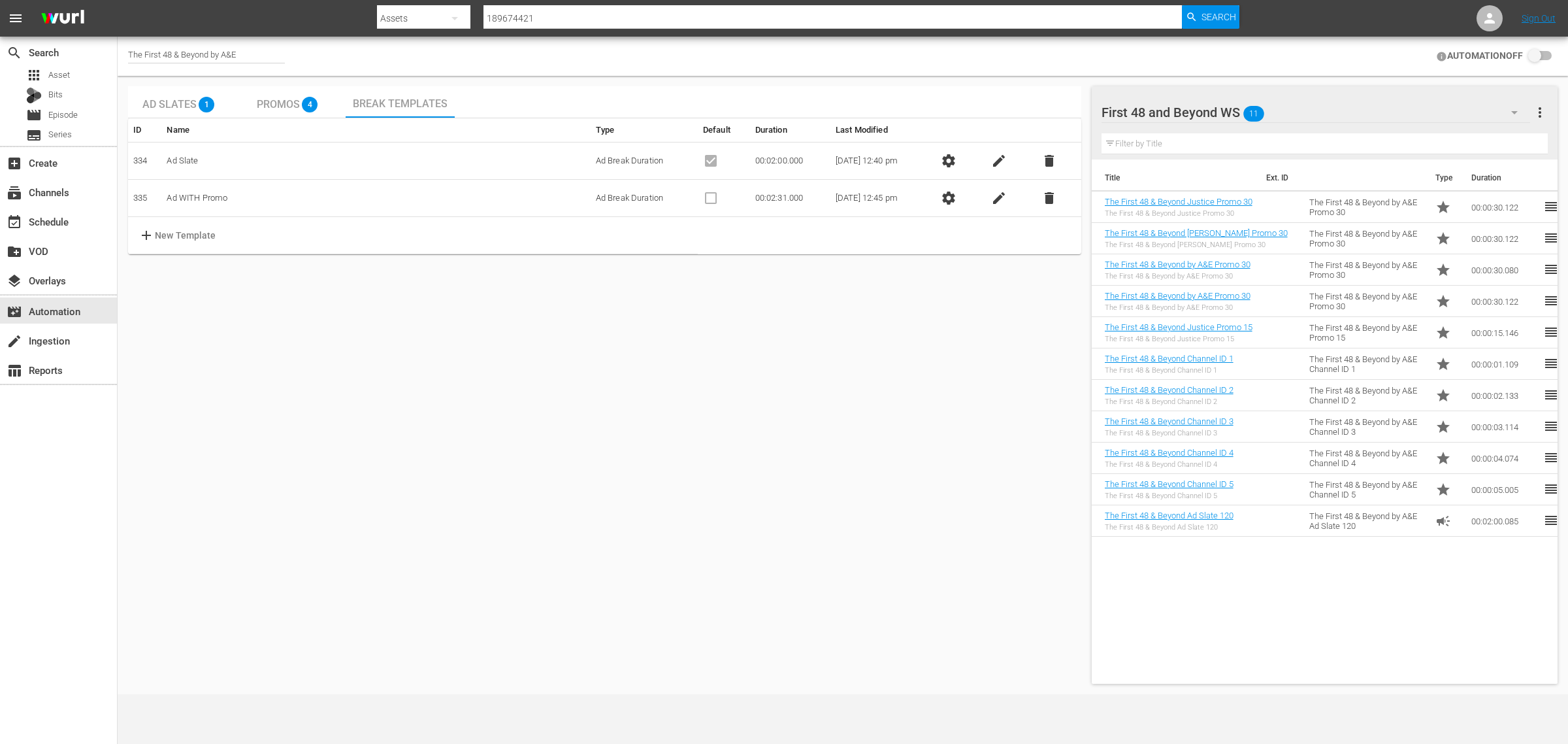
click at [1007, 164] on span "edit" at bounding box center [999, 161] width 16 height 16
click at [776, 160] on td "00:02:00.000" at bounding box center [790, 161] width 80 height 37
click at [771, 160] on td "00:02:00.000" at bounding box center [790, 161] width 80 height 37
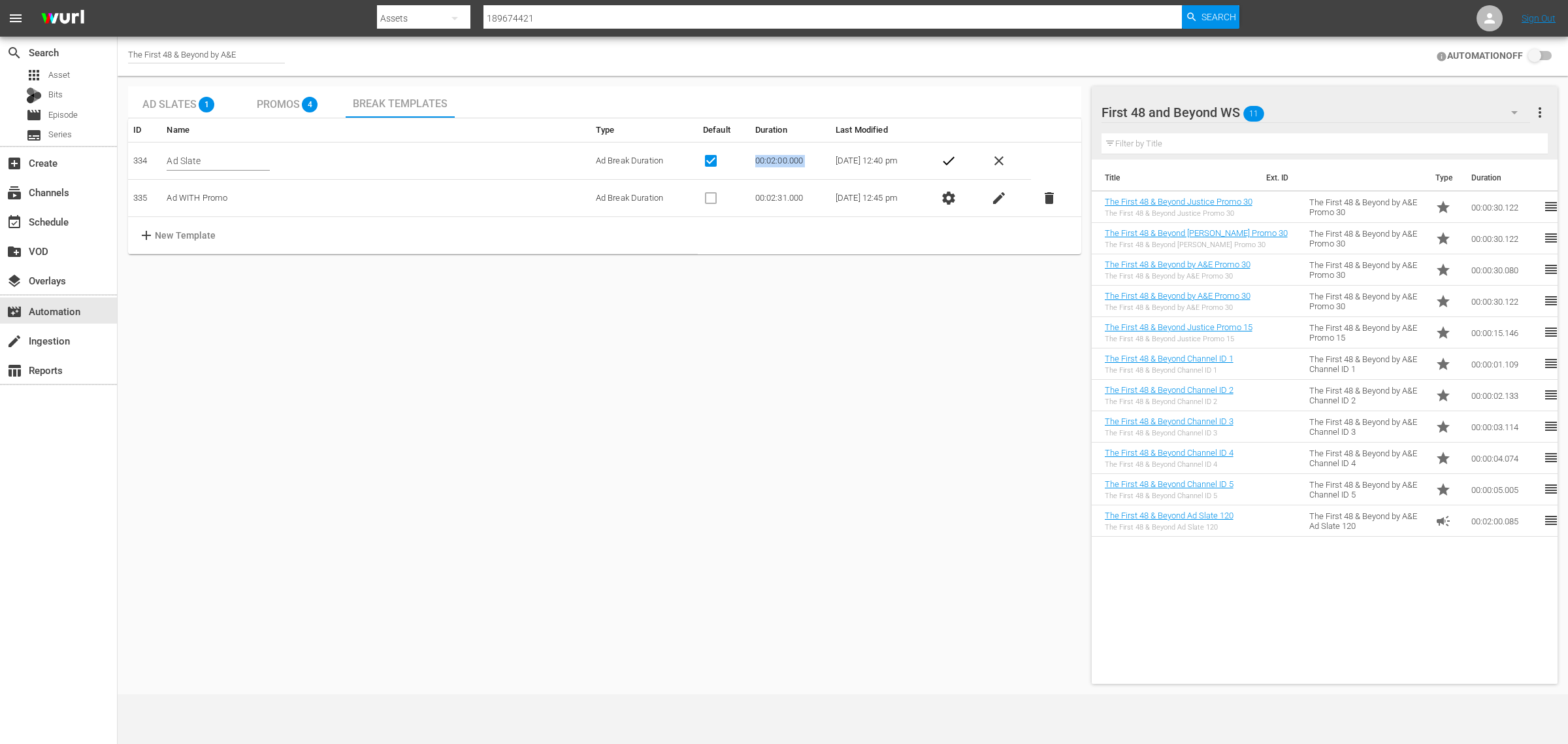
click at [771, 160] on td "00:02:00.000" at bounding box center [790, 161] width 80 height 37
click at [770, 160] on td "00:02:00.000" at bounding box center [790, 161] width 80 height 37
click at [781, 162] on td "00:02:00.000" at bounding box center [790, 161] width 80 height 37
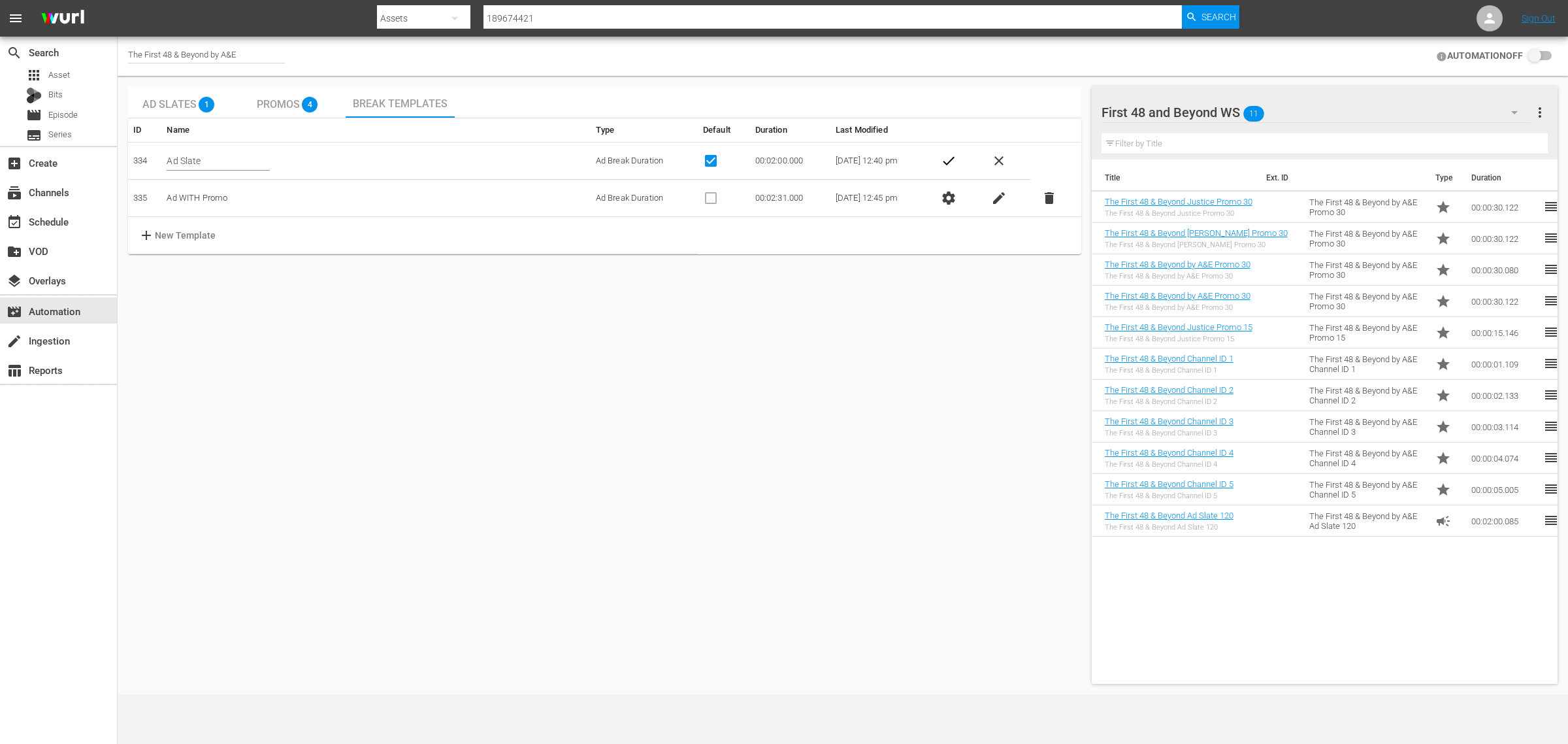
click at [775, 158] on td "00:02:00.000" at bounding box center [790, 161] width 80 height 37
click at [773, 158] on td "00:02:00.000" at bounding box center [790, 161] width 80 height 37
click at [804, 156] on td "00:02:00.000" at bounding box center [790, 161] width 80 height 37
click at [788, 161] on td "00:02:00.000" at bounding box center [790, 161] width 80 height 37
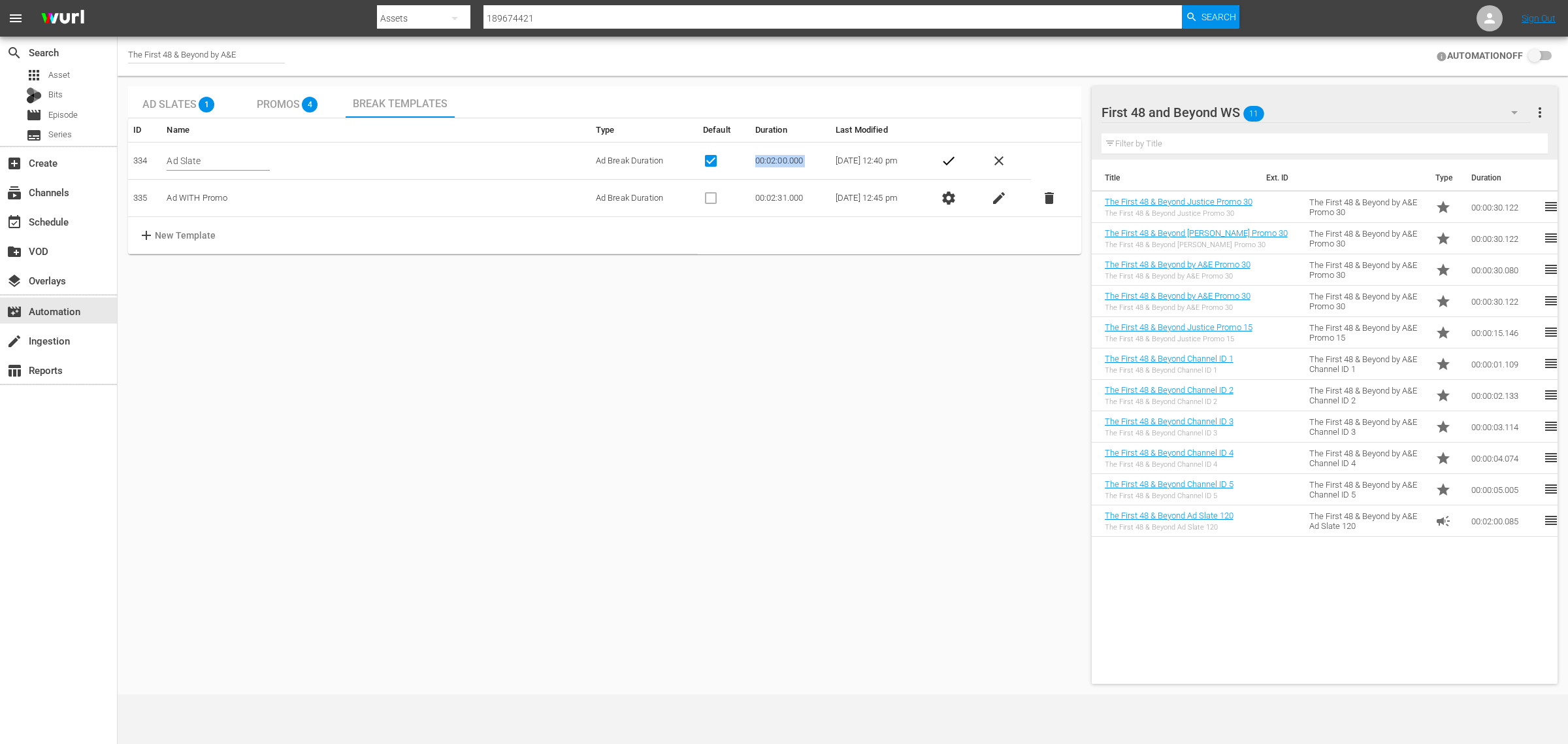
click at [955, 158] on span "check" at bounding box center [948, 161] width 16 height 16
click at [1003, 158] on span "edit" at bounding box center [999, 161] width 16 height 16
click at [772, 162] on td "00:02:00.000" at bounding box center [790, 161] width 80 height 37
click at [771, 162] on td "00:02:00.000" at bounding box center [790, 161] width 80 height 37
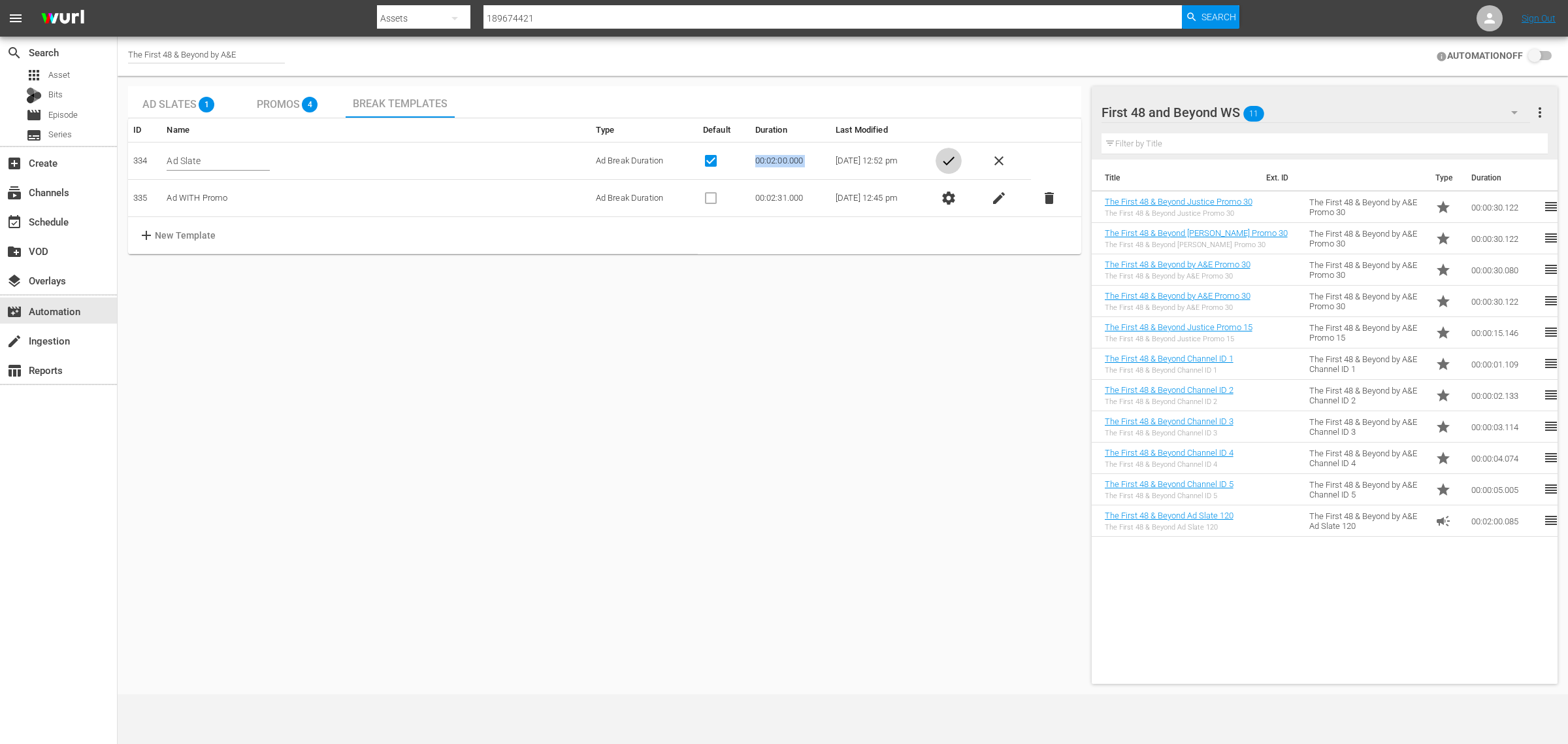
click at [956, 156] on span "check" at bounding box center [948, 161] width 16 height 16
click at [956, 161] on span "settings" at bounding box center [948, 161] width 16 height 16
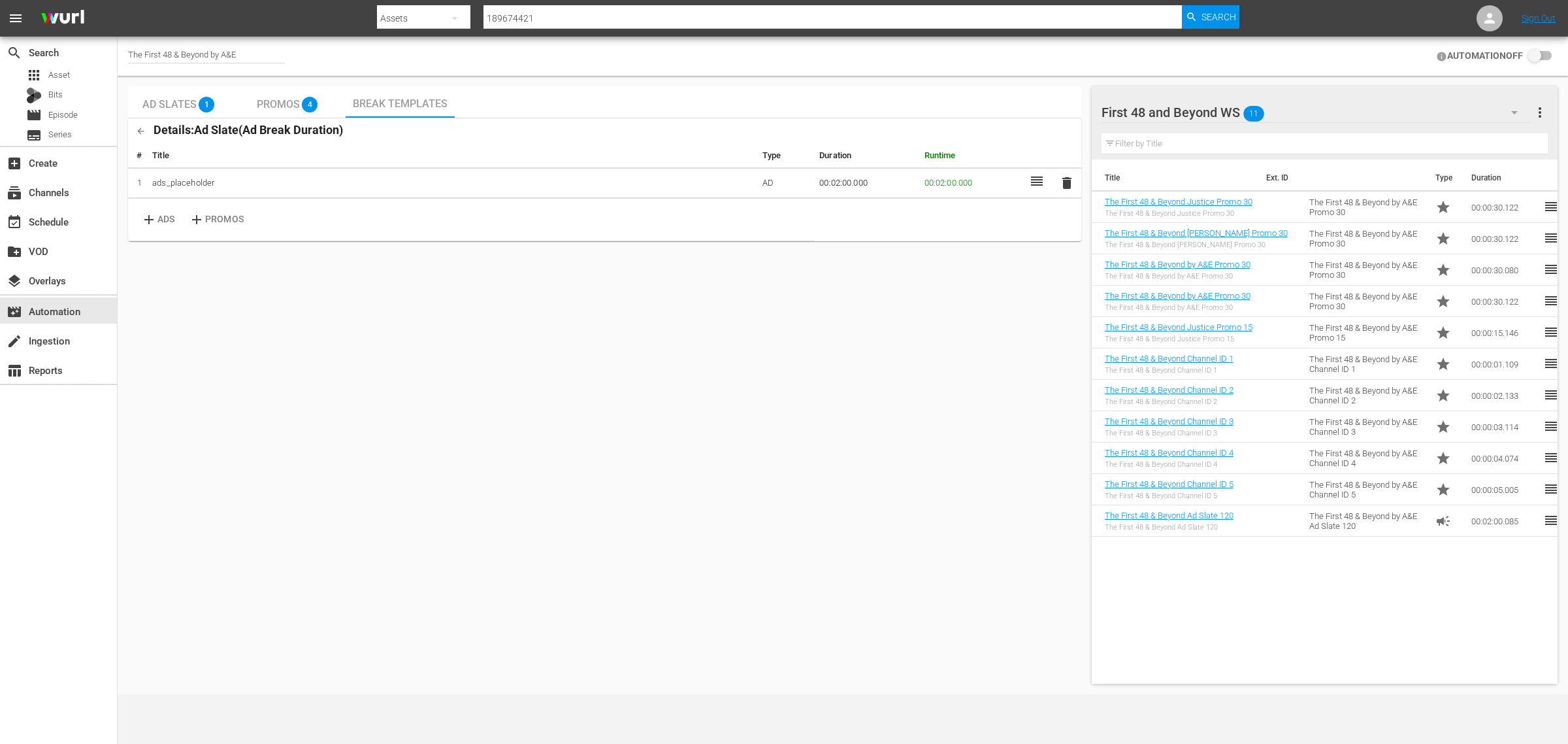
click at [847, 183] on td "00:02:00.000" at bounding box center [865, 183] width 104 height 31
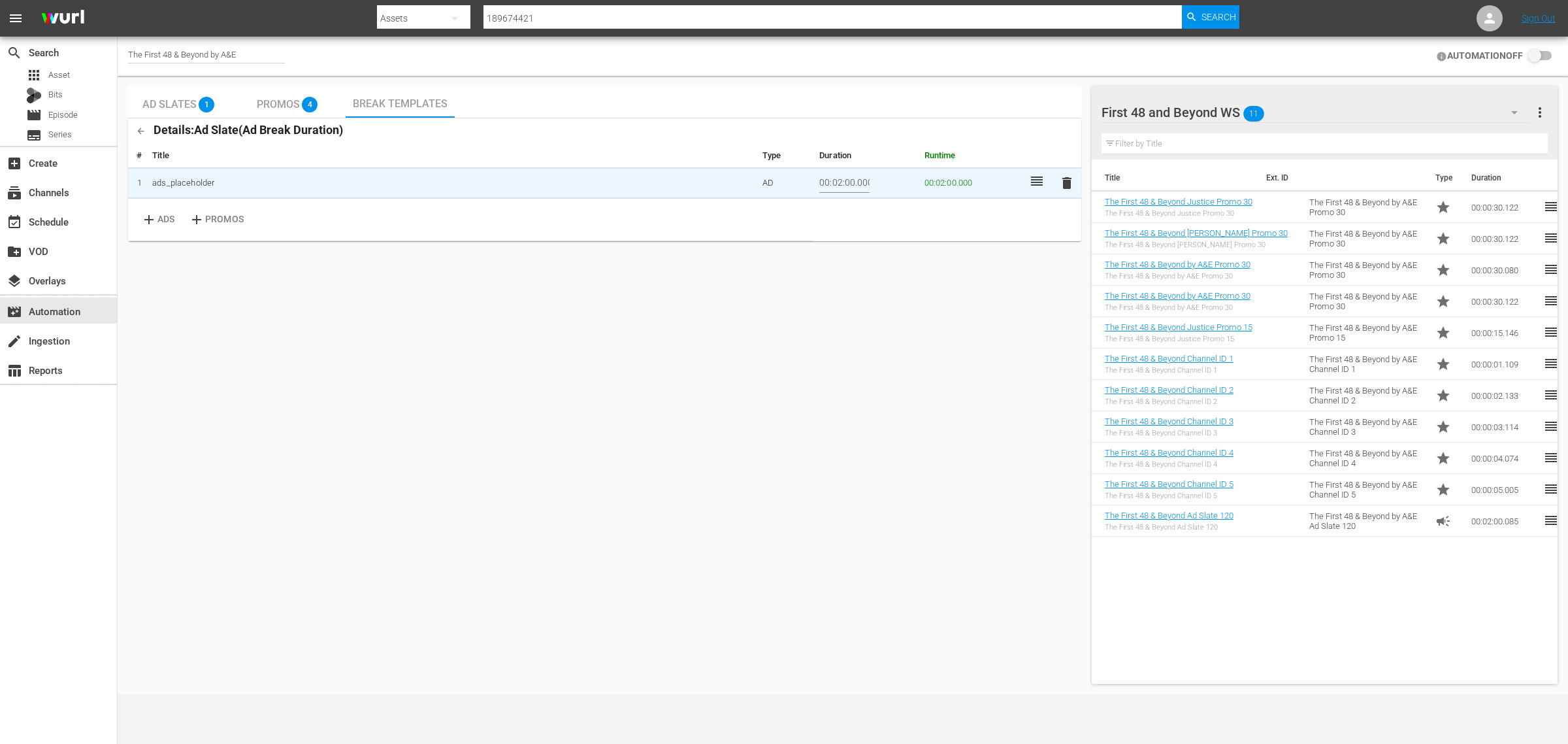
click at [847, 183] on input "00:02:00.000" at bounding box center [845, 183] width 51 height 20
type input "00:02:01.000"
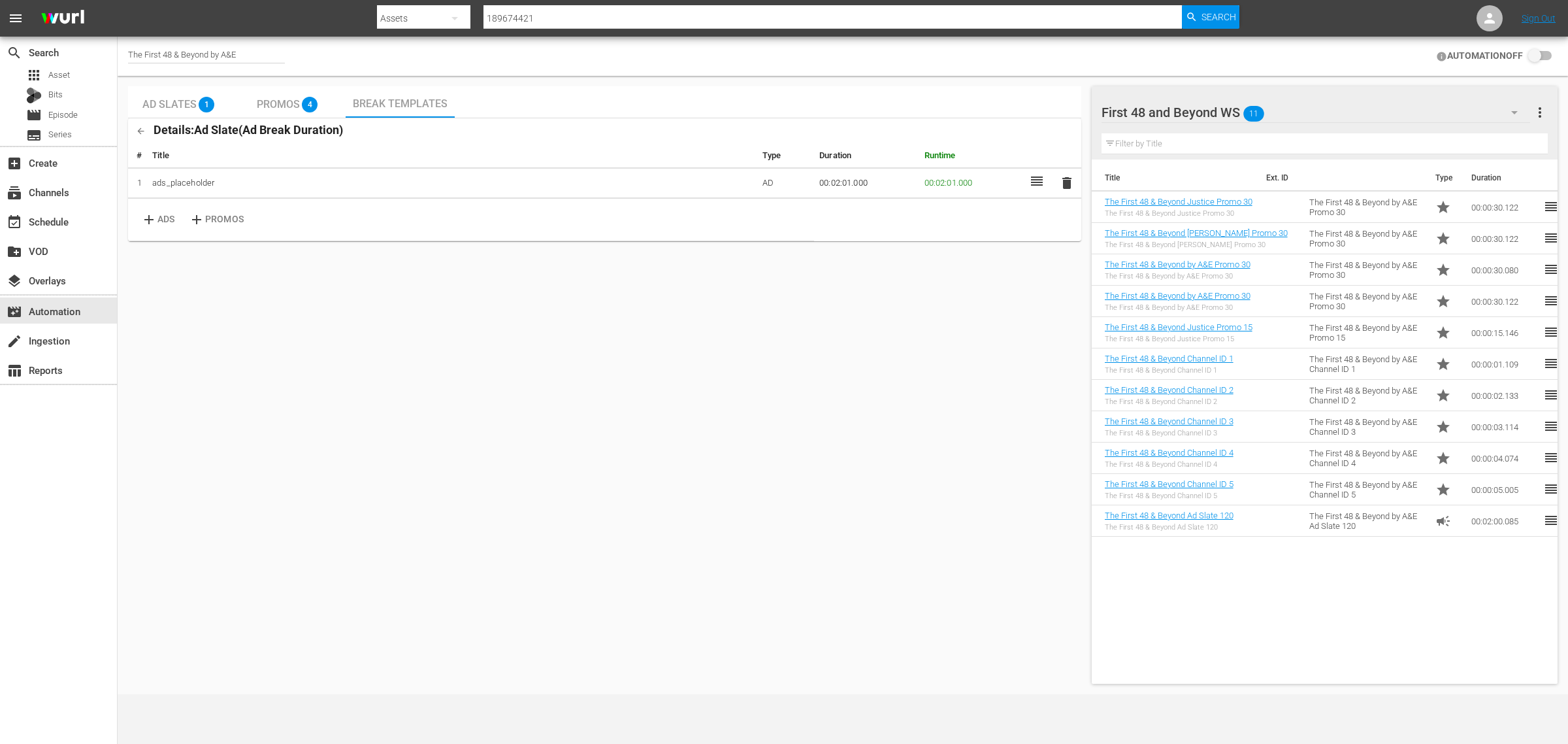
click at [133, 132] on button "button" at bounding box center [140, 131] width 25 height 25
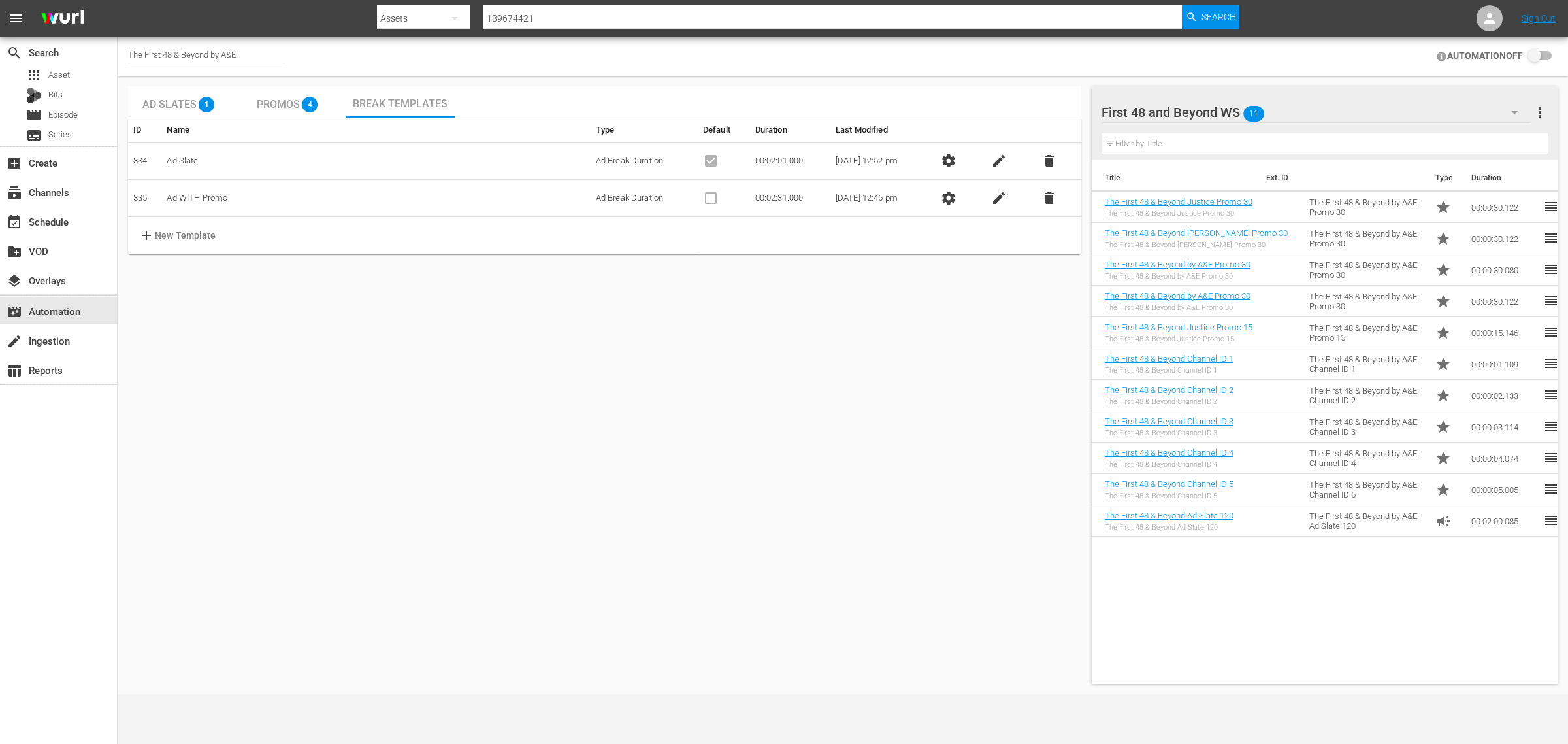
click at [164, 102] on span "Ad Slates" at bounding box center [170, 104] width 55 height 13
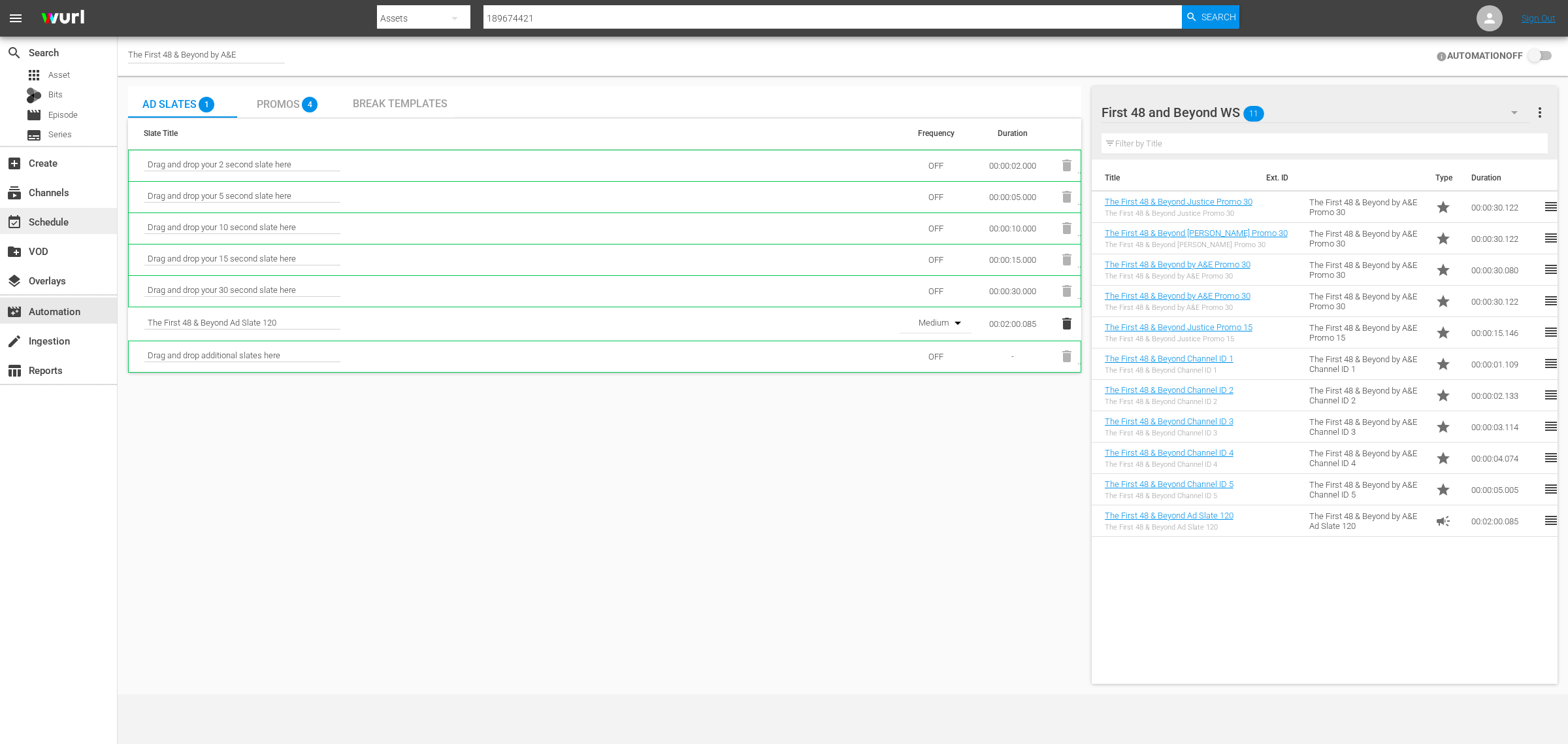
click at [53, 217] on div "event_available Schedule" at bounding box center [36, 219] width 73 height 12
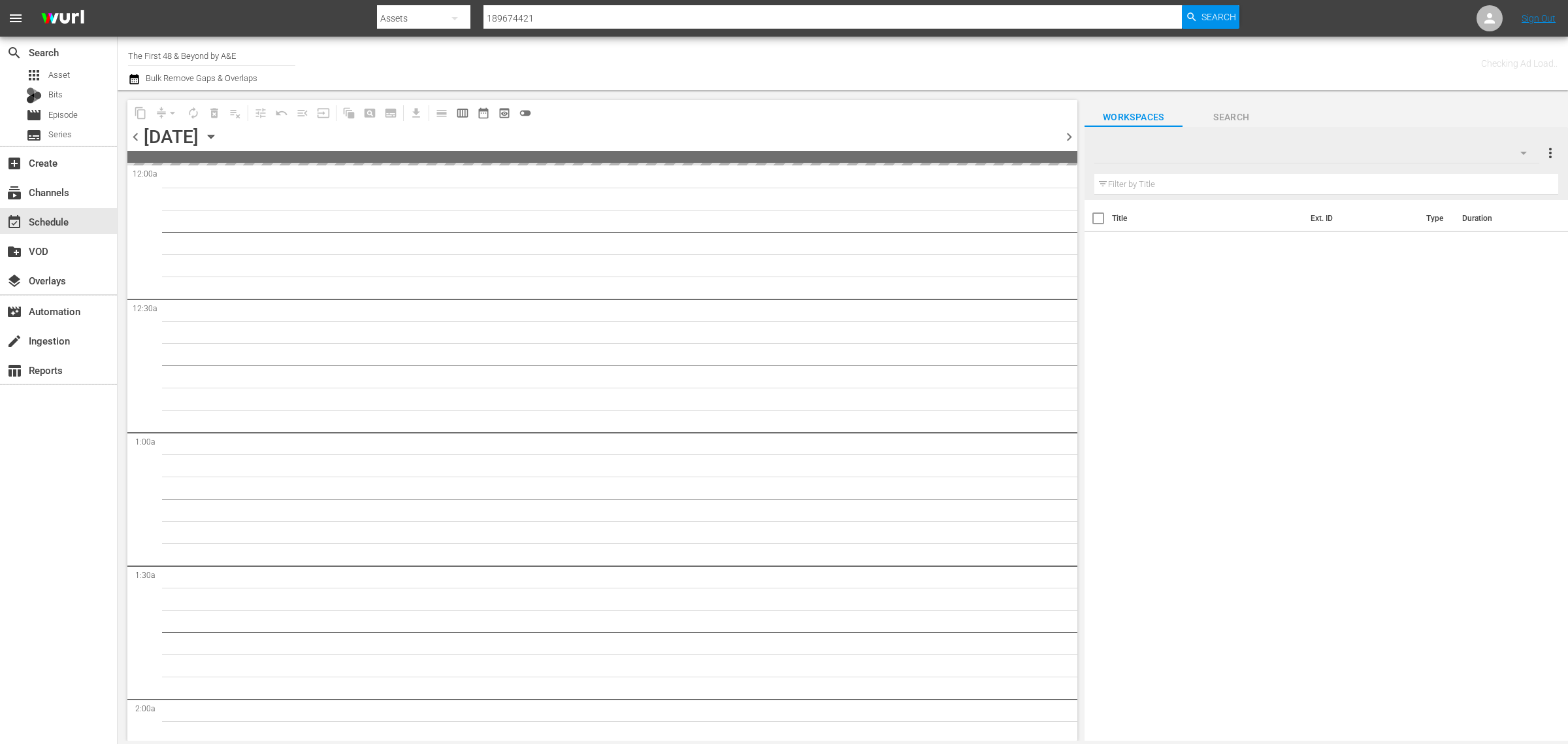
click at [745, 43] on div "Channel Title The First 48 & Beyond by A&E Bulk Remove Gaps & Overlaps" at bounding box center [517, 63] width 780 height 47
click at [847, 64] on div "Channel Title The First 48 & Beyond by A&E Bulk Remove Gaps & Overlaps" at bounding box center [517, 63] width 780 height 47
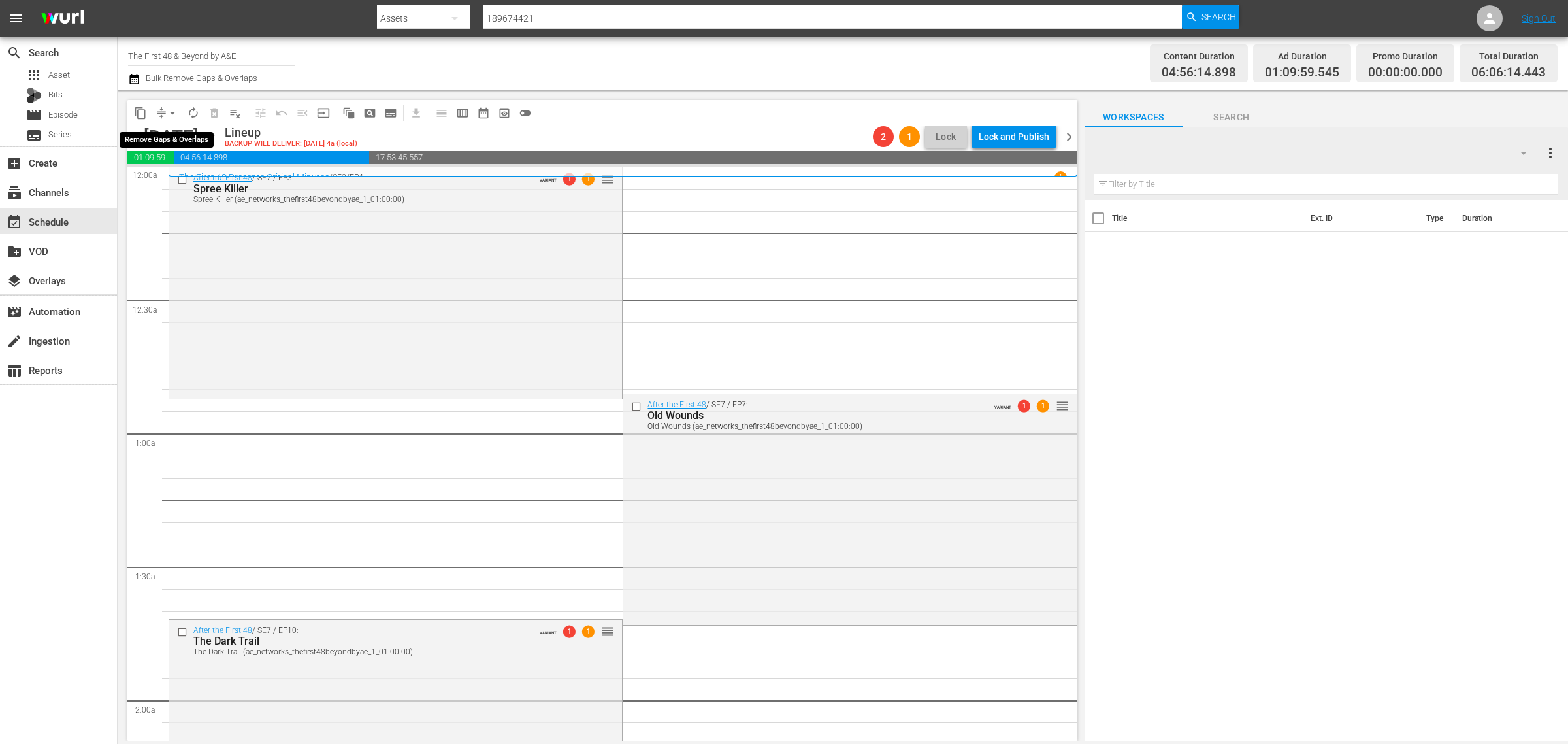
click at [171, 111] on span "arrow_drop_down" at bounding box center [172, 112] width 13 height 13
click at [165, 132] on li "Align to Midnight" at bounding box center [172, 138] width 137 height 21
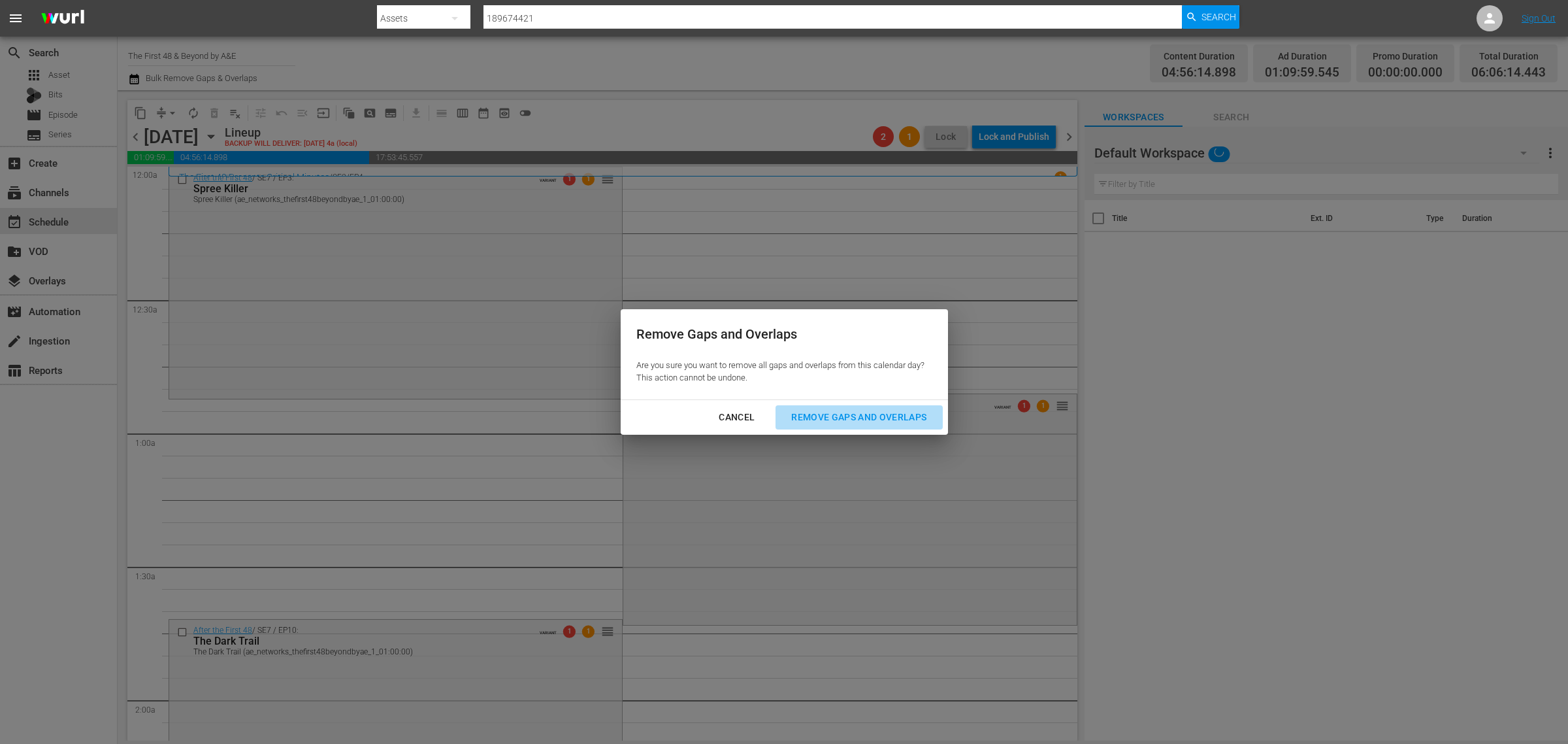
click at [869, 413] on div "Remove Gaps and Overlaps" at bounding box center [859, 417] width 156 height 17
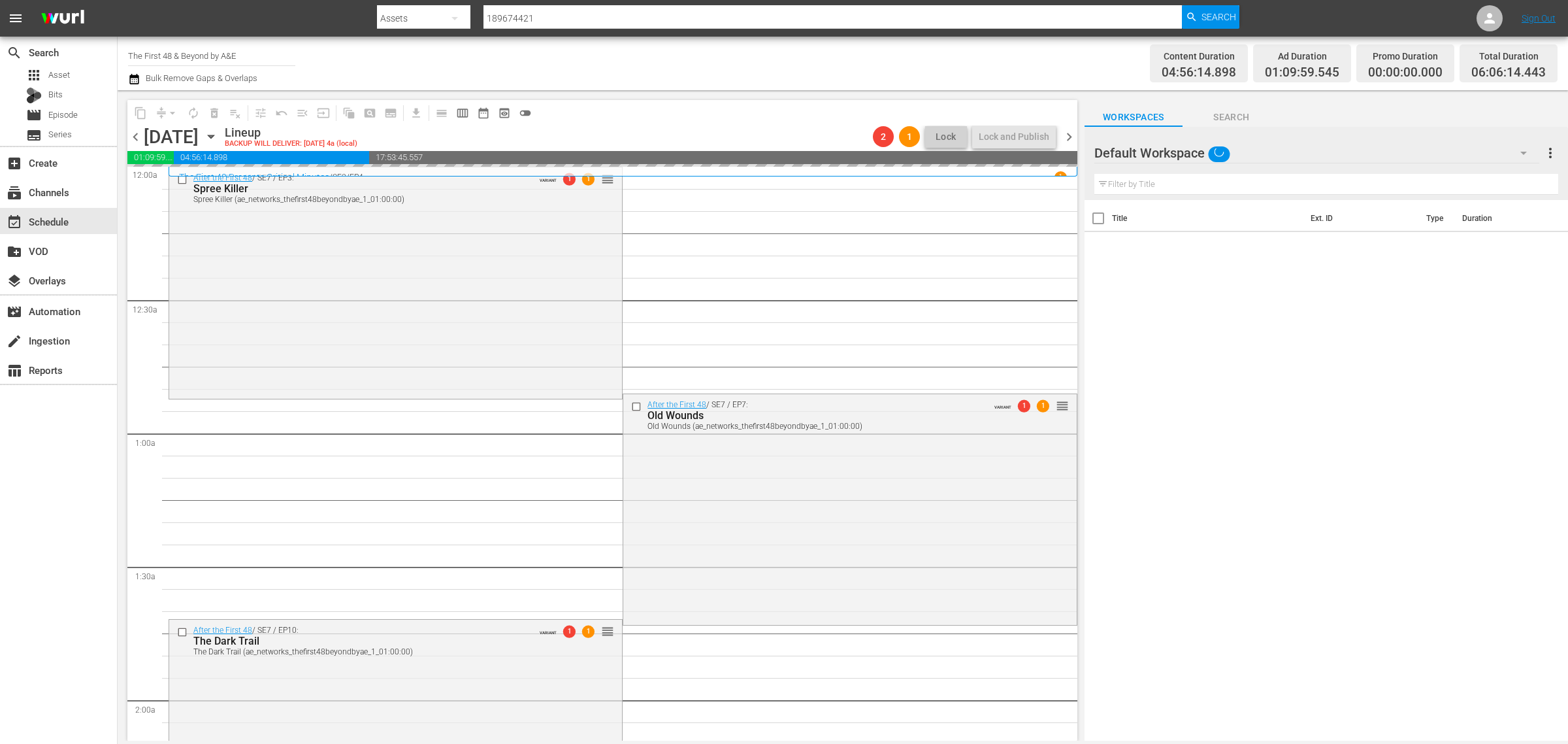
click at [802, 57] on div "Channel Title The First 48 & Beyond by A&E Bulk Remove Gaps & Overlaps" at bounding box center [517, 63] width 780 height 47
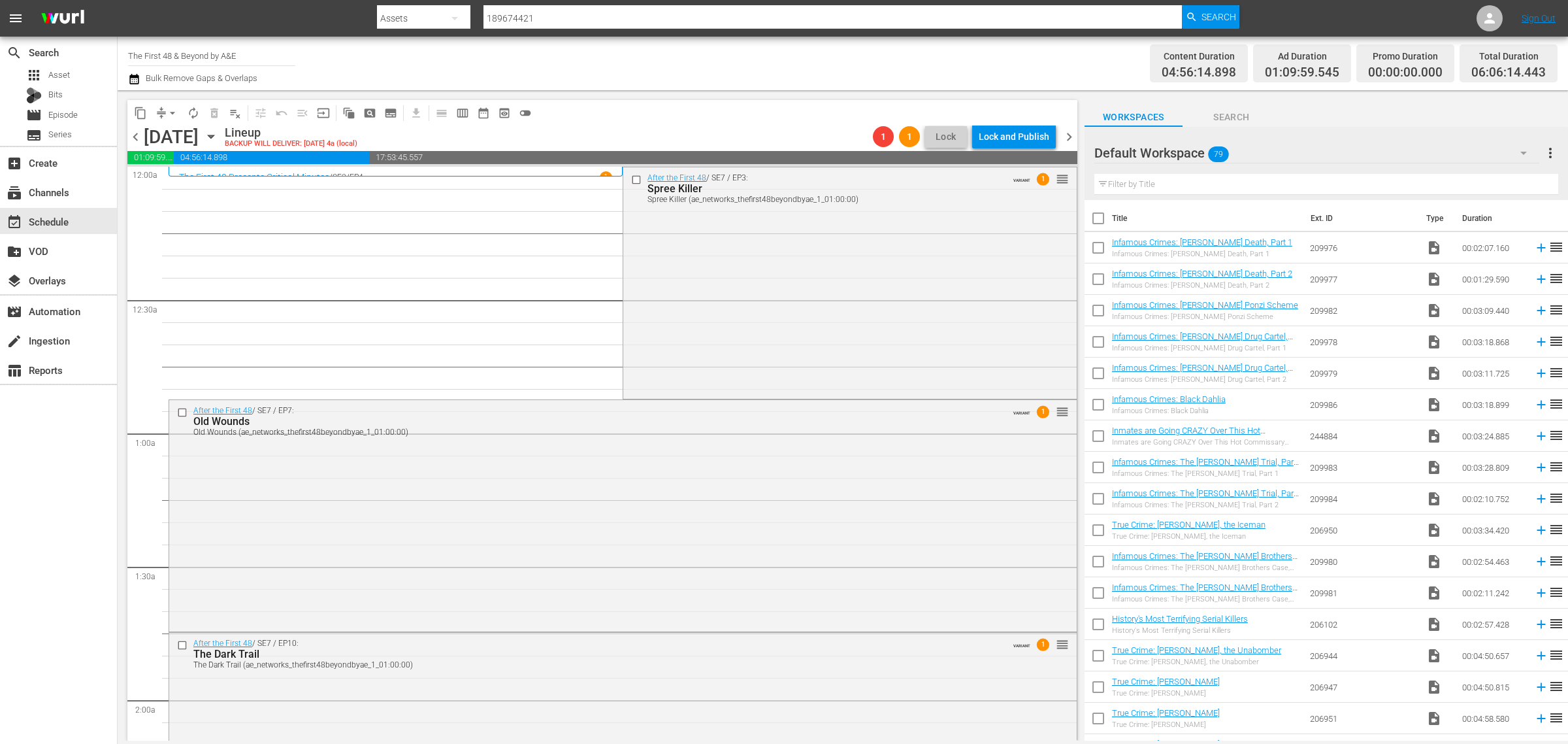
click at [720, 76] on div "Channel Title The First 48 & Beyond by A&E Bulk Remove Gaps & Overlaps" at bounding box center [517, 63] width 780 height 47
click at [1068, 137] on span "chevron_right" at bounding box center [1069, 137] width 17 height 17
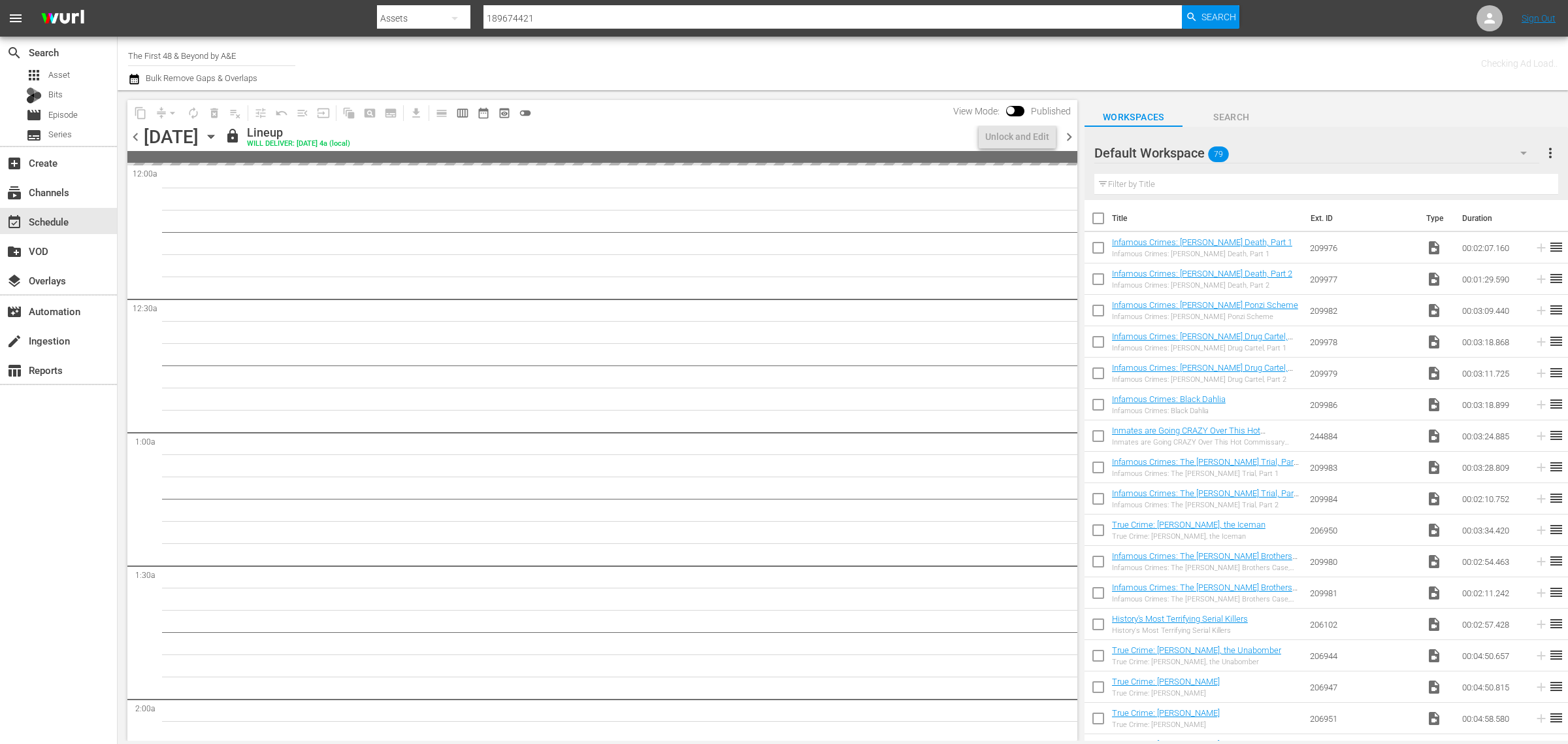
click at [560, 17] on input "189674421" at bounding box center [832, 19] width 699 height 31
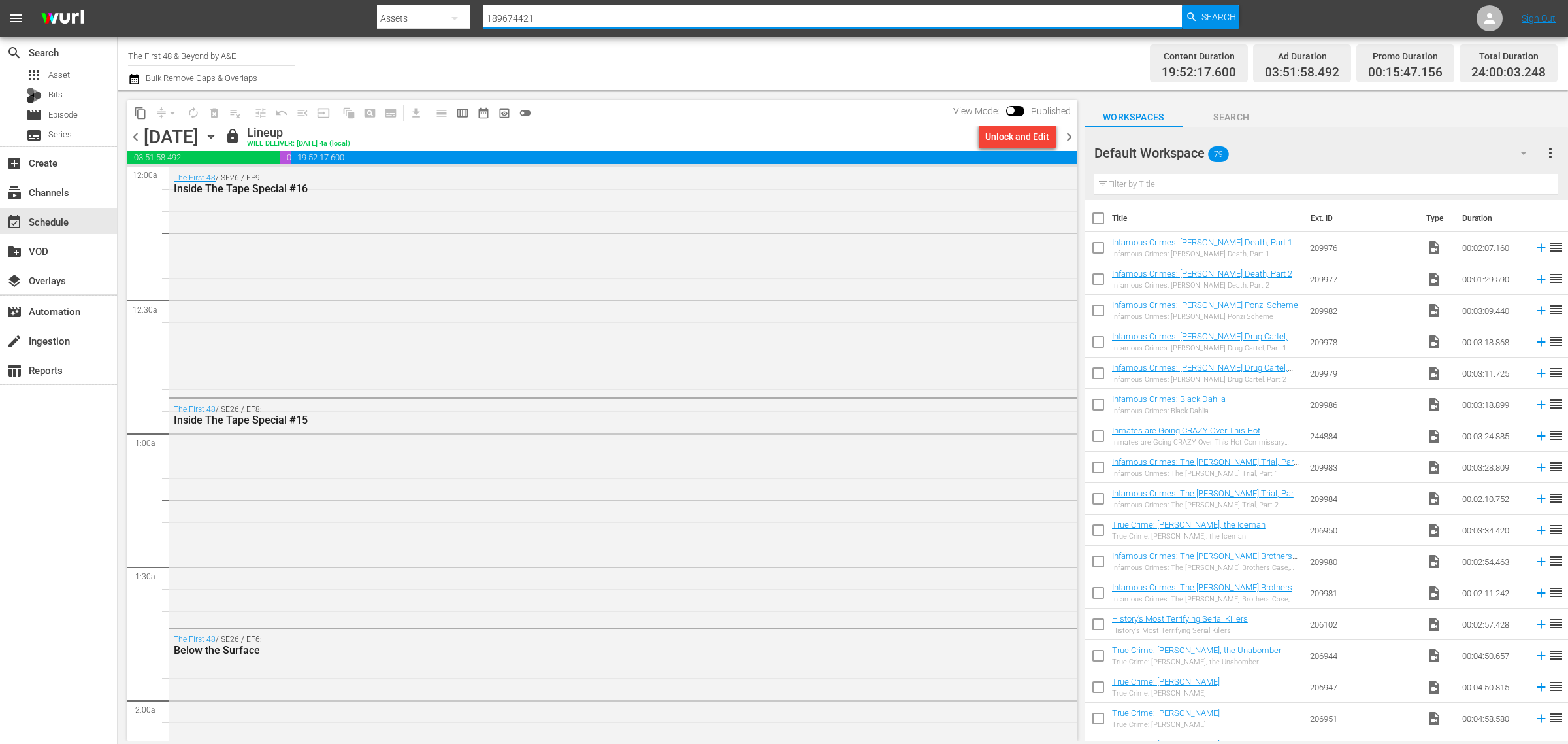
click at [459, 21] on icon "button" at bounding box center [455, 19] width 16 height 16
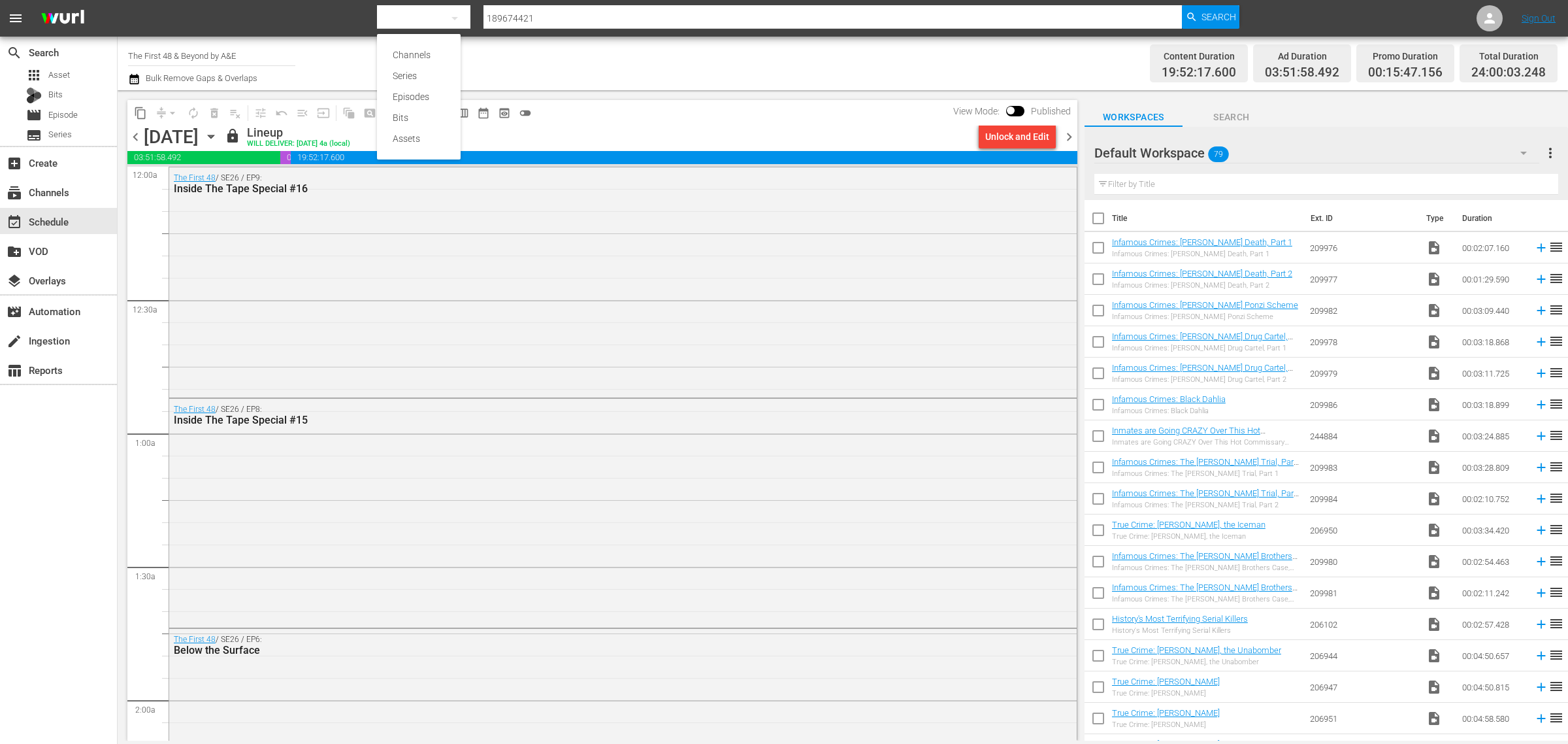
click at [680, 56] on div "Channels Series Episodes Bits Assets" at bounding box center [784, 372] width 1568 height 744
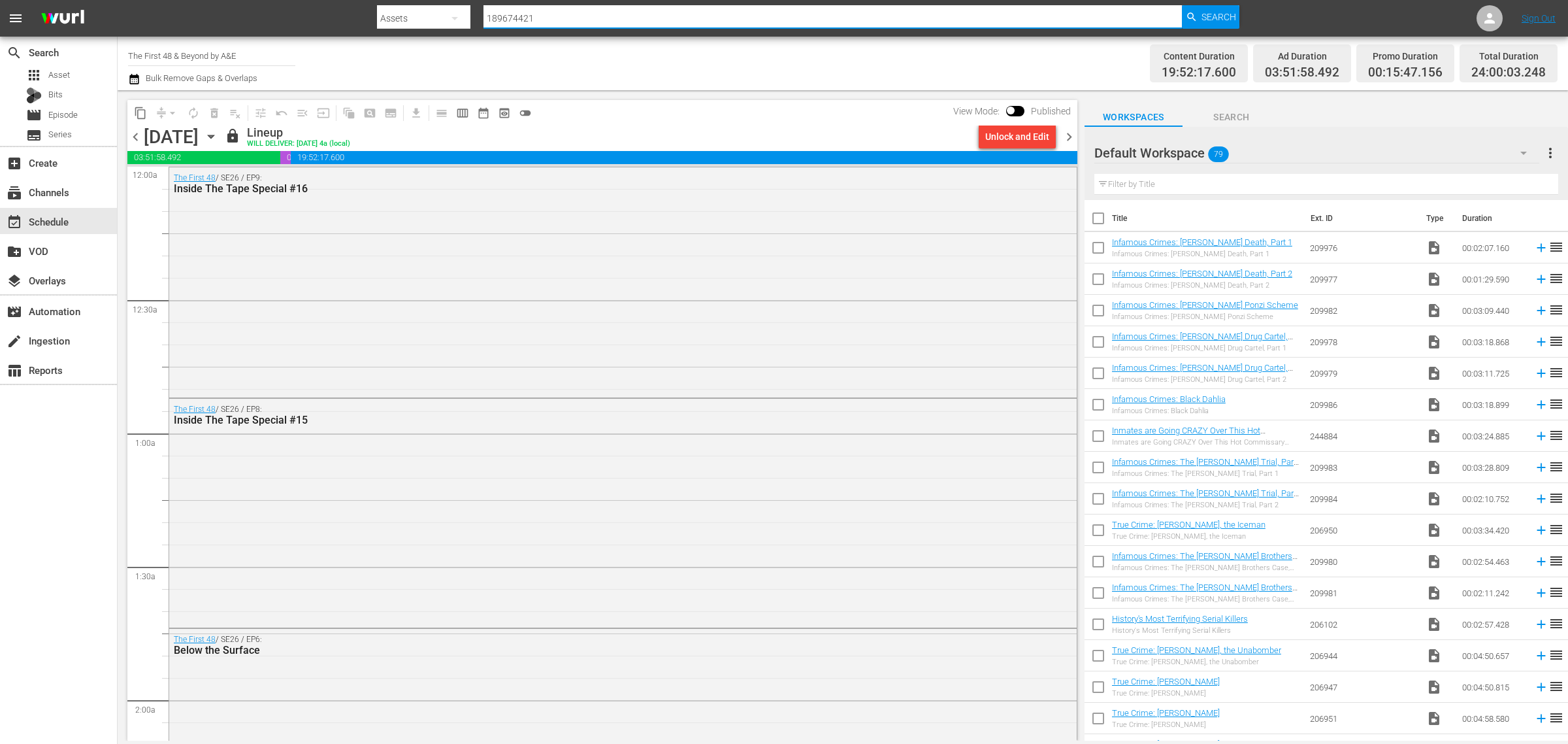
click at [597, 13] on input "189674421" at bounding box center [832, 19] width 699 height 31
drag, startPoint x: 595, startPoint y: 14, endPoint x: 245, endPoint y: -17, distance: 351.4
click at [245, 0] on html "menu Search By Assets Search ID, Title, Description, Keywords, or Category 1896…" at bounding box center [784, 372] width 1568 height 744
paste input "697849"
type input "69784921"
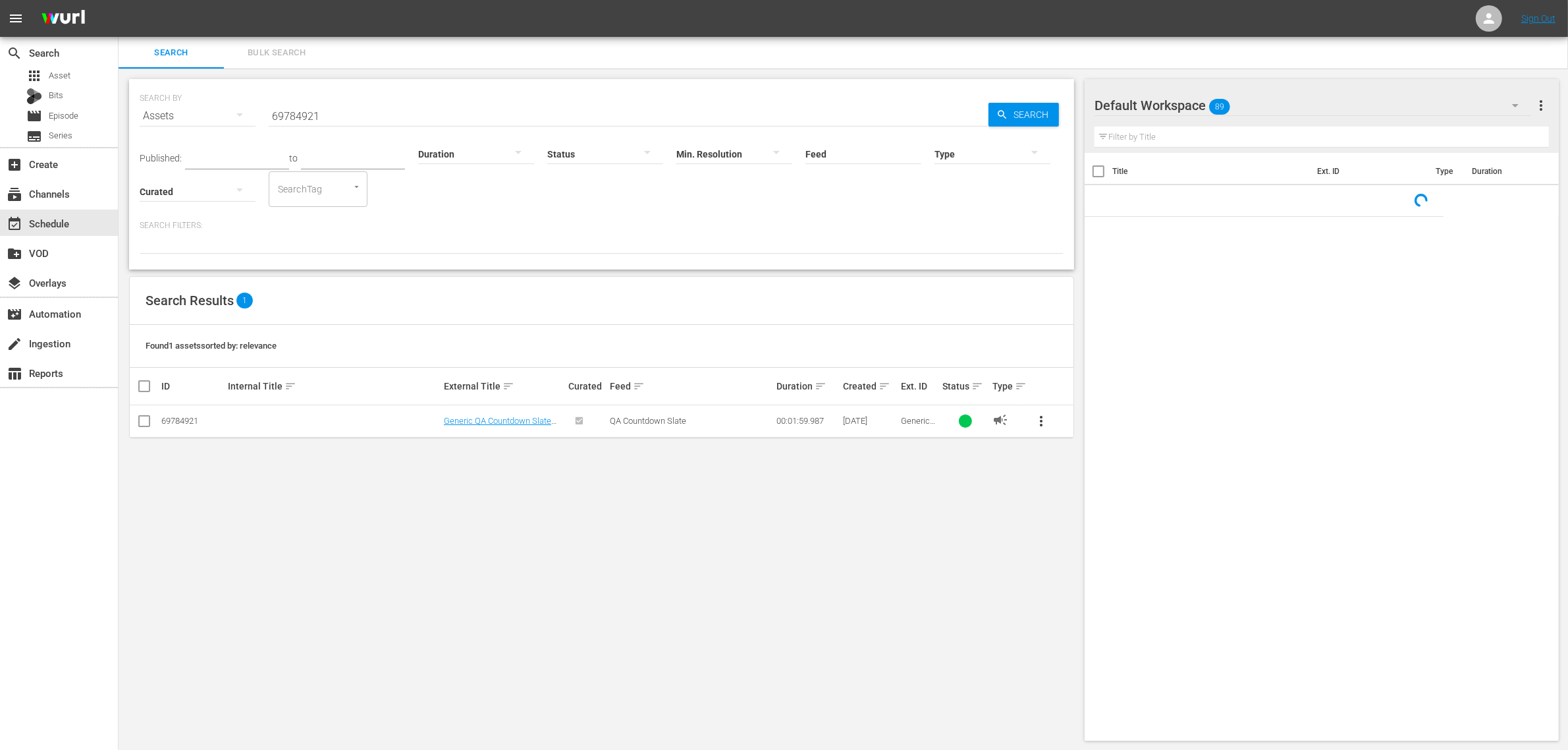
click at [1040, 420] on span "more_vert" at bounding box center [1041, 421] width 16 height 16
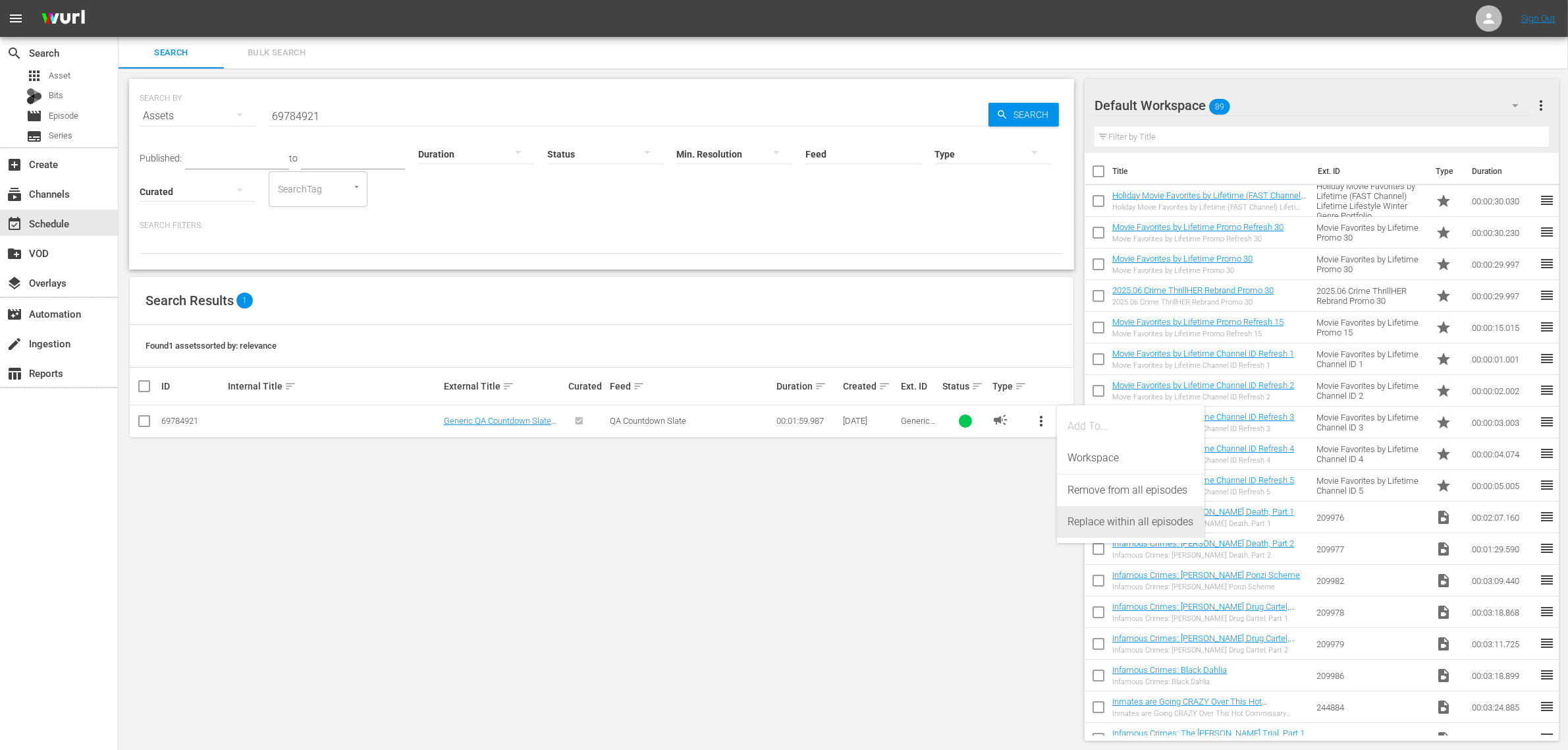
click at [1098, 519] on div "Replace within all episodes" at bounding box center [1131, 522] width 127 height 31
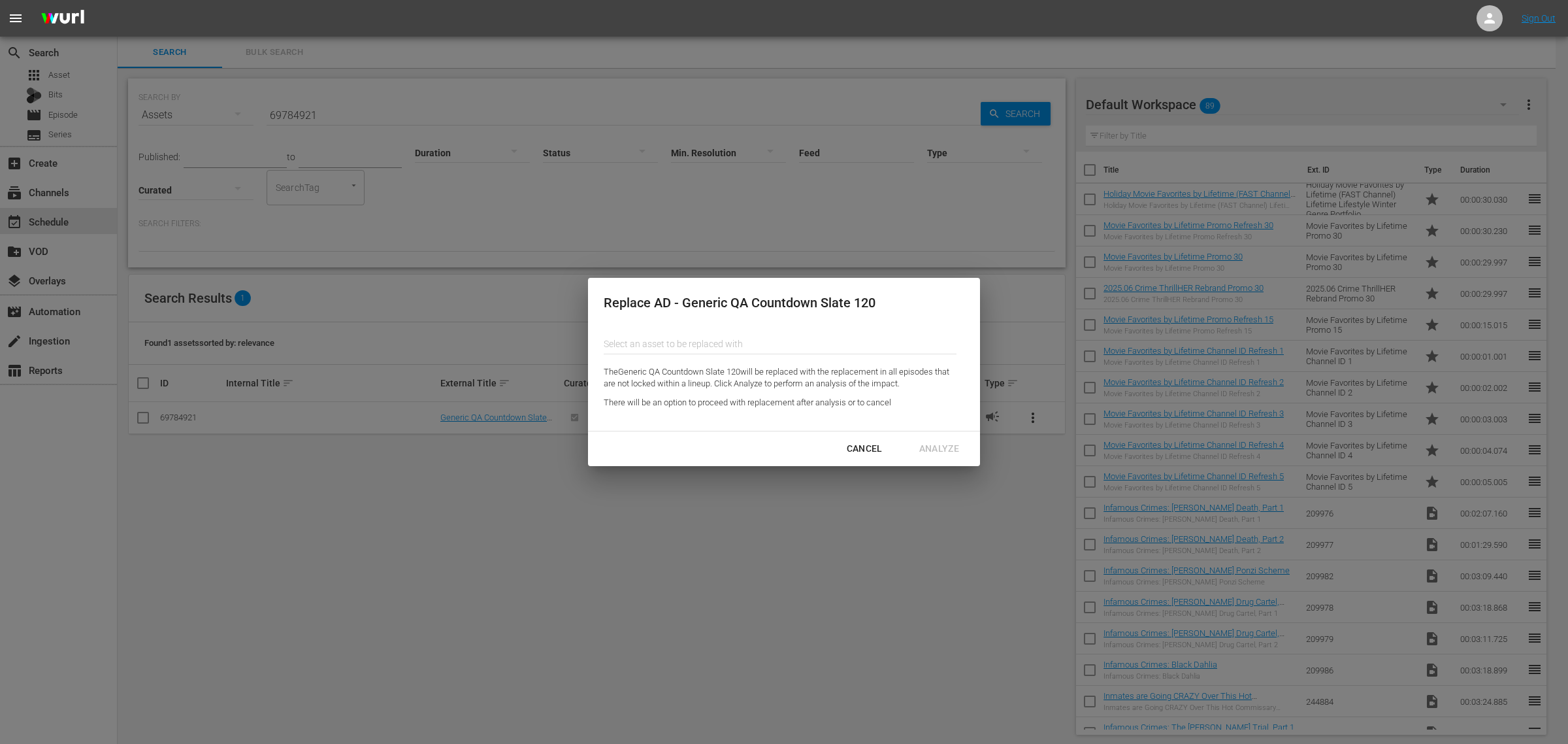
click at [870, 453] on div "Cancel" at bounding box center [864, 449] width 57 height 17
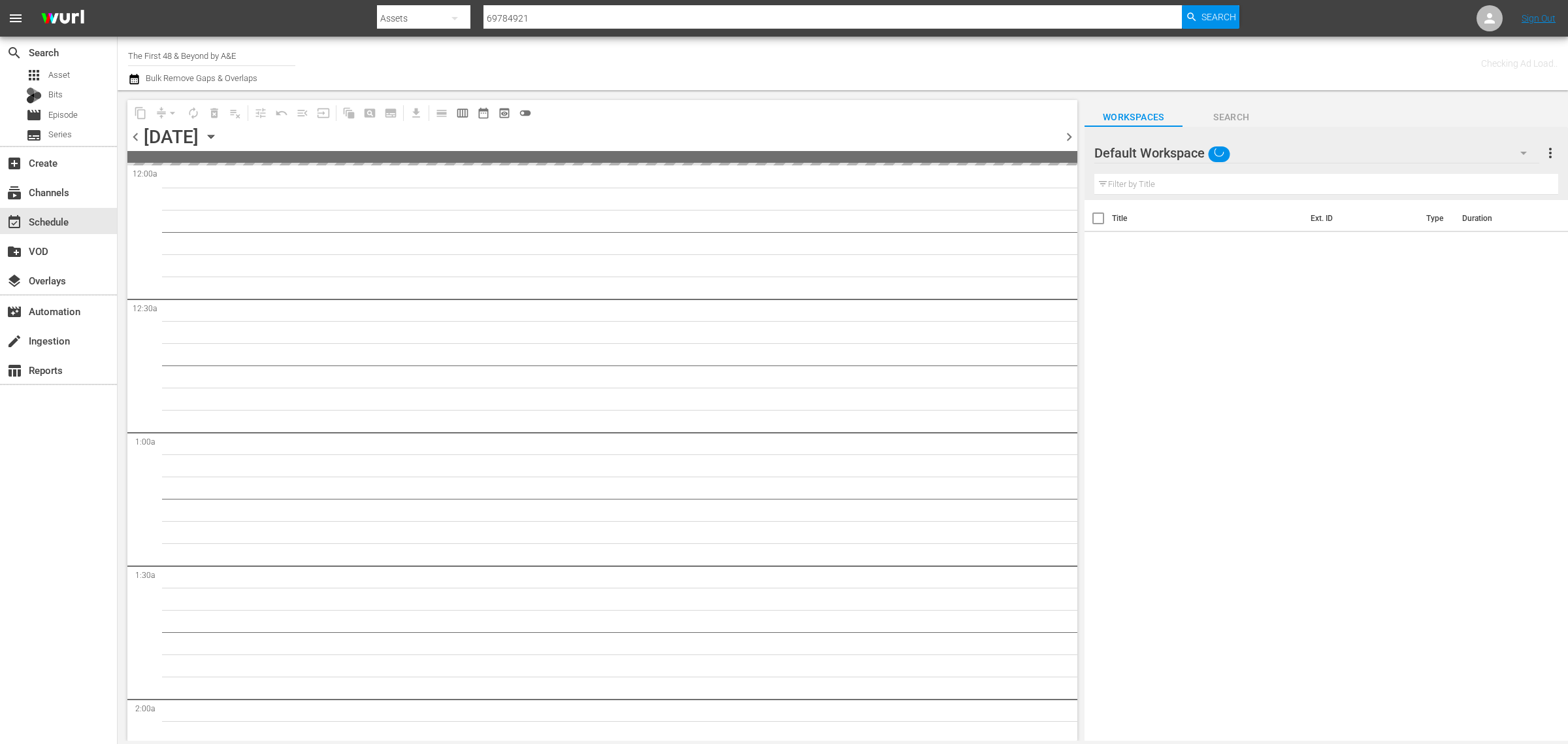
click at [676, 54] on div "Channel Title The First 48 & Beyond by A&E Bulk Remove Gaps & Overlaps" at bounding box center [517, 63] width 780 height 47
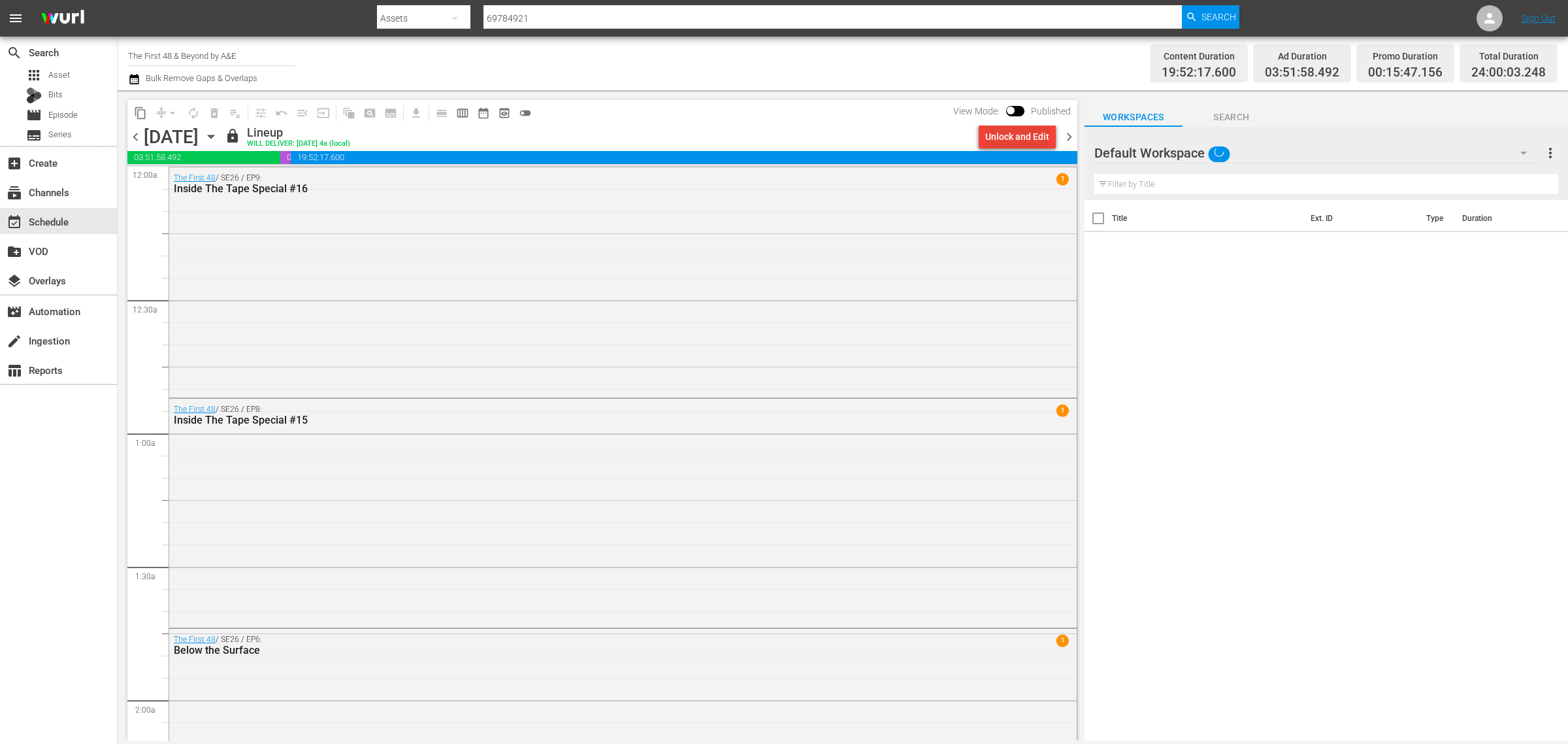
click at [1011, 136] on div "Unlock and Edit" at bounding box center [1017, 137] width 64 height 23
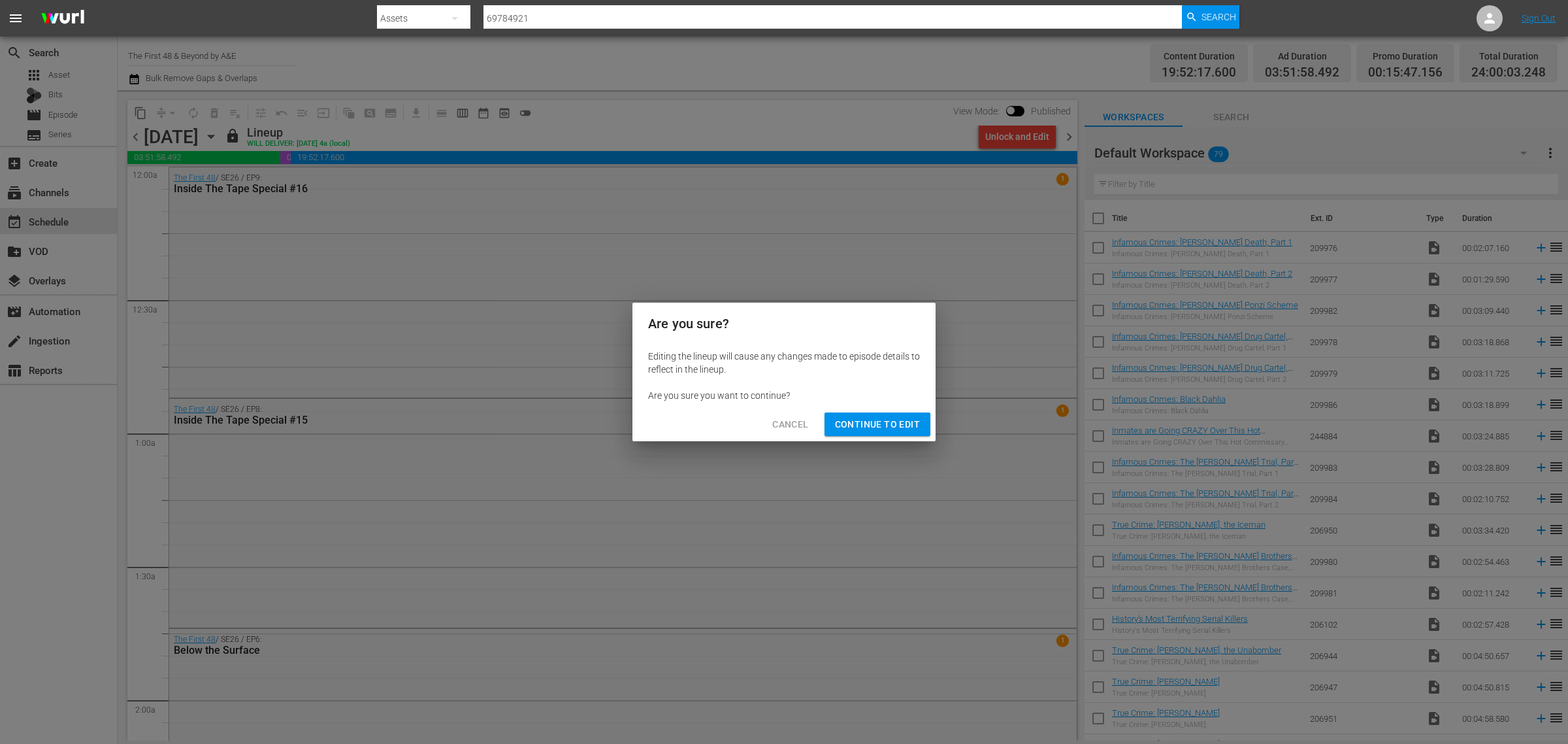
click at [889, 413] on button "Continue to Edit" at bounding box center [877, 424] width 106 height 24
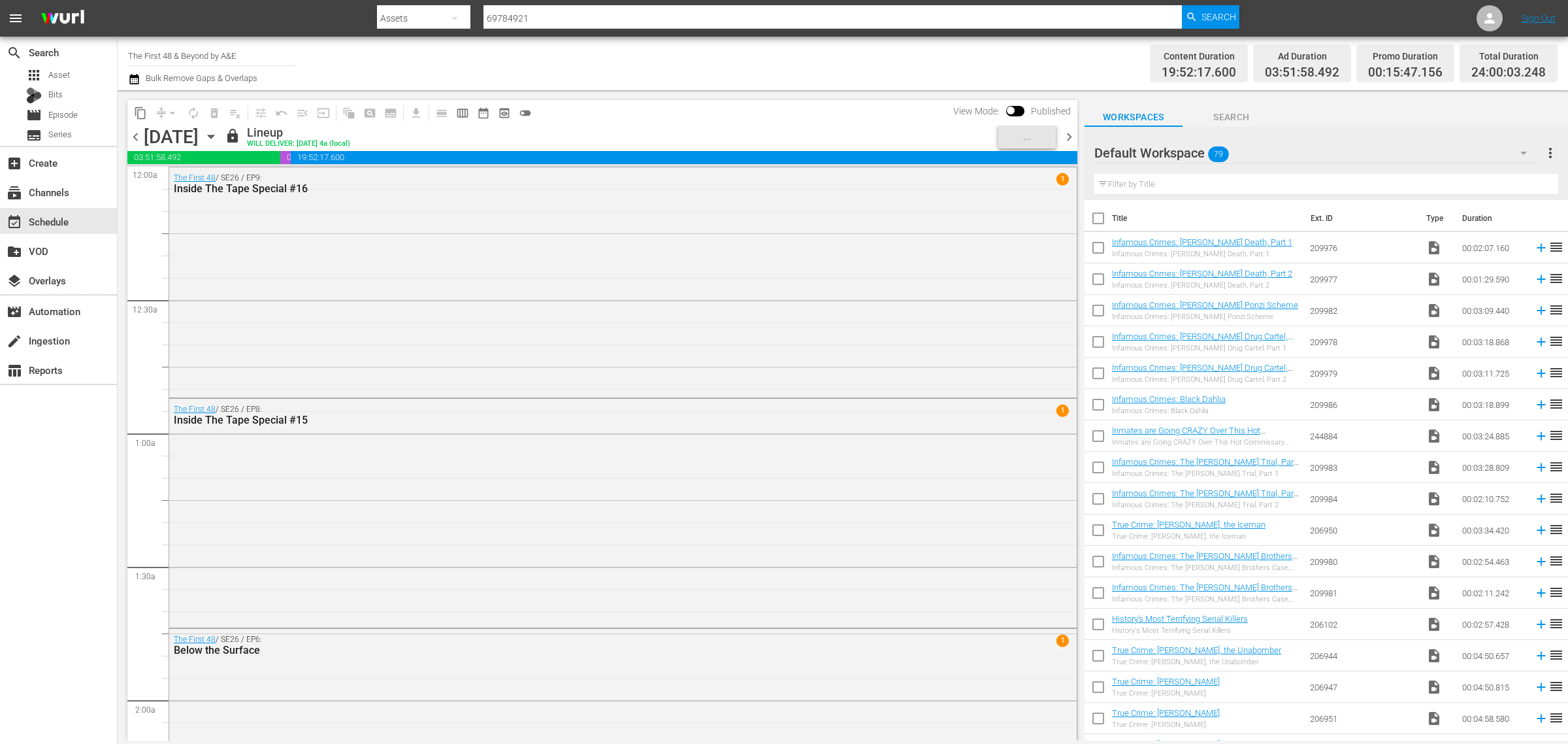
click at [758, 66] on div "Channel Title The First 48 & Beyond by A&E Bulk Remove Gaps & Overlaps" at bounding box center [517, 63] width 780 height 47
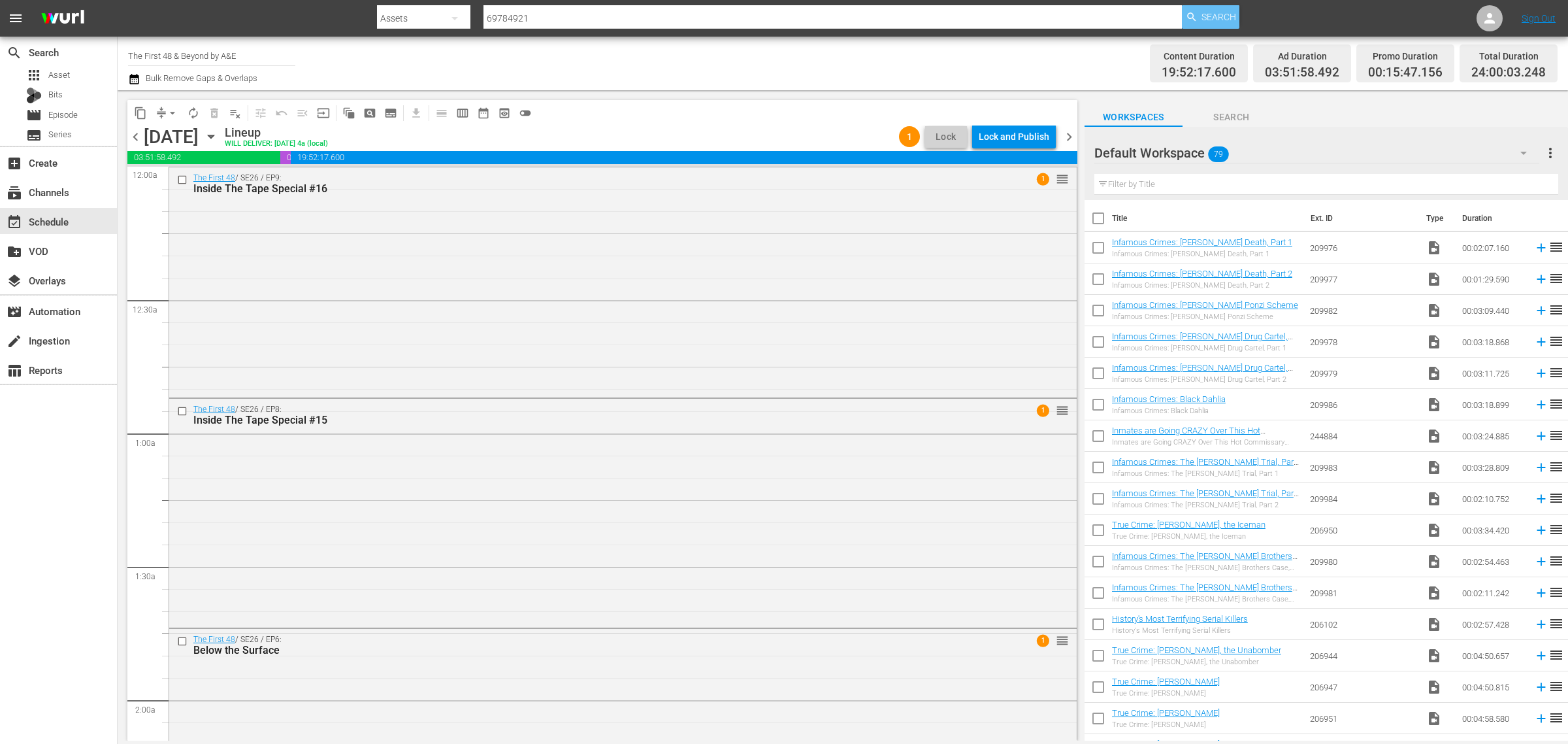
click at [1237, 17] on div "Search" at bounding box center [1210, 17] width 57 height 23
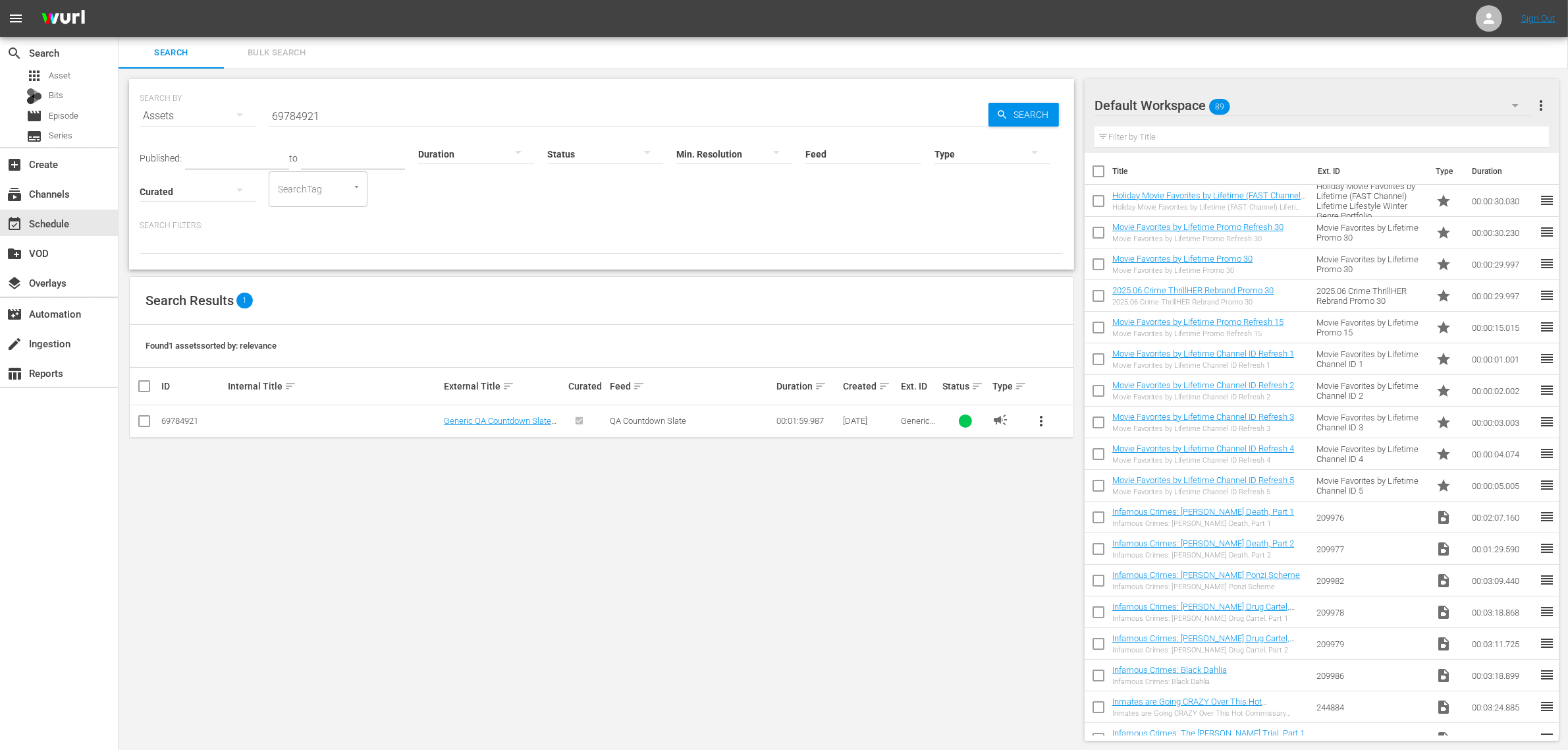
click at [1044, 423] on span "more_vert" at bounding box center [1041, 421] width 16 height 16
click at [1108, 528] on div "Replace within all episodes" at bounding box center [1131, 522] width 127 height 31
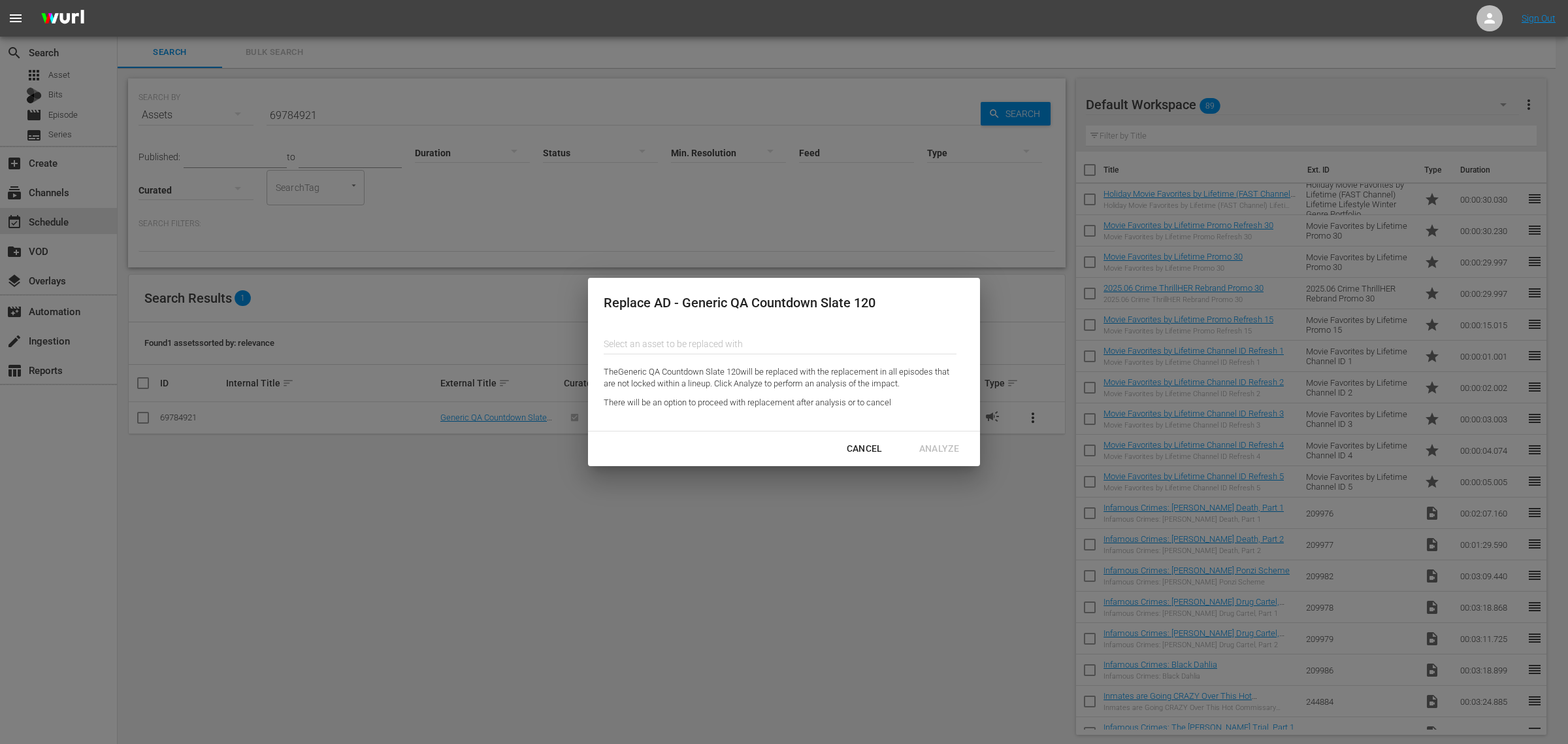
click at [660, 340] on input "text" at bounding box center [781, 344] width 353 height 31
click at [680, 338] on input "text" at bounding box center [781, 344] width 353 height 31
paste input "189674421"
click at [662, 335] on input "189674421" at bounding box center [781, 344] width 353 height 31
drag, startPoint x: 664, startPoint y: 344, endPoint x: 553, endPoint y: 334, distance: 111.4
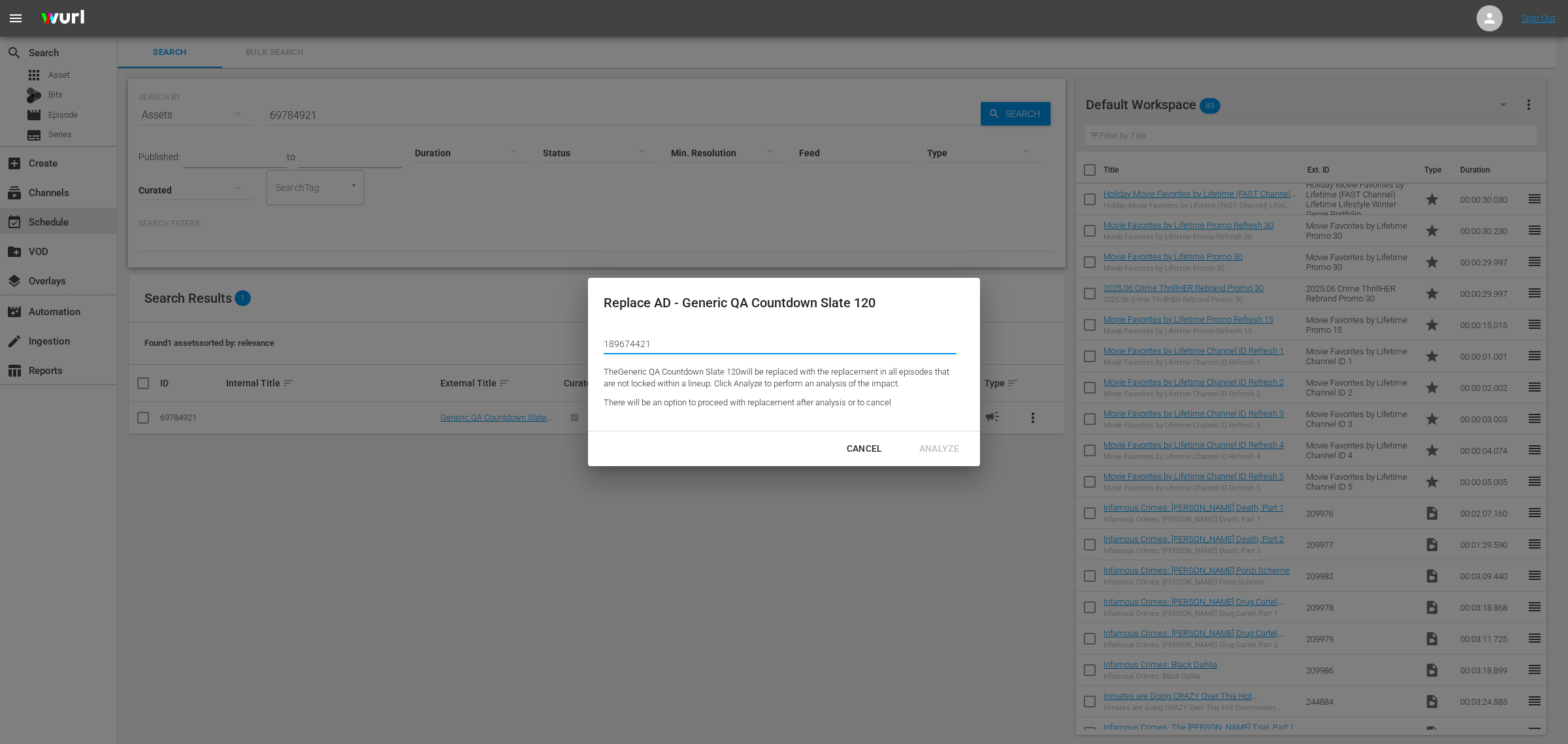
click at [553, 334] on div "Replace AD - Generic QA Countdown Slate 120 Select an asset to be replaced with…" at bounding box center [784, 372] width 1568 height 744
click at [671, 344] on input "189674421" at bounding box center [781, 344] width 353 height 31
type input "1"
click at [758, 348] on input "text" at bounding box center [781, 344] width 353 height 31
paste input "The First 48 & Beyond Ad Slate 120"
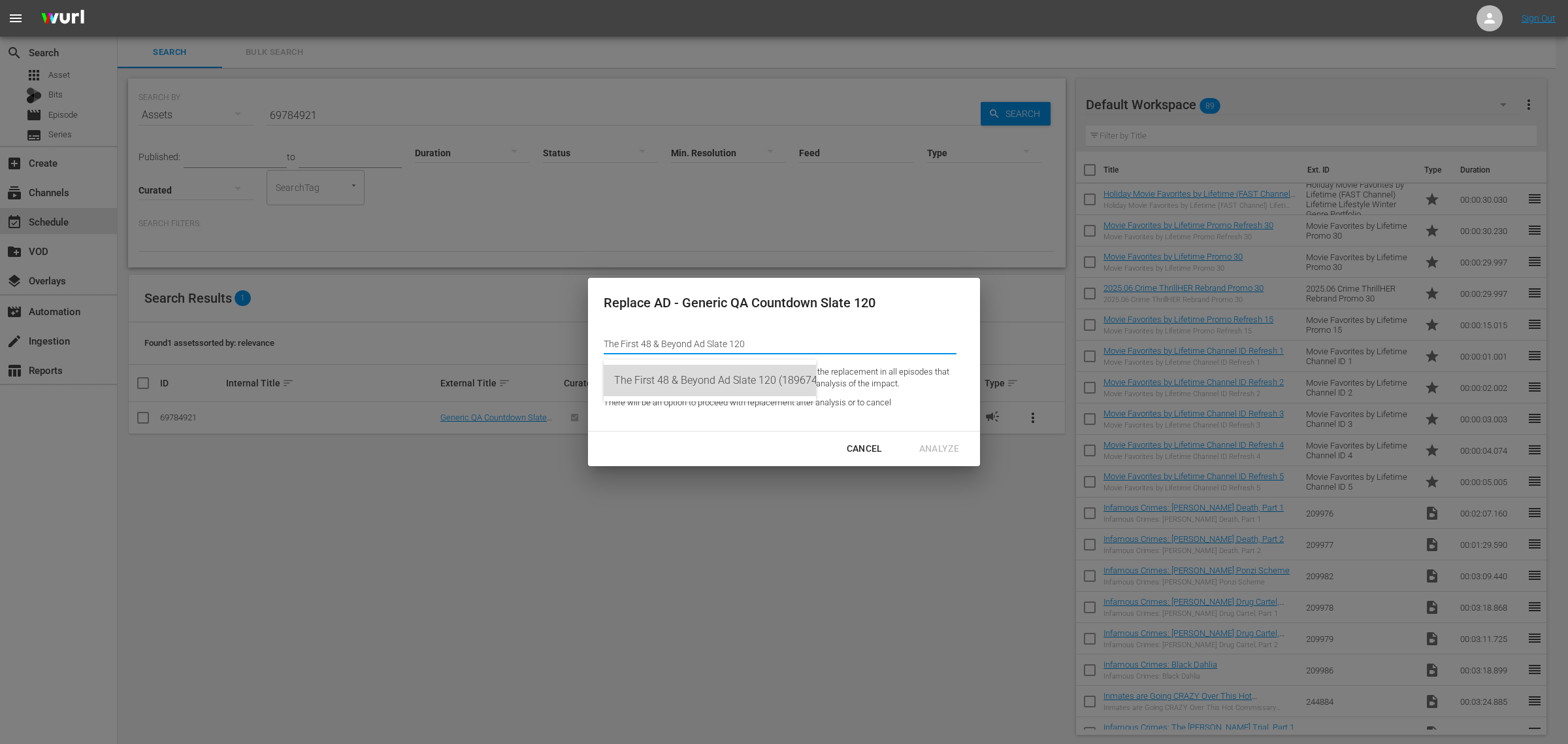
click at [698, 378] on div "The First 48 & Beyond Ad Slate 120 (189674421)" at bounding box center [709, 380] width 191 height 31
type input "The First 48 & Beyond Ad Slate 120 (189674421)"
click at [927, 451] on div "Analyze" at bounding box center [939, 449] width 60 height 17
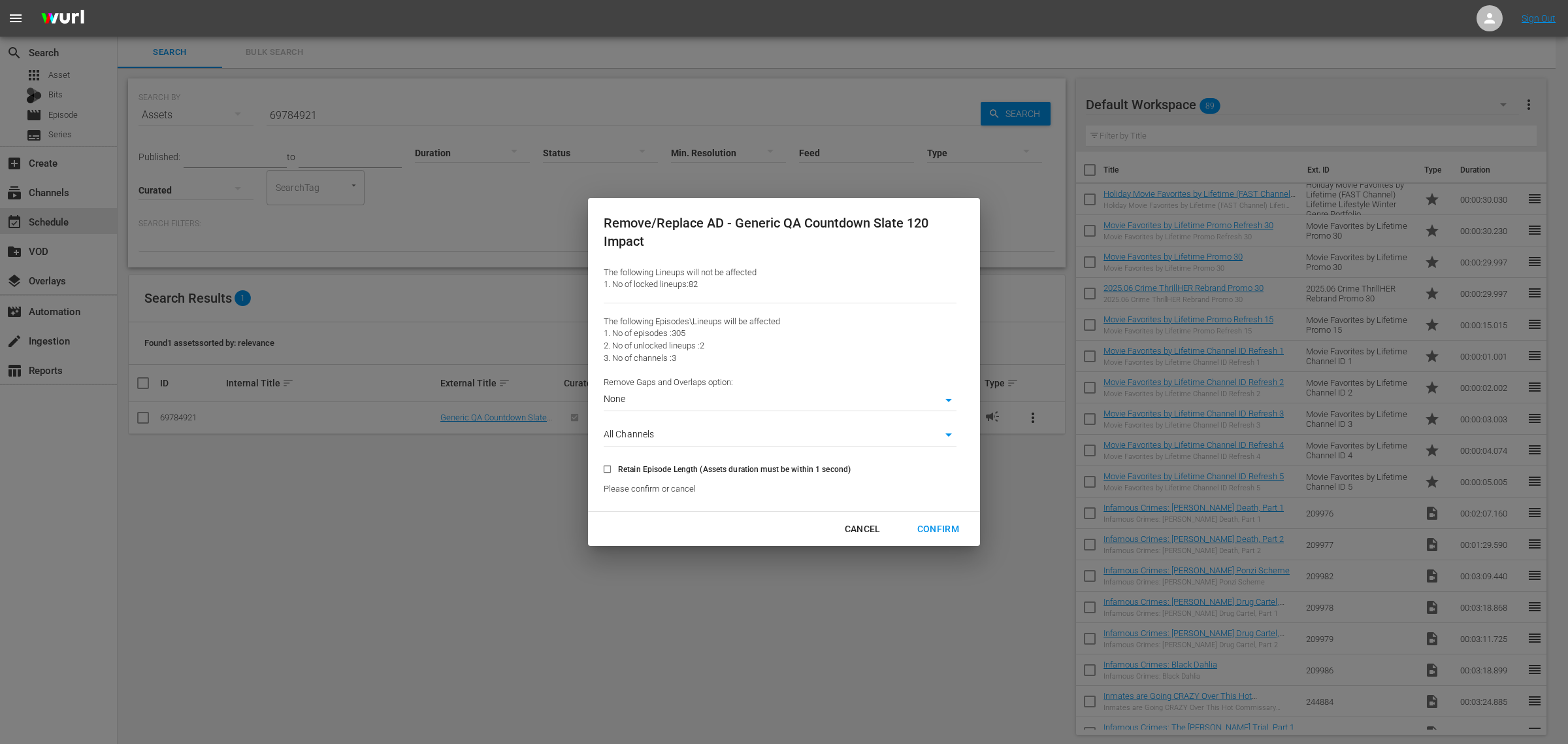
click at [951, 399] on body "menu Sign Out search Search apps Asset Bits movie Episode subtitles Series add_…" at bounding box center [784, 372] width 1568 height 744
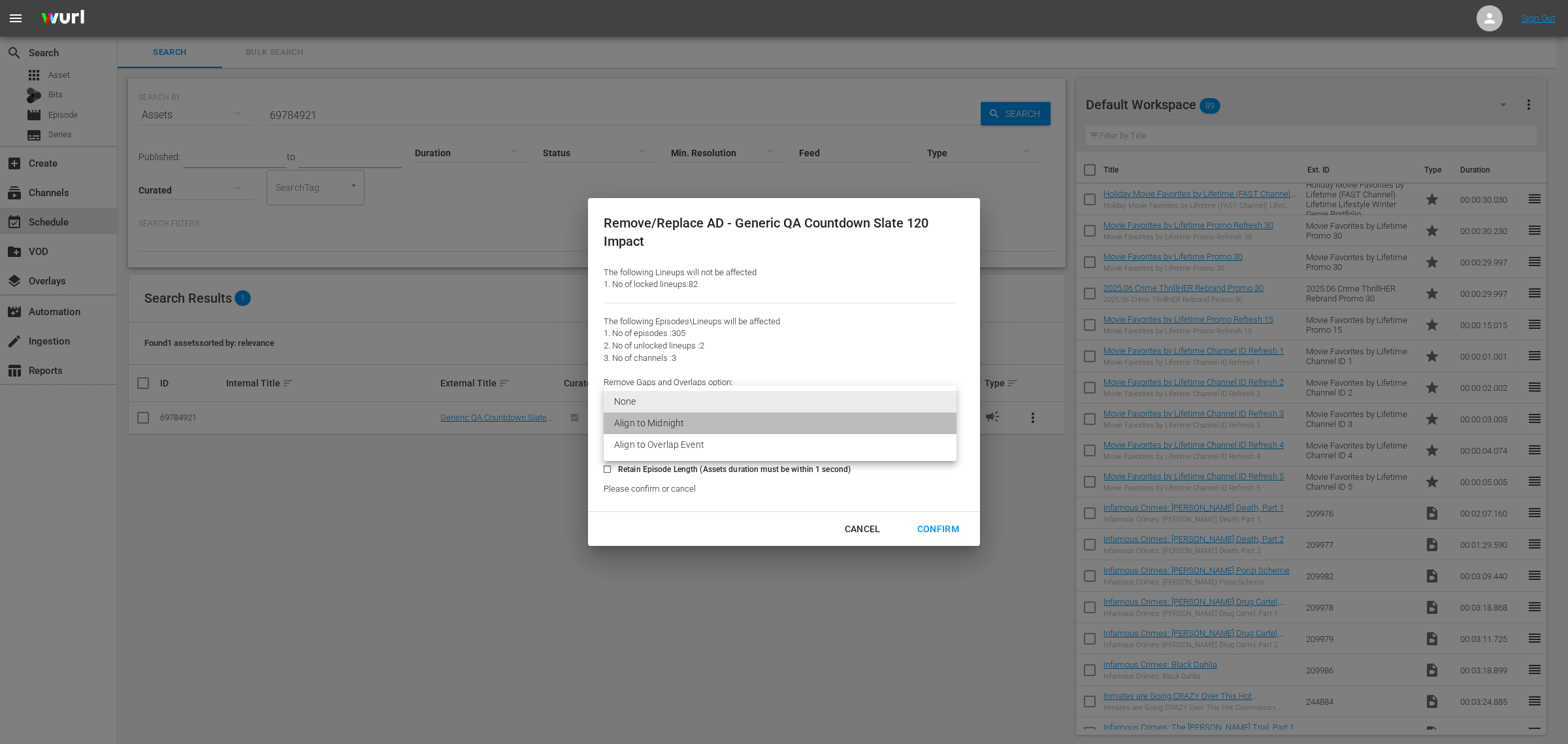
click at [679, 421] on li "Align to Midnight" at bounding box center [781, 423] width 353 height 21
type input "1"
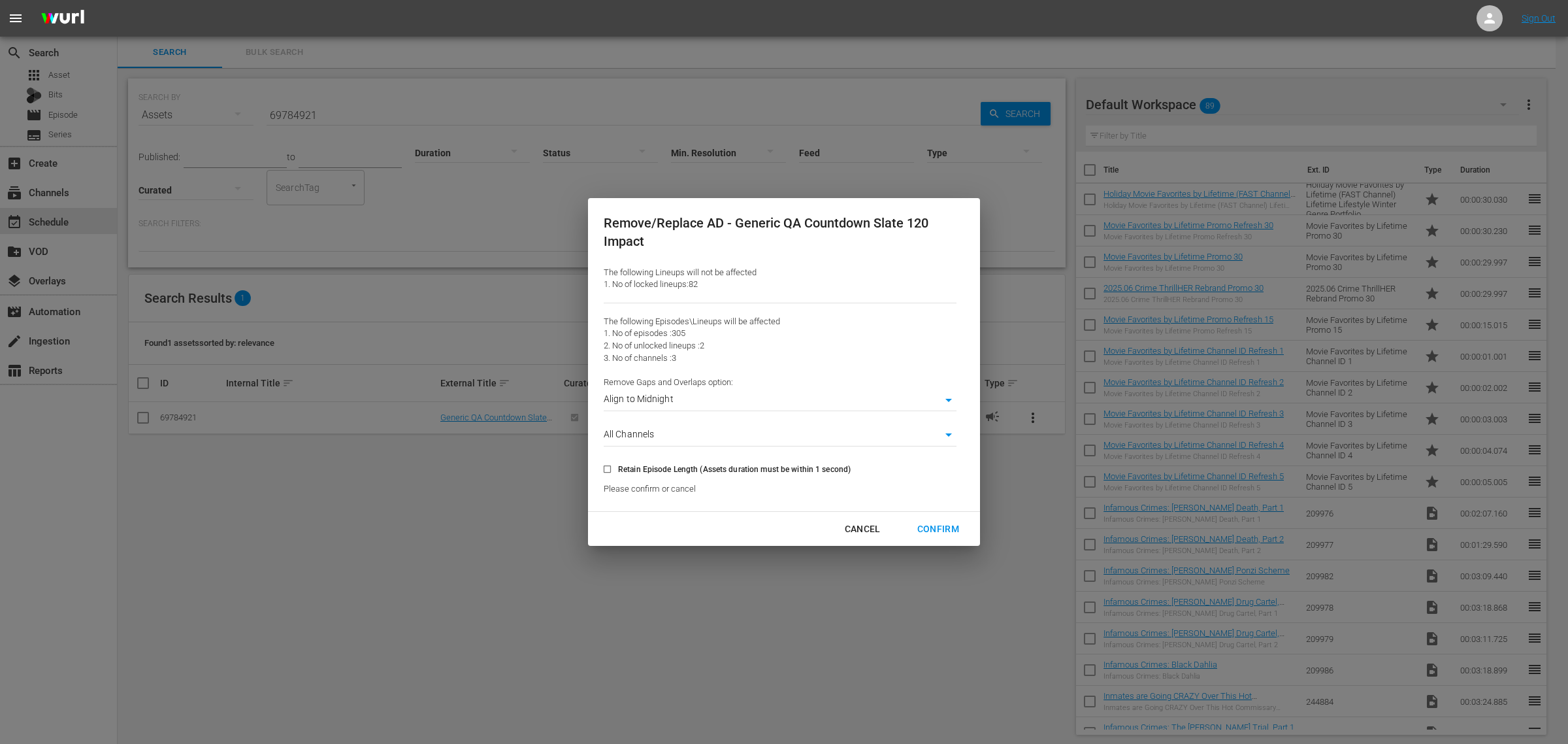
click at [953, 434] on body "menu Sign Out search Search apps Asset Bits movie Episode subtitles Series add_…" at bounding box center [784, 372] width 1568 height 744
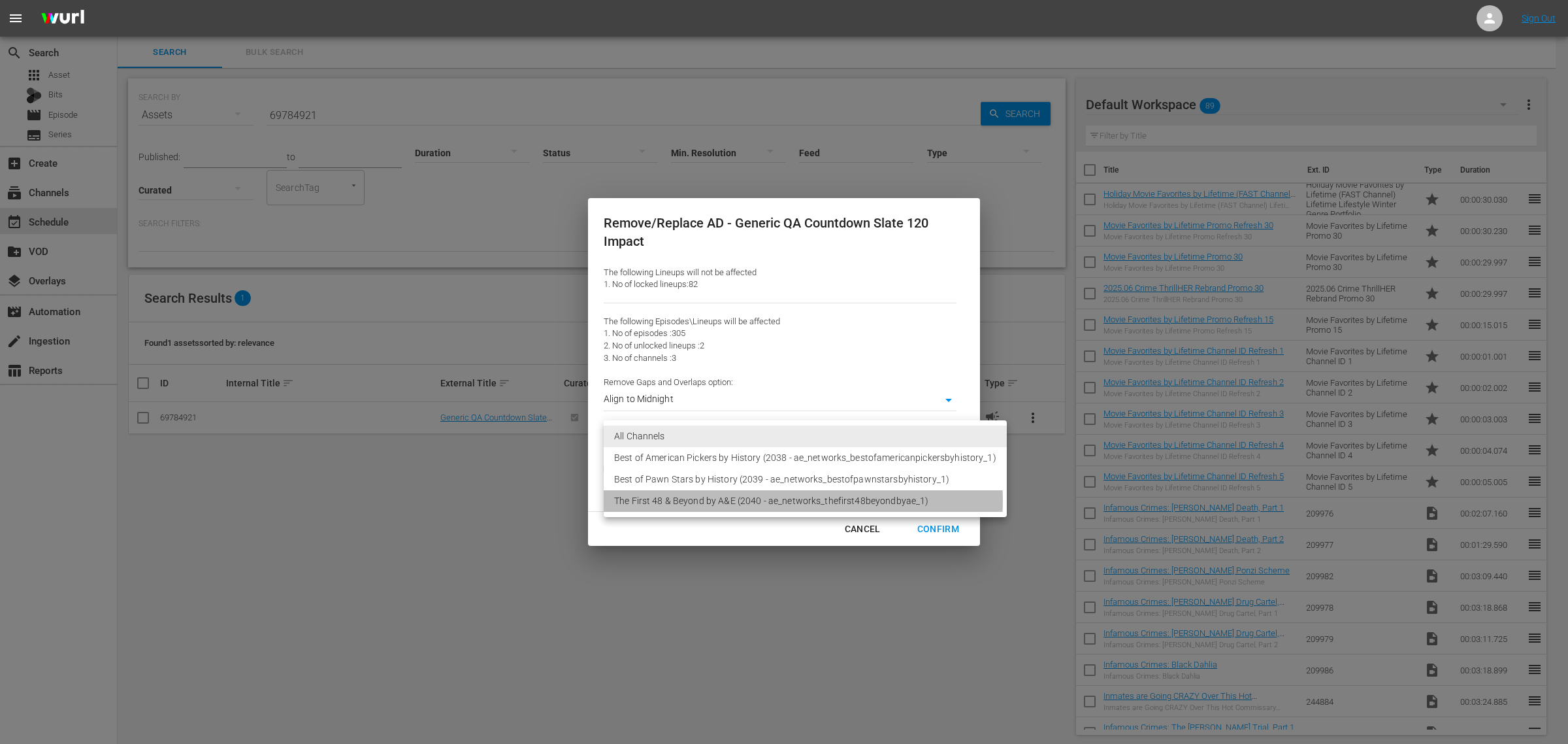
click at [776, 501] on li "The First 48 & Beyond by A&E (2040 - ae_networks_thefirst48beyondbyae_1)" at bounding box center [806, 501] width 403 height 21
type input "2040"
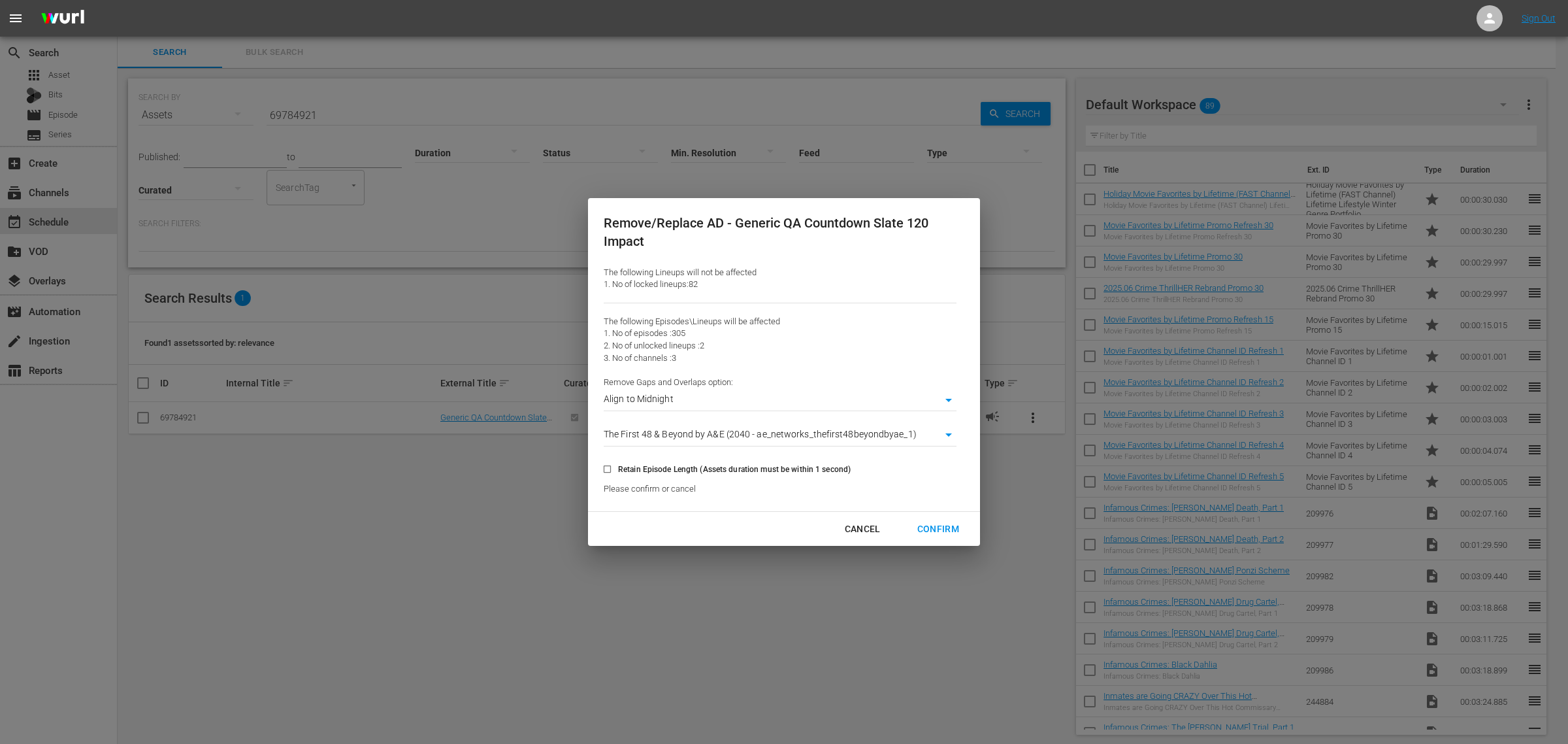
click at [881, 344] on div "The following Lineups will not be affected 1. No of locked lineups: 82 The foll…" at bounding box center [781, 381] width 353 height 229
click at [941, 529] on div "Confirm" at bounding box center [938, 529] width 62 height 17
type input "0"
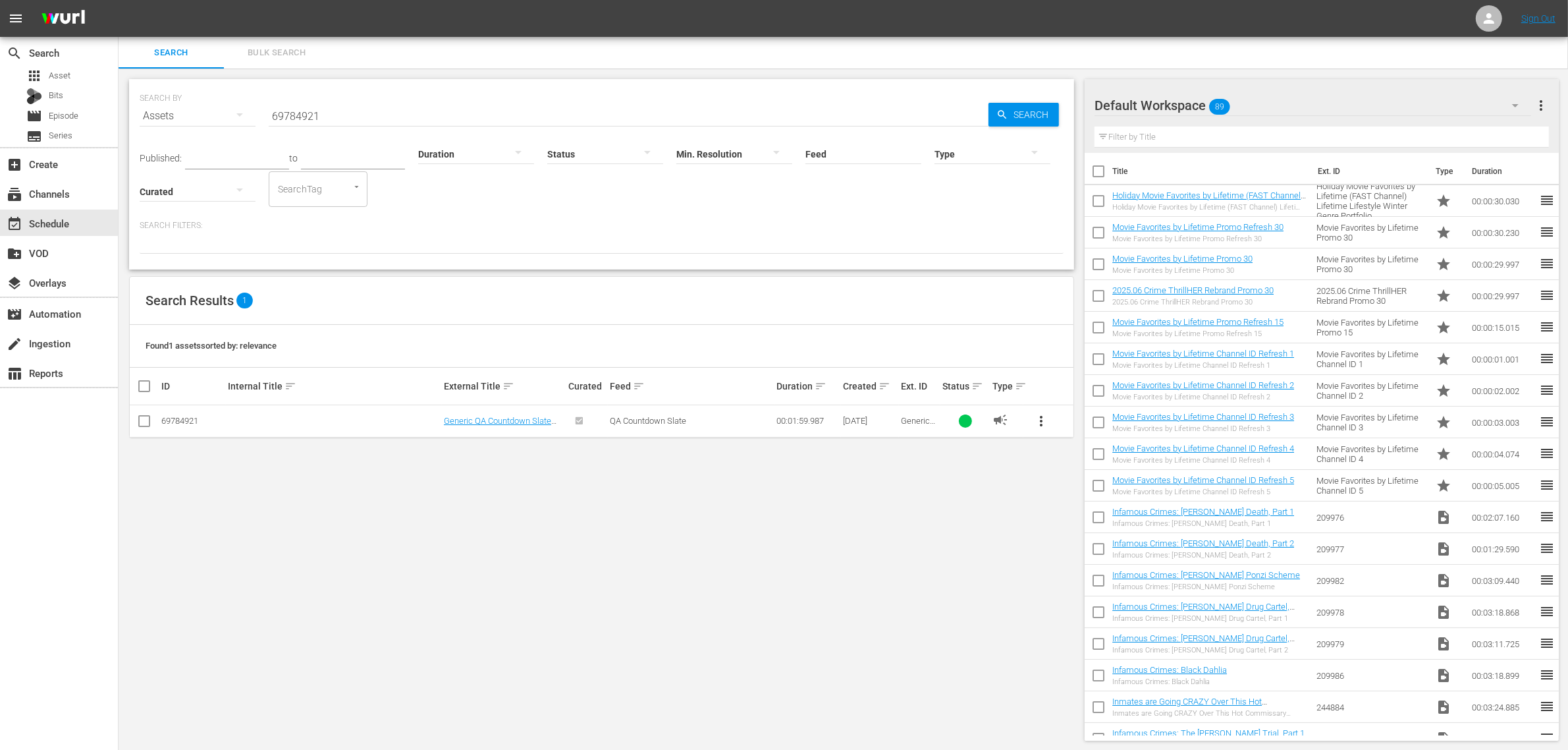
click at [703, 567] on div "SEARCH BY Search By Assets Search ID, Title, Description, Keywords, or Category…" at bounding box center [602, 410] width 967 height 683
click at [59, 225] on div "event_available Schedule" at bounding box center [36, 221] width 74 height 12
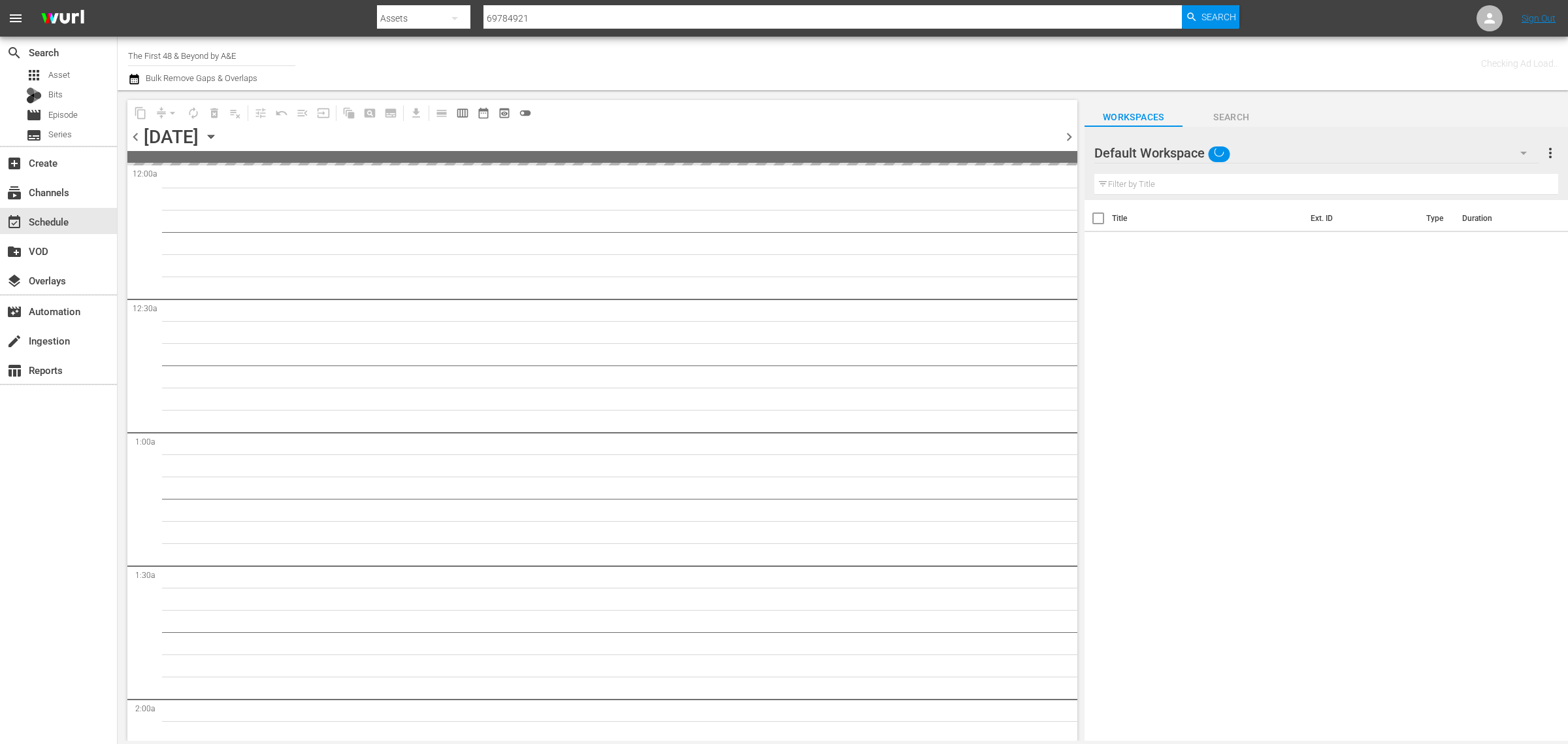
click at [606, 65] on div "Channel Title The First 48 & Beyond by A&E Bulk Remove Gaps & Overlaps" at bounding box center [517, 63] width 780 height 47
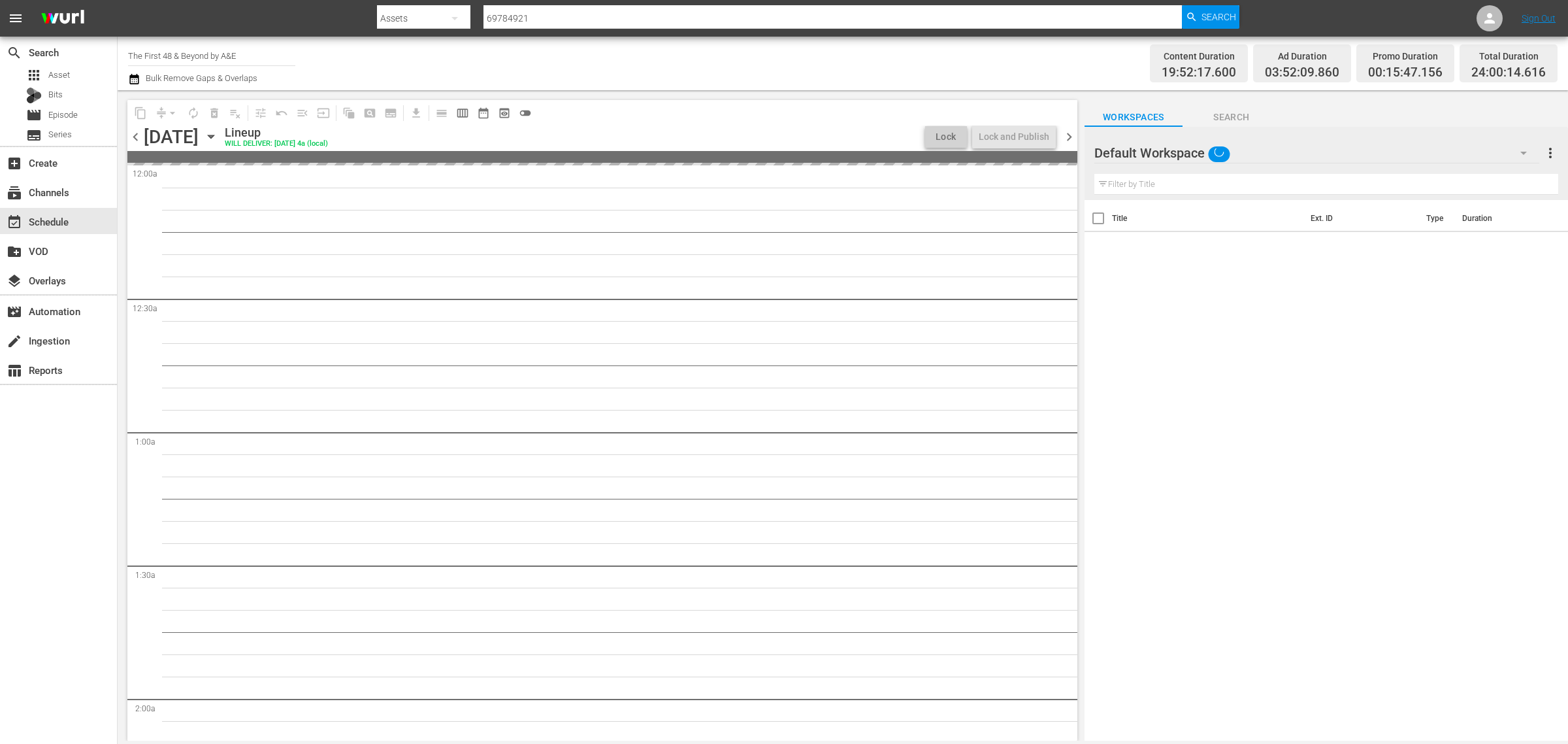
click at [822, 62] on div "Channel Title The First 48 & Beyond by A&E Bulk Remove Gaps & Overlaps" at bounding box center [517, 63] width 780 height 47
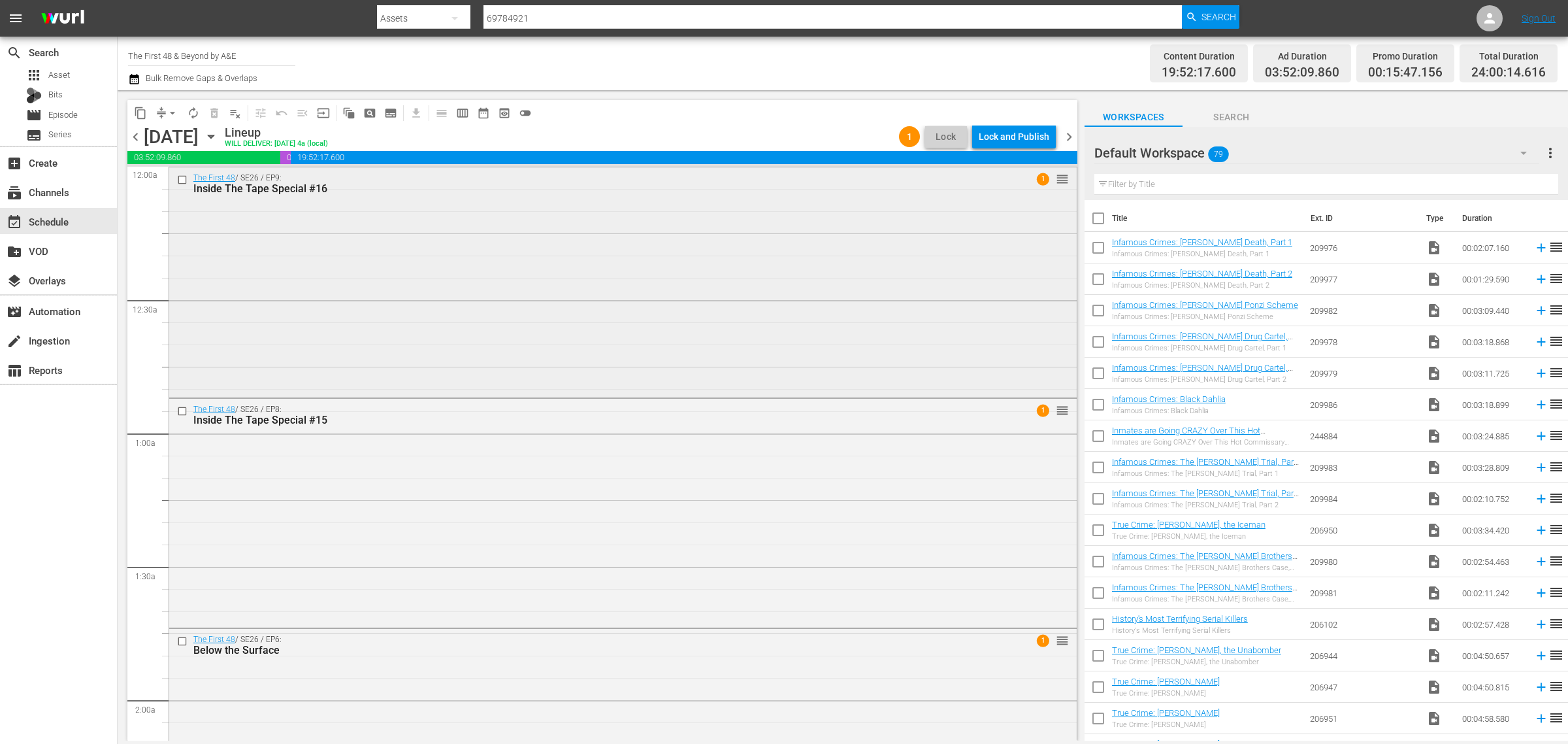
click at [443, 244] on div "The First 48 / SE26 / EP9: Inside The Tape Special #16 1 reorder" at bounding box center [623, 281] width 907 height 227
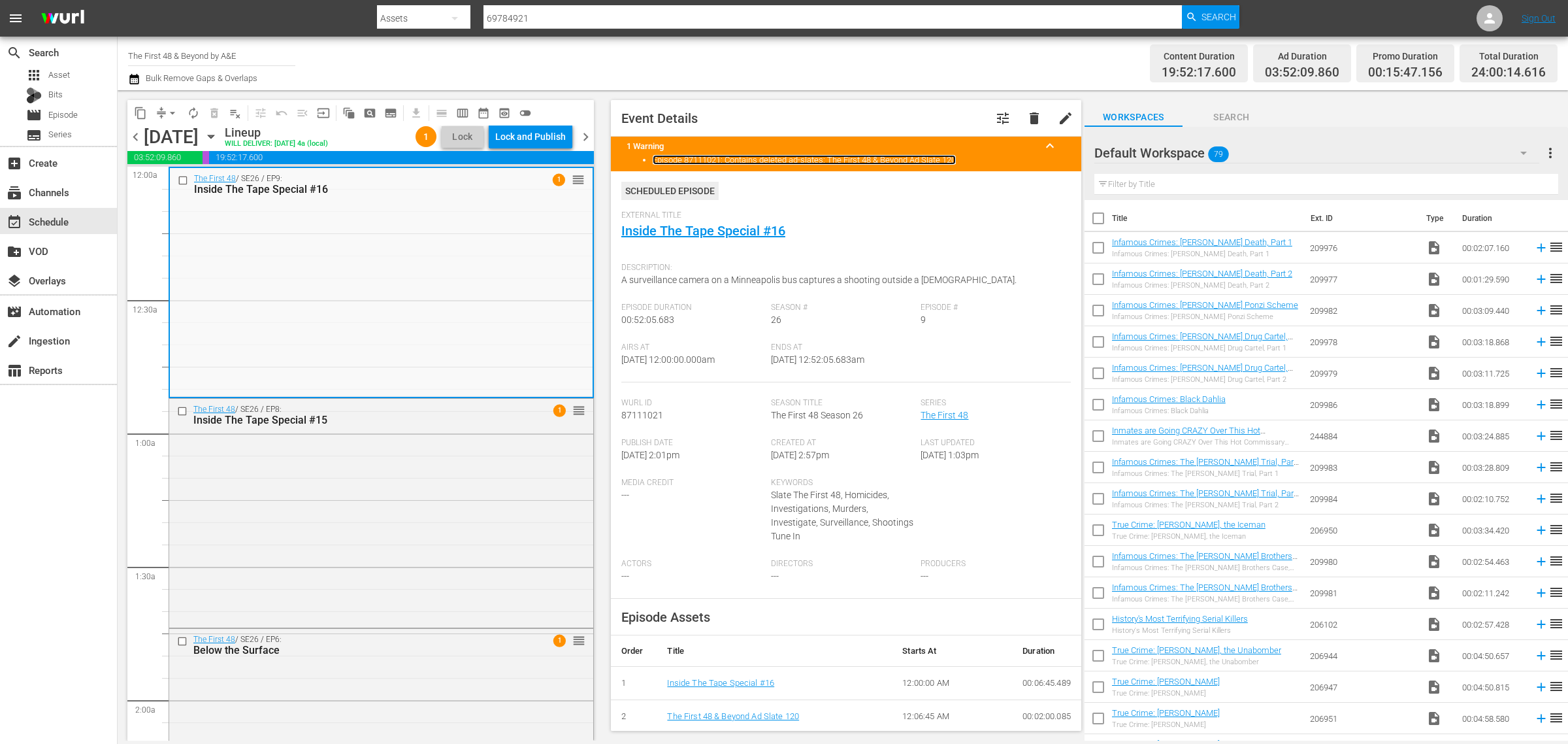
click at [927, 162] on link "Episode 87111021: Contains deleted ad-slates: The First 48 & Beyond Ad Slate 120" at bounding box center [804, 160] width 303 height 10
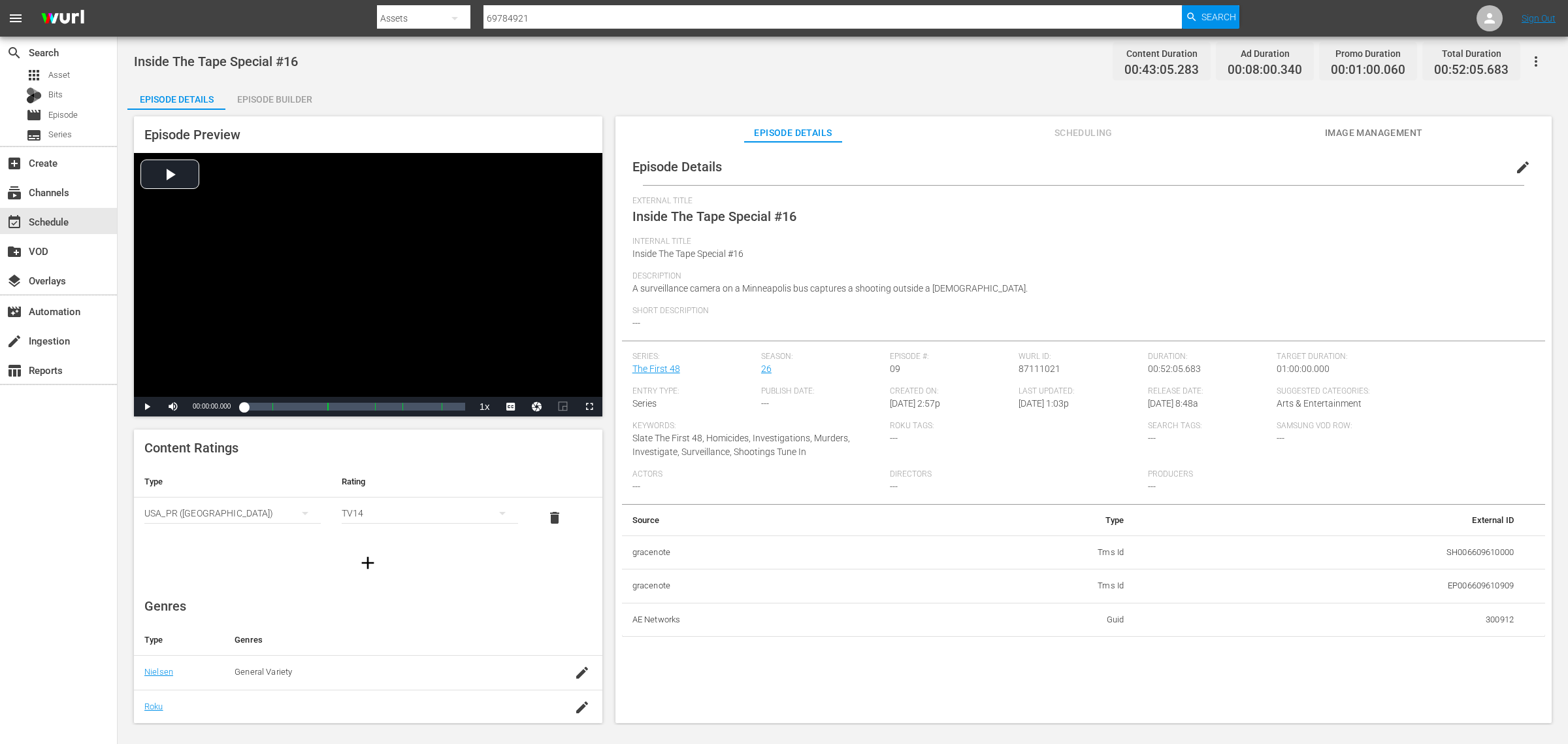
click at [251, 98] on div "Episode Builder" at bounding box center [274, 99] width 98 height 31
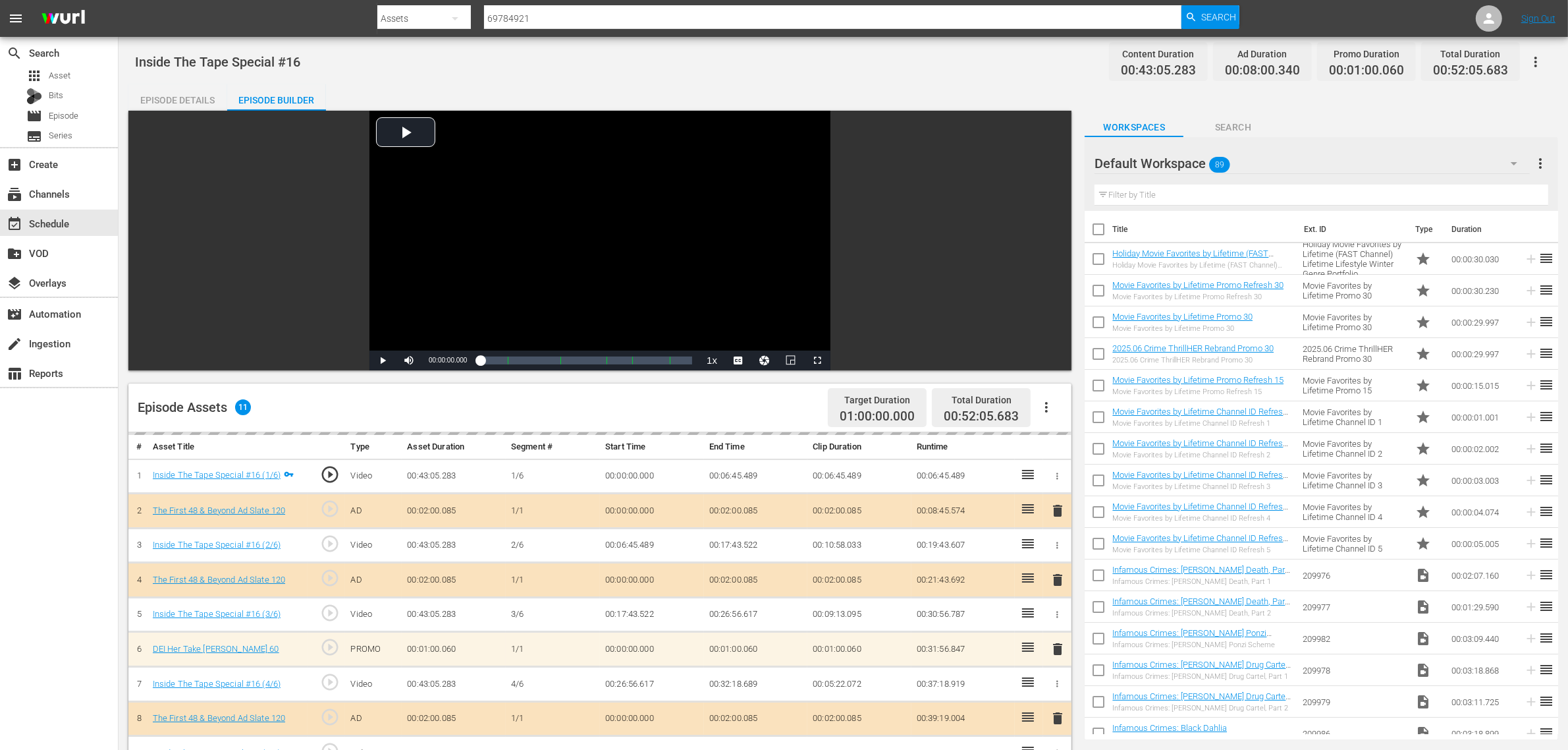
click at [525, 65] on div "Inside The Tape Special #16 Content Duration 00:43:05.283 Ad Duration 00:08:00.…" at bounding box center [843, 62] width 1417 height 29
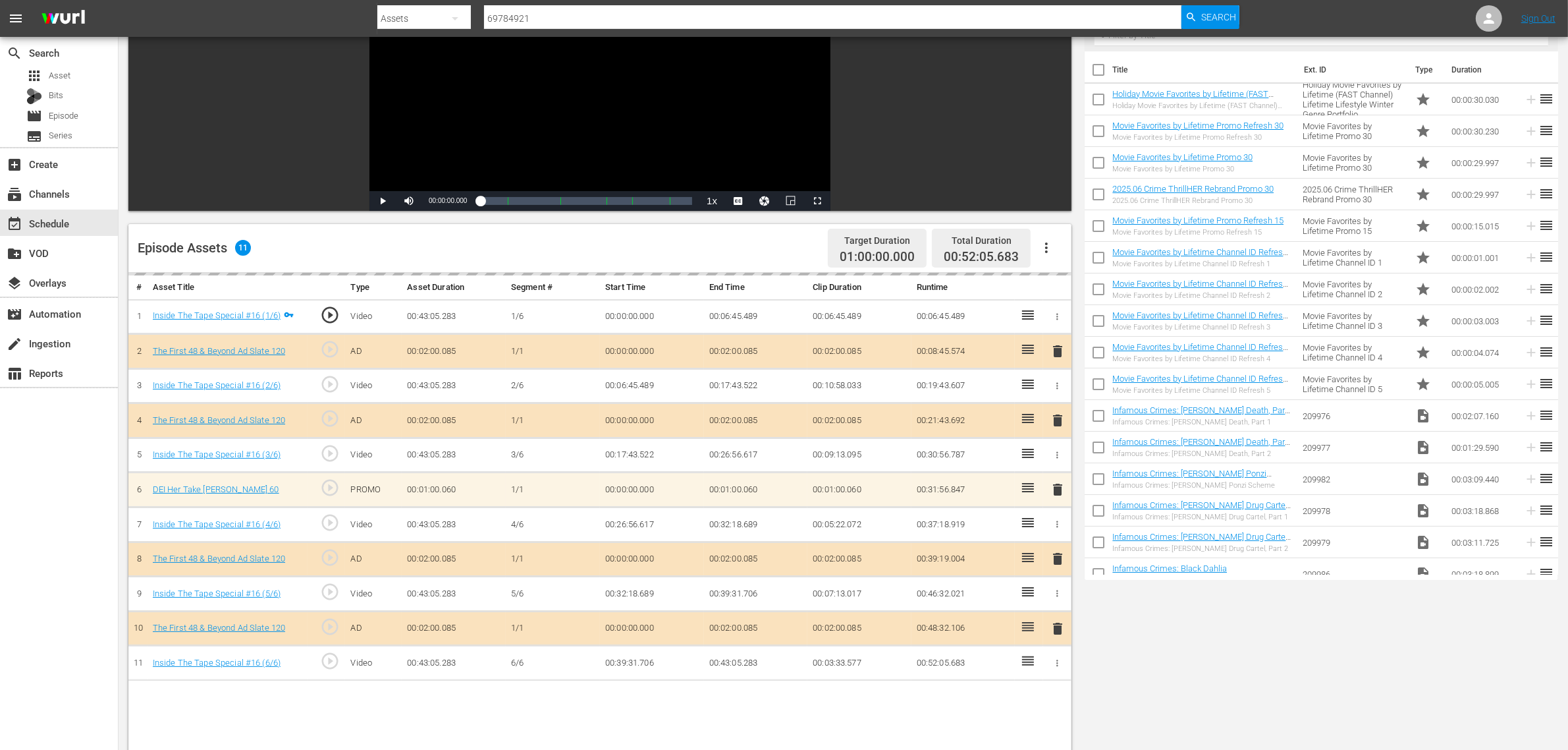
scroll to position [165, 0]
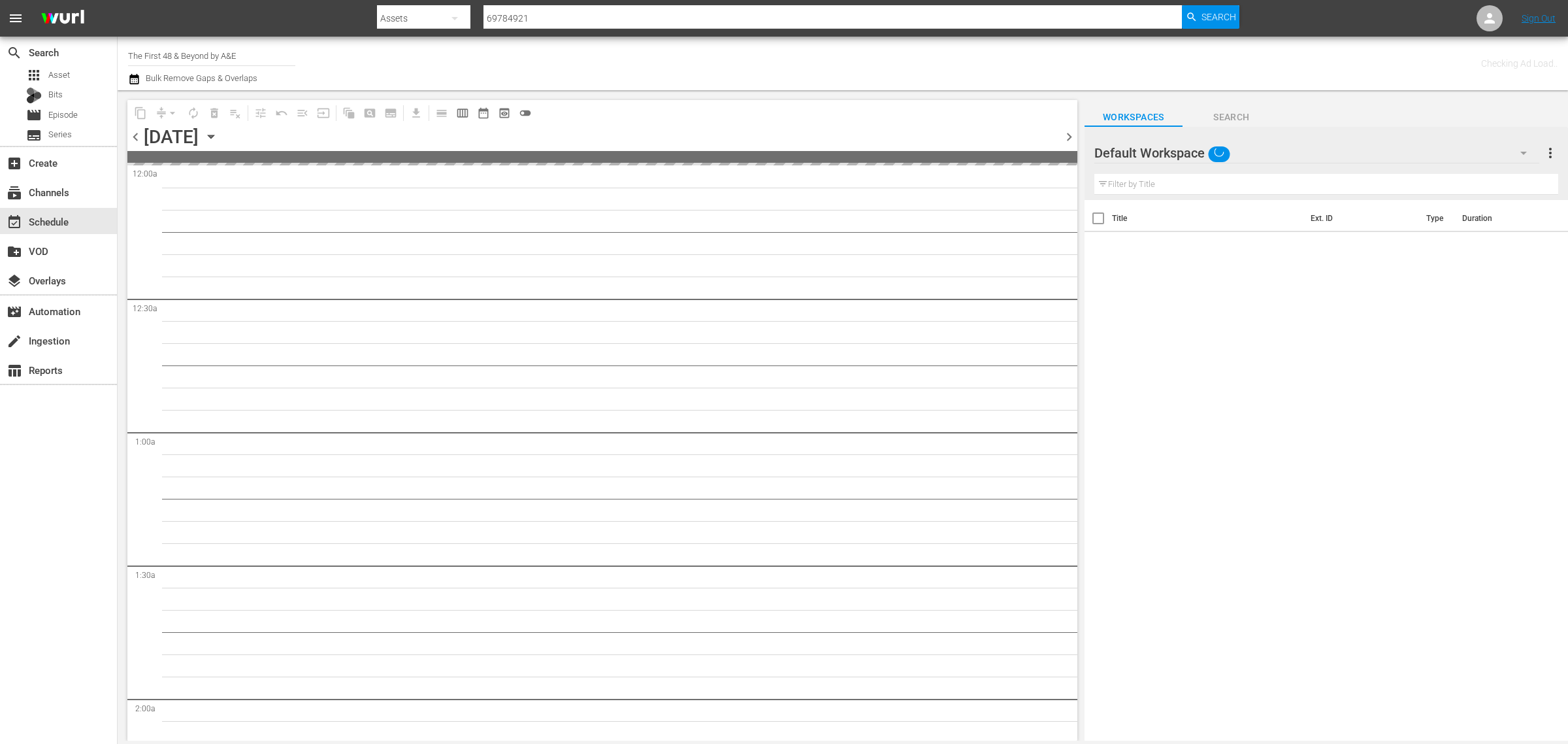
click at [739, 67] on div "Channel Title The First 48 & Beyond by A&E Bulk Remove Gaps & Overlaps" at bounding box center [517, 63] width 780 height 47
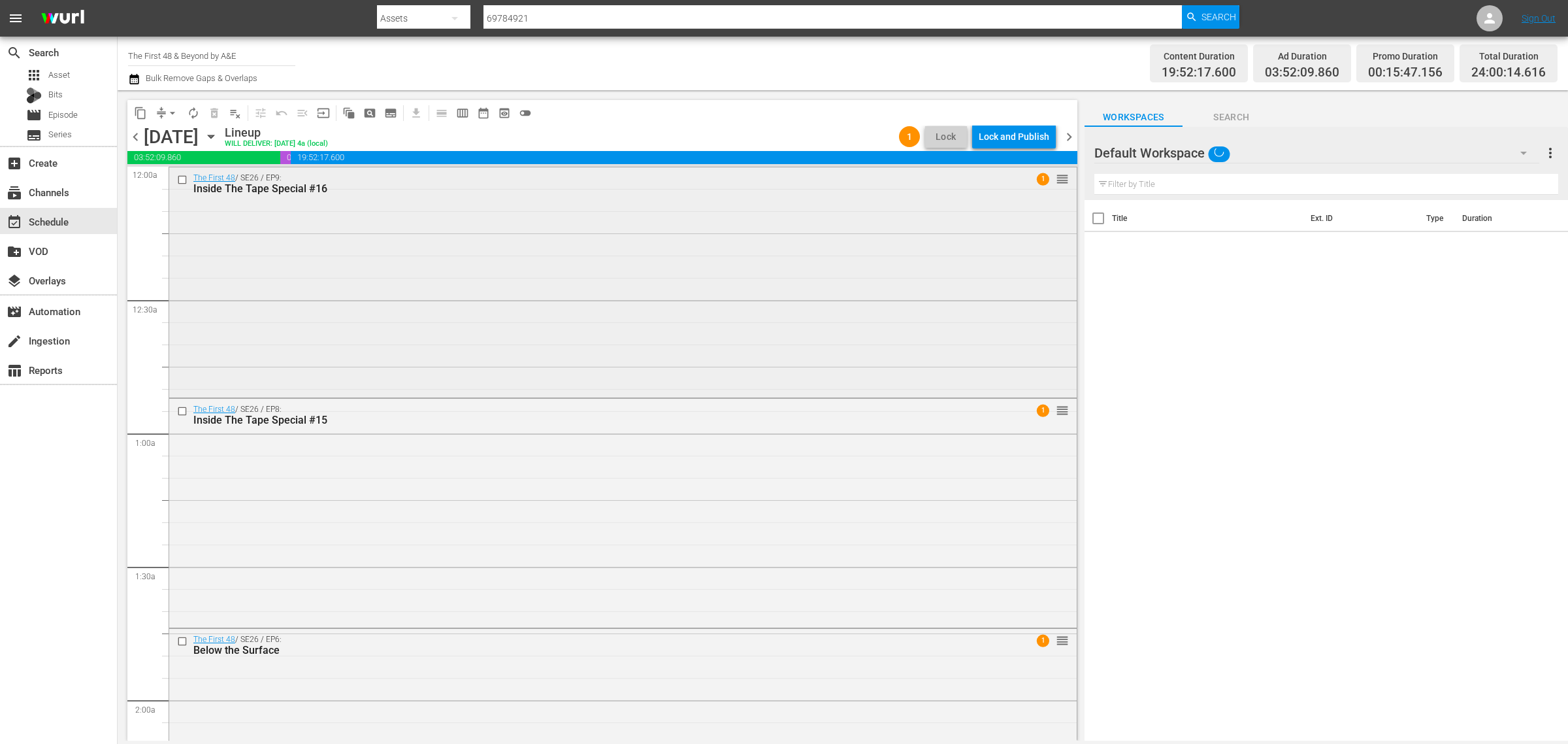
click at [484, 227] on div "The First 48 / SE26 / EP9: Inside The Tape Special #16 1 reorder" at bounding box center [623, 281] width 907 height 227
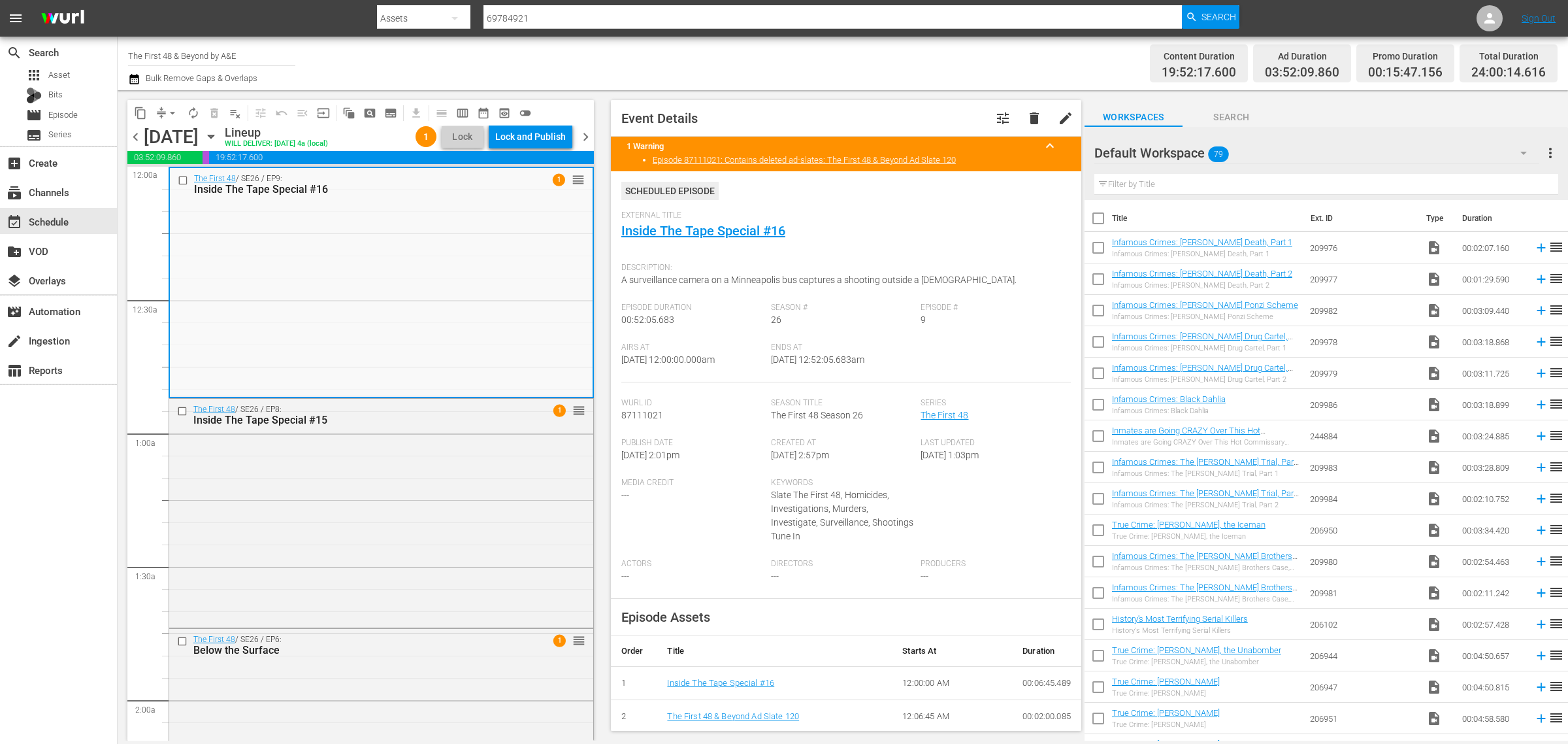
click at [1060, 55] on div "Content Duration 19:52:17.600 Ad Duration 03:52:09.860 Promo Duration 00:15:47.…" at bounding box center [1232, 63] width 650 height 47
click at [1327, 154] on div "Default Workspace 79" at bounding box center [1317, 153] width 445 height 37
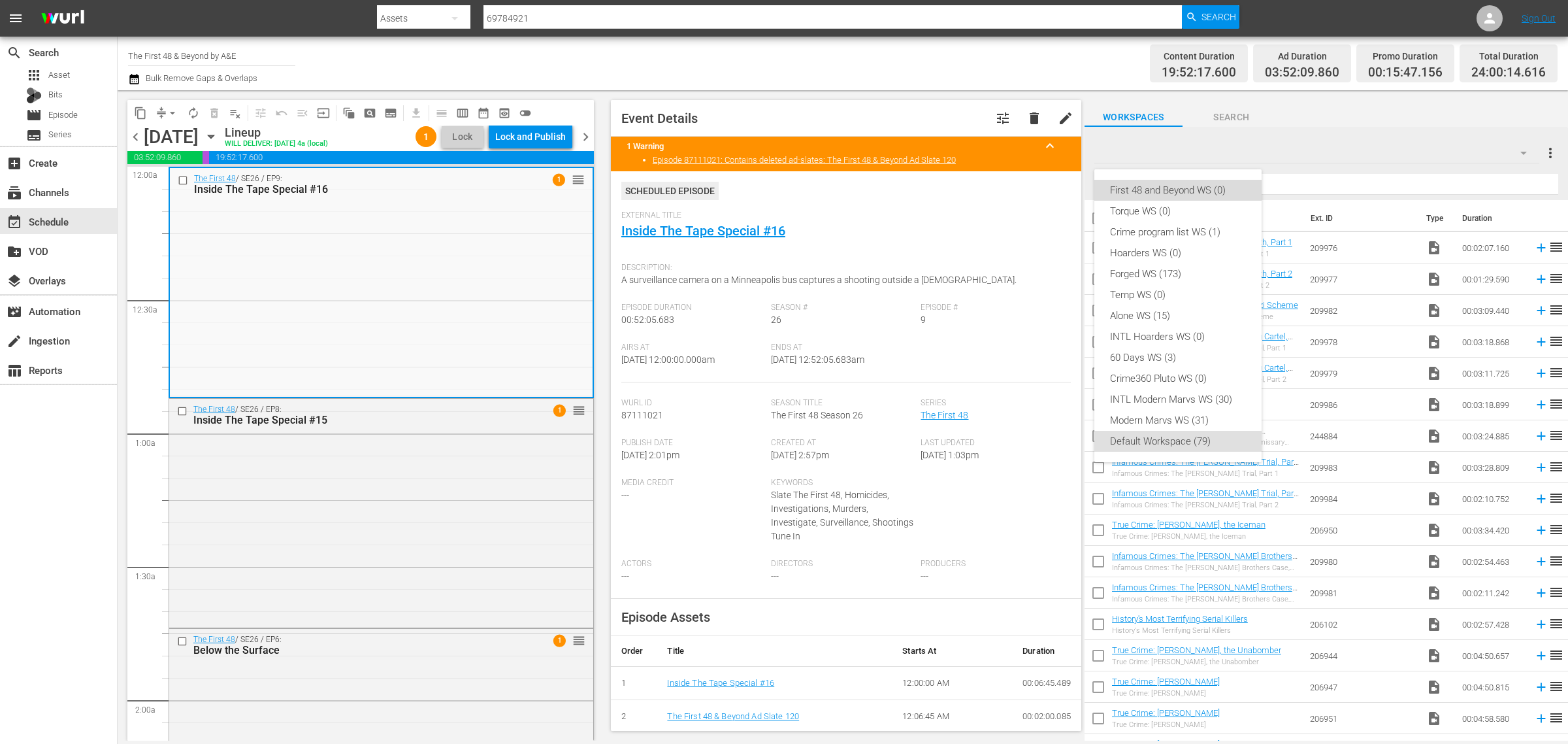
click at [1229, 188] on div "First 48 and Beyond WS (0)" at bounding box center [1177, 189] width 135 height 20
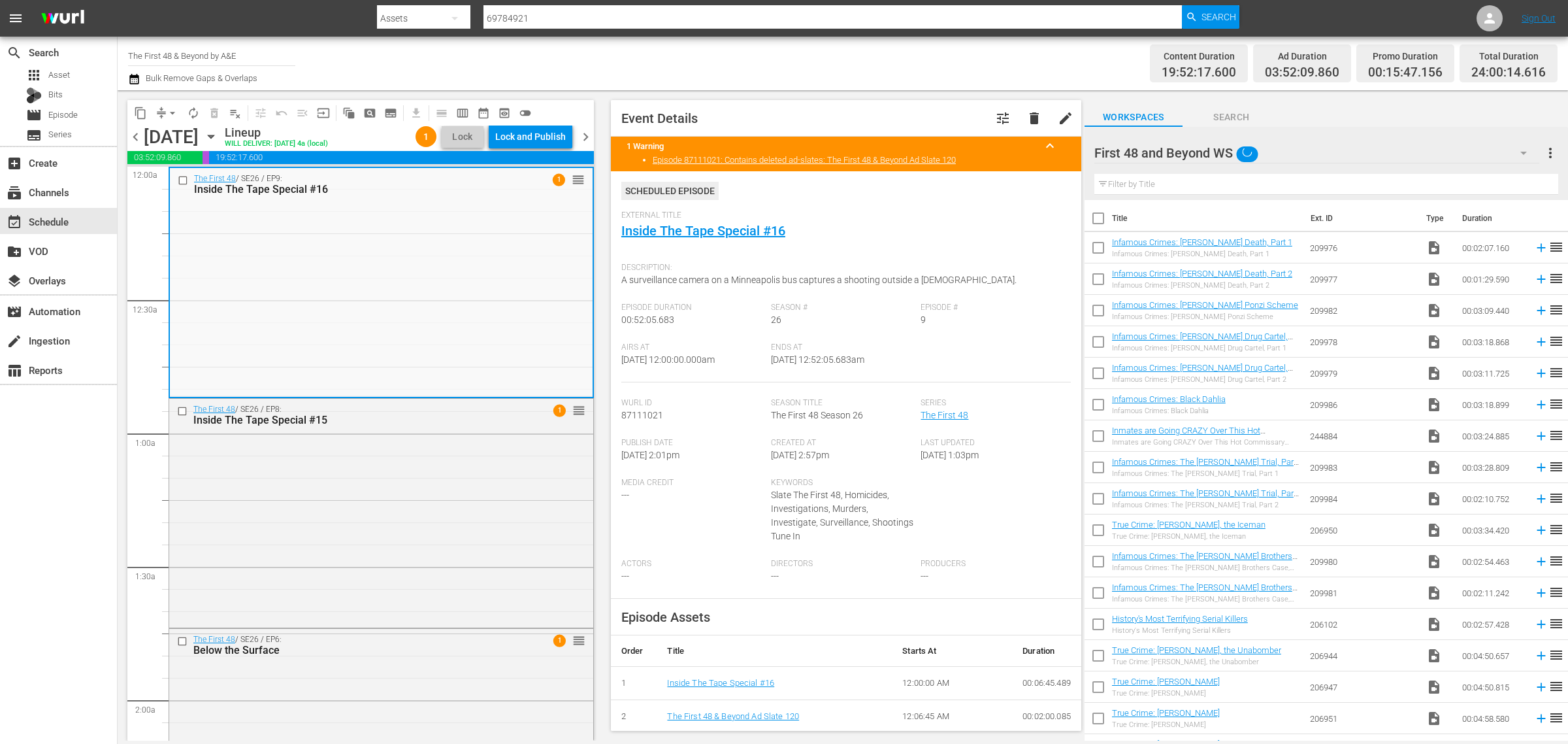
click at [879, 57] on div "Channel Title The First 48 & Beyond by A&E Bulk Remove Gaps & Overlaps" at bounding box center [517, 63] width 780 height 47
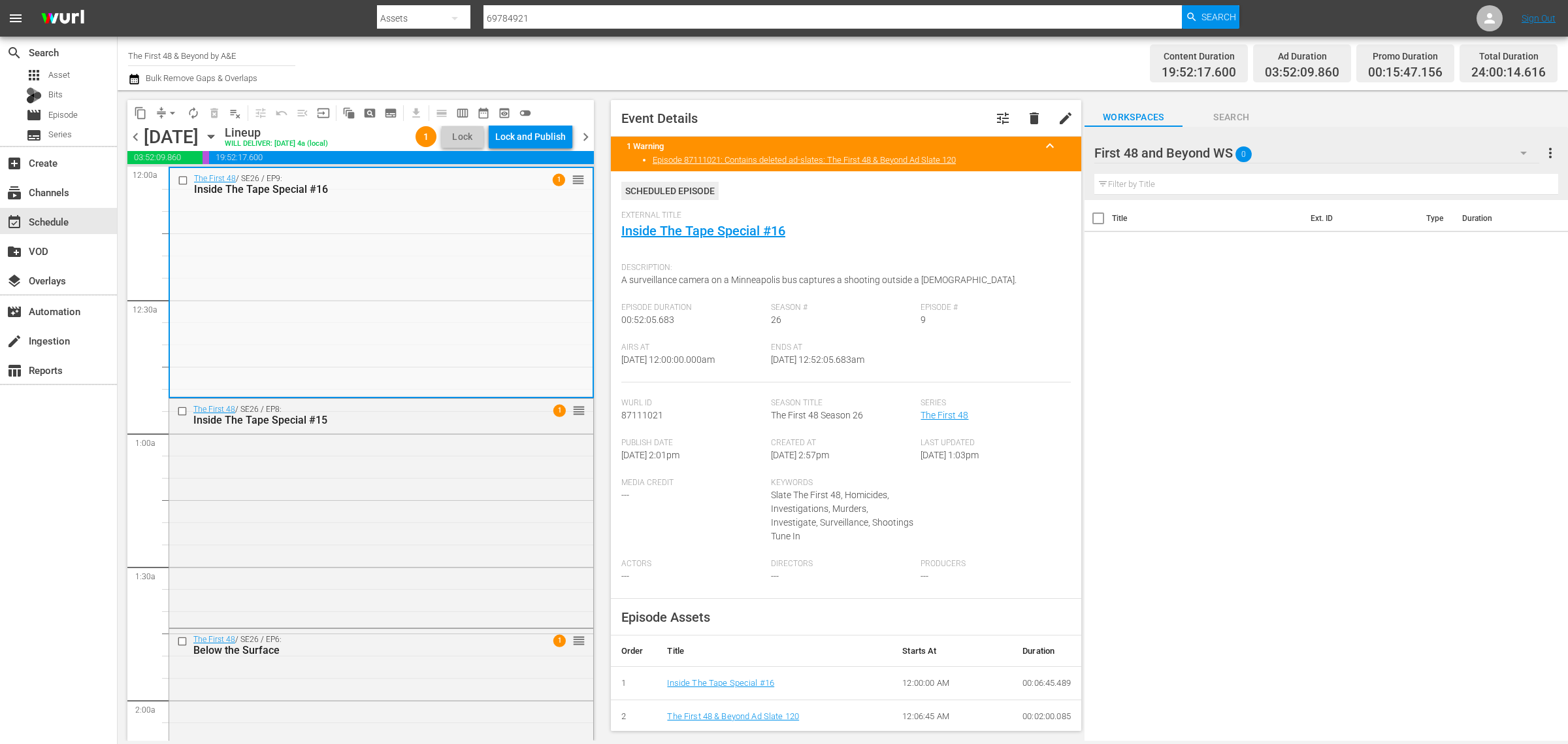
click at [332, 54] on div "Channel Title The First 48 & Beyond by A&E Bulk Remove Gaps & Overlaps" at bounding box center [517, 63] width 780 height 47
click at [1032, 57] on div "Content Duration 19:52:17.600 Ad Duration 03:52:09.860 Promo Duration 00:15:47.…" at bounding box center [1232, 63] width 650 height 47
click at [834, 56] on div "Channel Title The First 48 & Beyond by A&E Bulk Remove Gaps & Overlaps" at bounding box center [517, 63] width 780 height 47
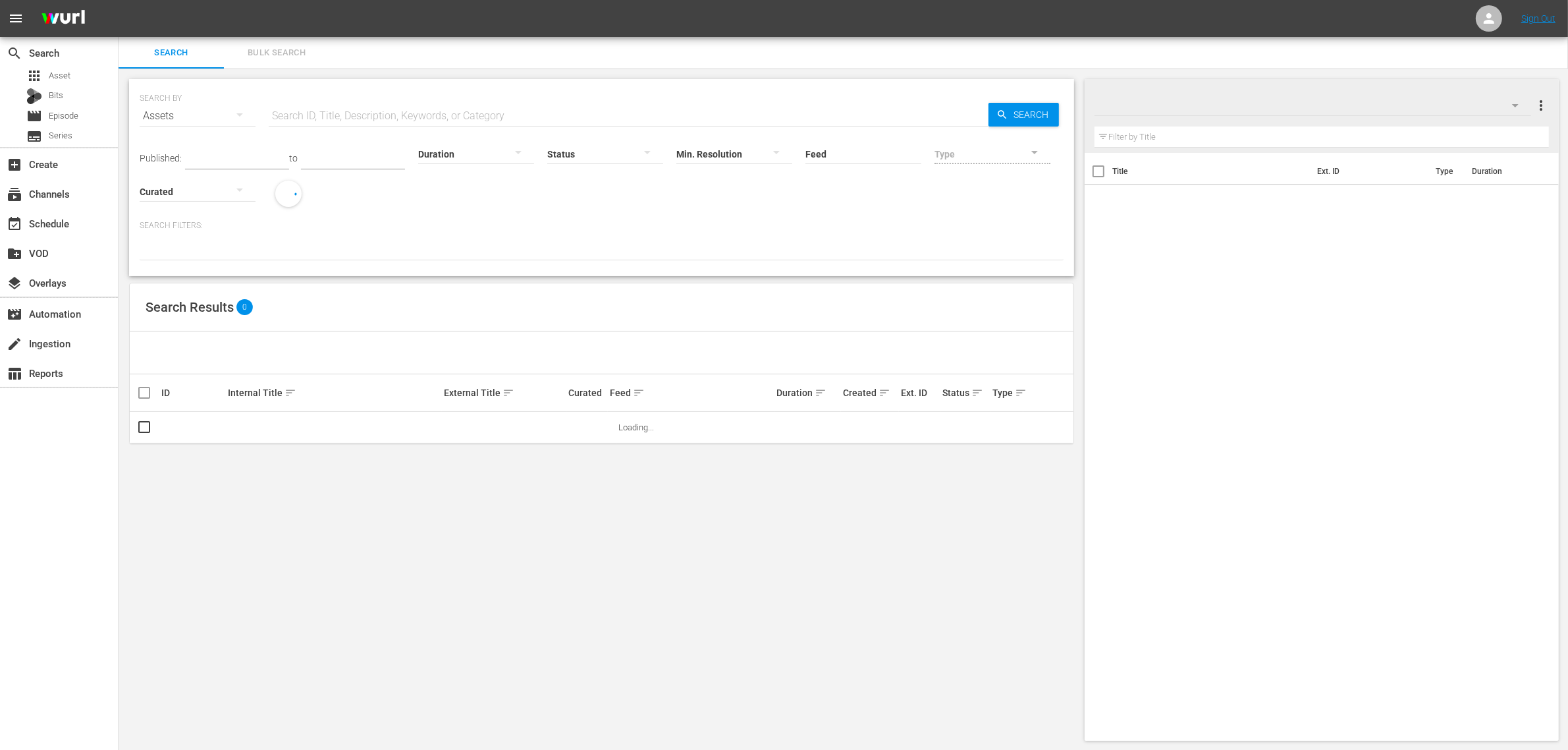
click at [420, 116] on input "text" at bounding box center [629, 116] width 720 height 31
paste input "189674421"
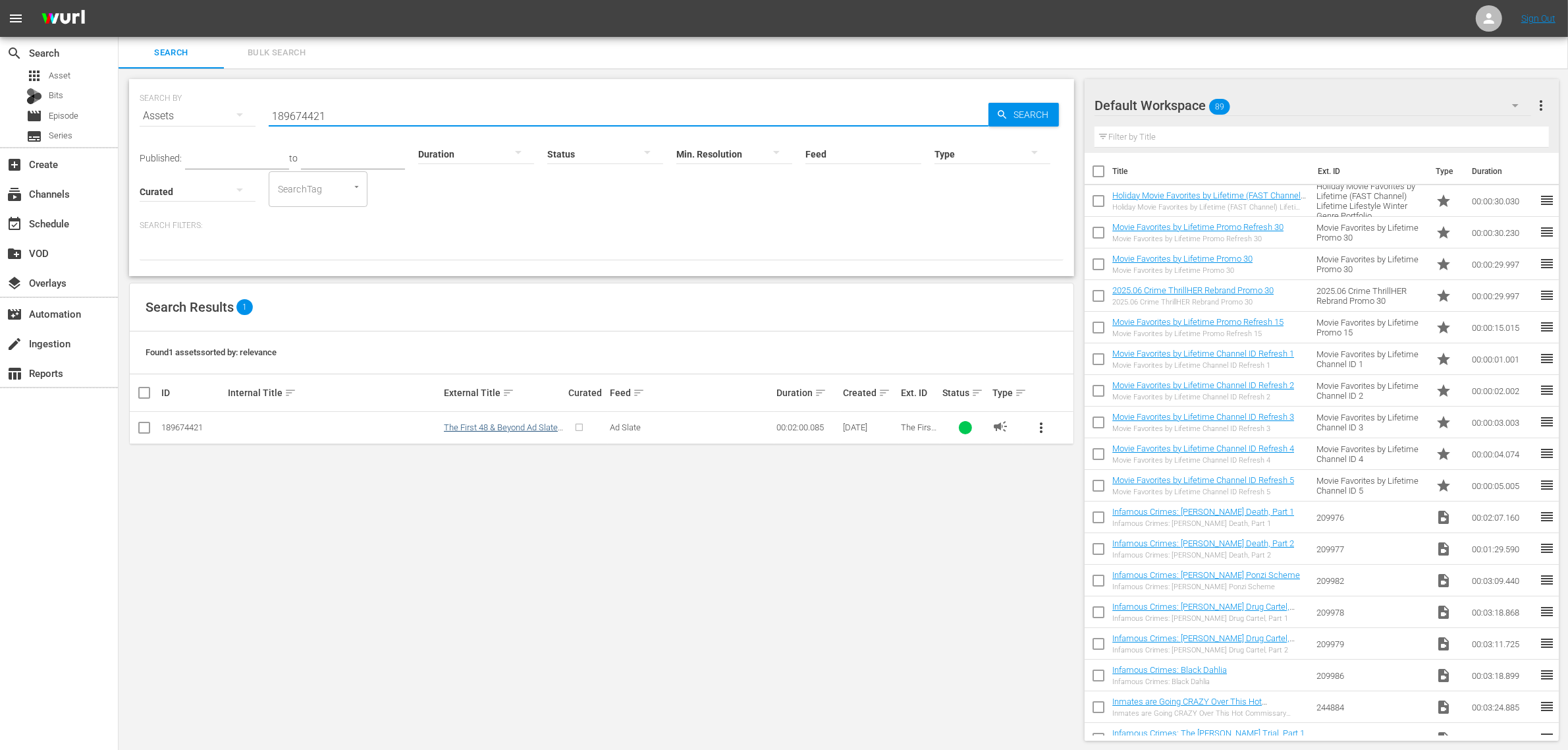
type input "189674421"
click at [537, 433] on link "The First 48 & Beyond Ad Slate 120" at bounding box center [501, 433] width 114 height 20
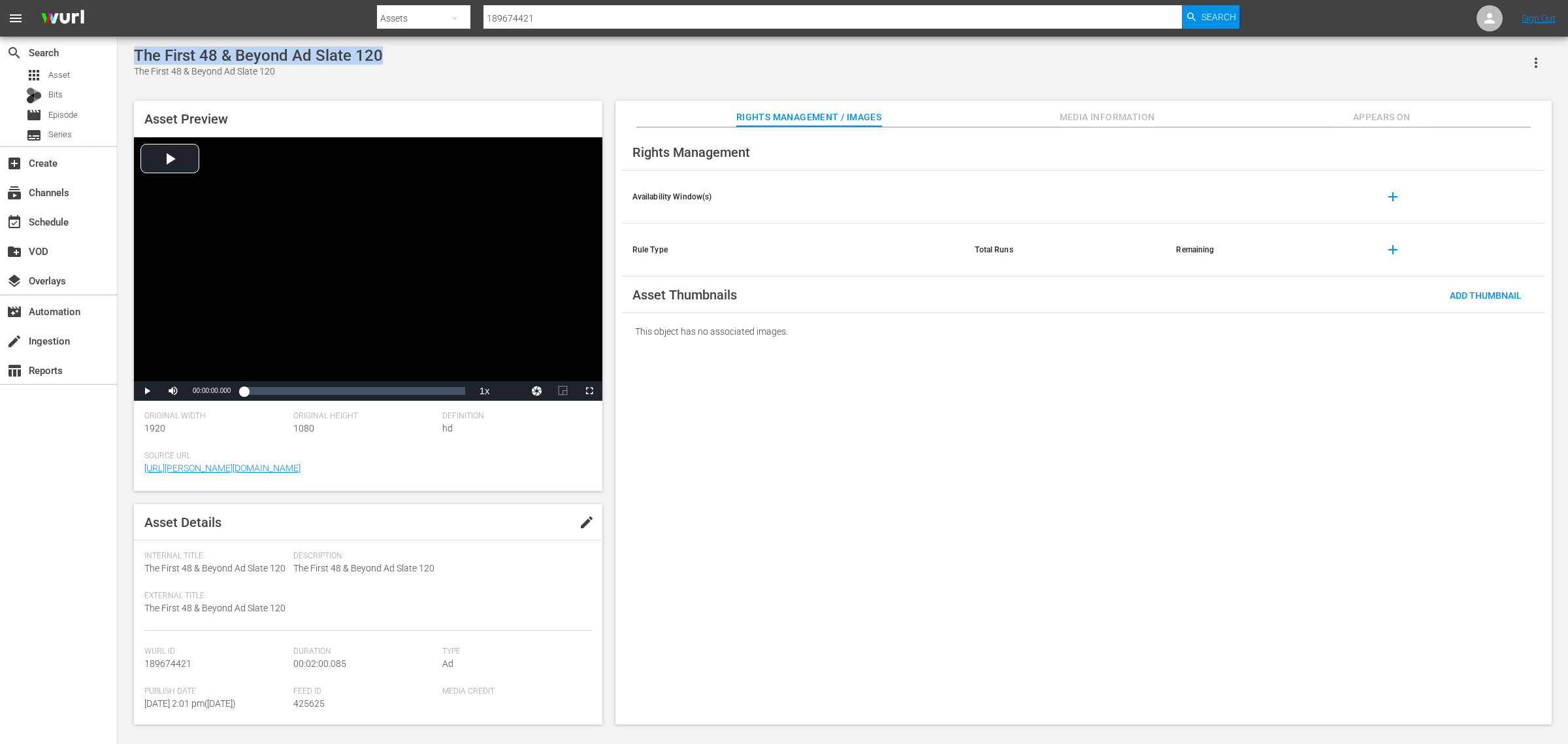
drag, startPoint x: 380, startPoint y: 55, endPoint x: 124, endPoint y: 48, distance: 256.1
click at [124, 48] on div "The First 48 & Beyond Ad Slate 120 The First 48 & Beyond Ad Slate 120 Asset Pre…" at bounding box center [843, 382] width 1450 height 691
copy div "The First 48 & Beyond Ad Slate 120"
click at [57, 225] on div "event_available Schedule" at bounding box center [36, 219] width 73 height 12
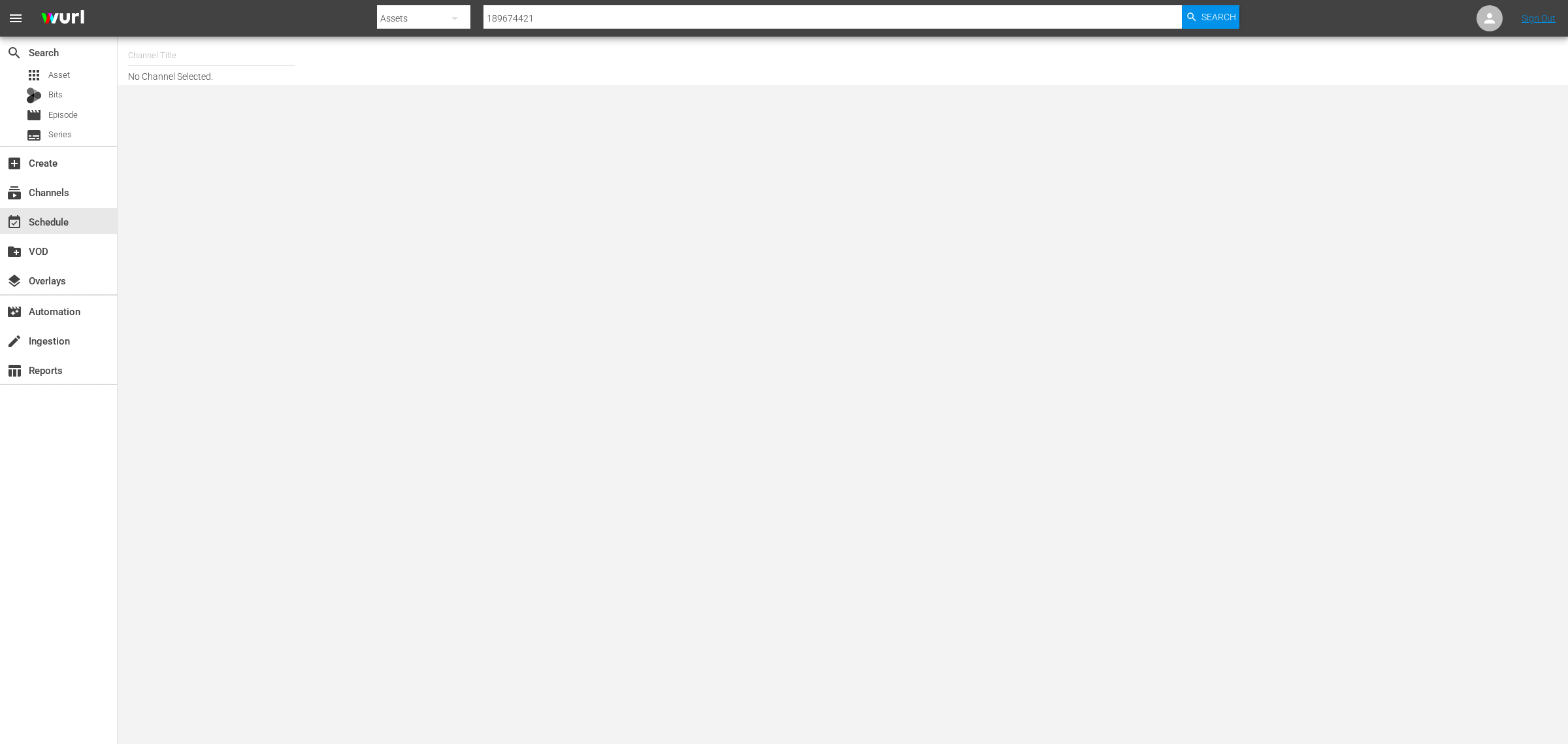
click at [154, 58] on input "text" at bounding box center [211, 56] width 168 height 31
click at [273, 9] on nav "menu Search By Assets Search ID, Title, Description, Keywords, or Category 1896…" at bounding box center [784, 19] width 1568 height 37
click at [198, 50] on input "60" at bounding box center [211, 56] width 168 height 31
click at [205, 122] on div "60DaysInINTL (2077 - ae_networks_60daysininternational_1)" at bounding box center [307, 124] width 338 height 31
type input "60DaysInINTL (2077 - ae_networks_60daysininternational_1)"
